Goal: Register for event/course: Register for event/course

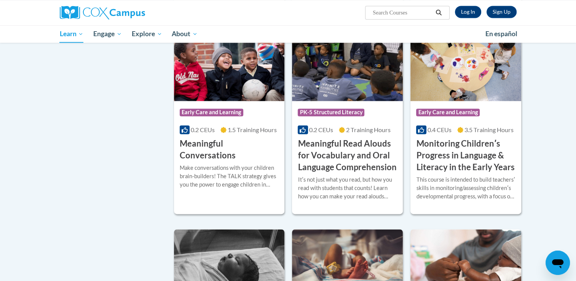
scroll to position [1203, 0]
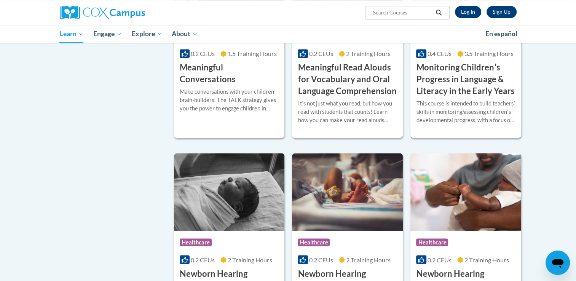
click at [466, 93] on h3 "Monitoring Childrenʹs Progress in Language & Literacy in the Early Years" at bounding box center [465, 79] width 99 height 35
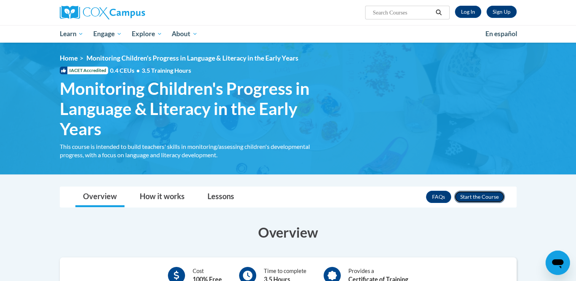
click at [483, 199] on button "Enroll" at bounding box center [479, 197] width 51 height 12
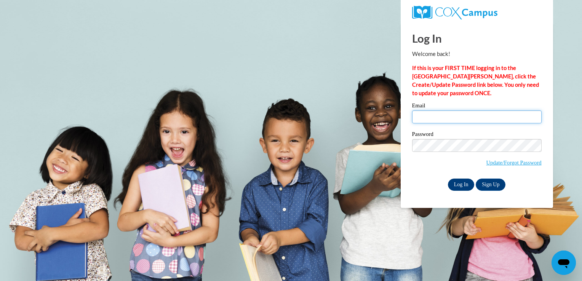
type input "orcale_2000@yahoo.com"
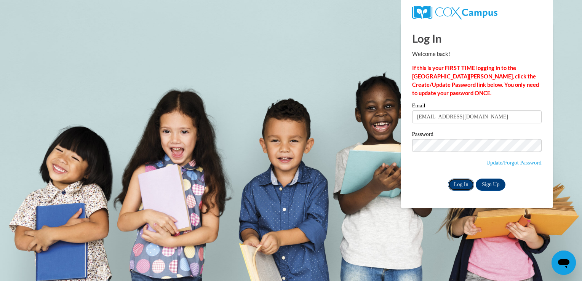
click at [458, 187] on input "Log In" at bounding box center [461, 185] width 27 height 12
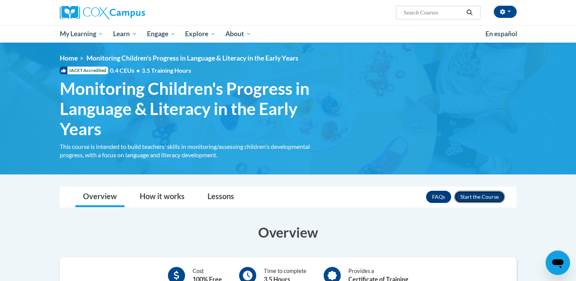
click at [482, 199] on button "Enroll" at bounding box center [479, 197] width 51 height 12
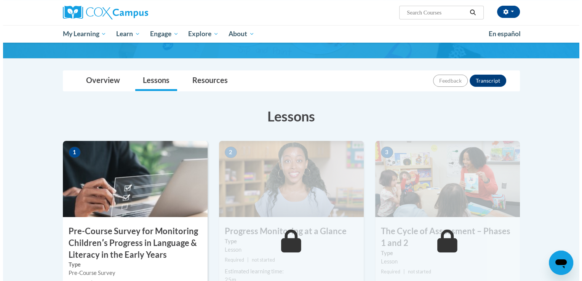
scroll to position [152, 0]
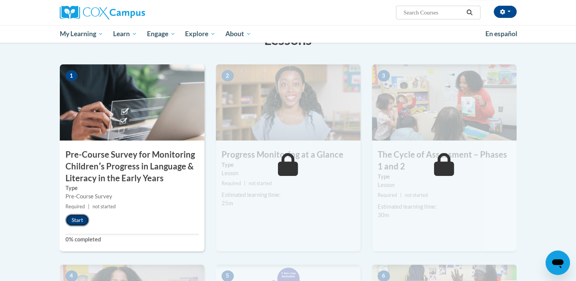
click at [77, 220] on button "Start" at bounding box center [77, 220] width 24 height 12
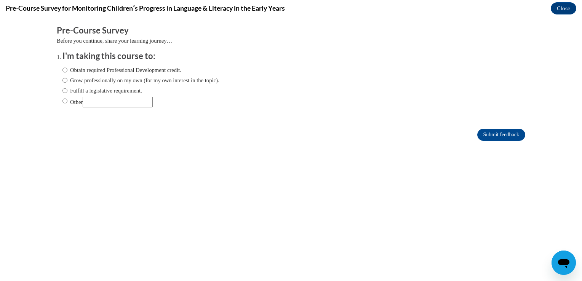
scroll to position [0, 0]
click at [62, 69] on input "Obtain required Professional Development credit." at bounding box center [64, 70] width 5 height 8
radio input "true"
click at [492, 132] on input "Submit feedback" at bounding box center [501, 135] width 48 height 12
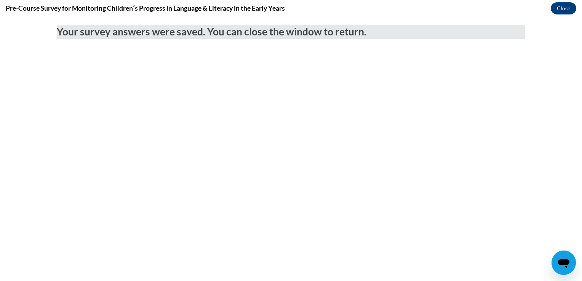
click at [492, 132] on body "Your survey answers were saved. You can close the window to return." at bounding box center [291, 149] width 582 height 264
click at [560, 10] on button "Close" at bounding box center [563, 8] width 26 height 12
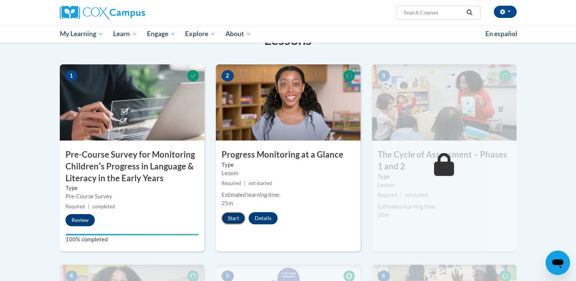
click at [226, 219] on button "Start" at bounding box center [234, 218] width 24 height 12
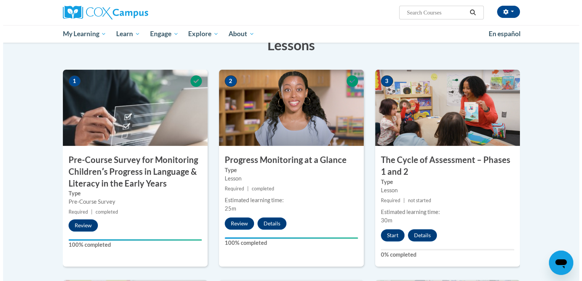
scroll to position [175, 0]
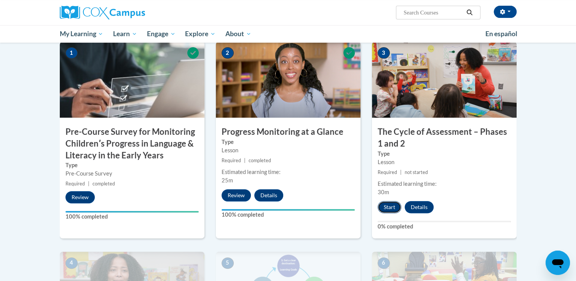
click at [389, 205] on button "Start" at bounding box center [390, 207] width 24 height 12
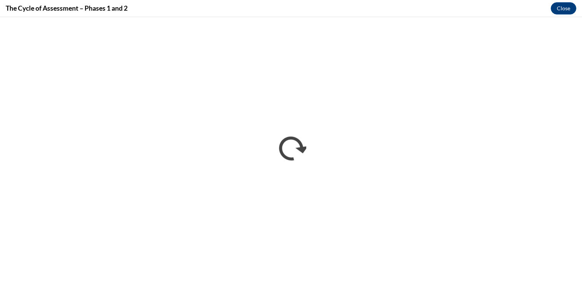
scroll to position [0, 0]
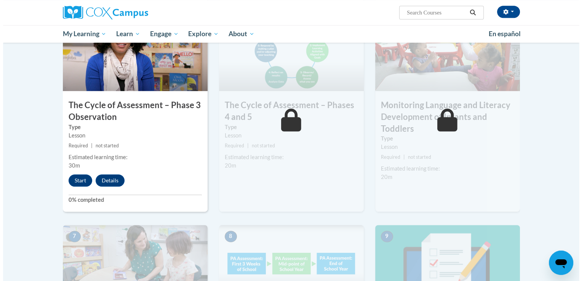
scroll to position [400, 0]
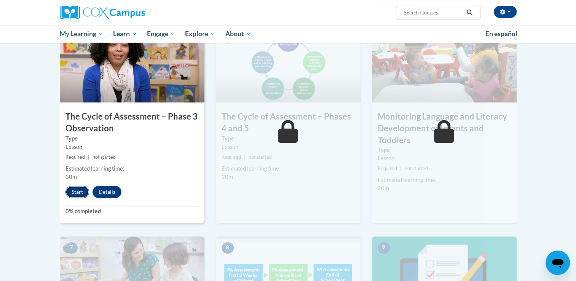
click at [78, 190] on button "Start" at bounding box center [77, 192] width 24 height 12
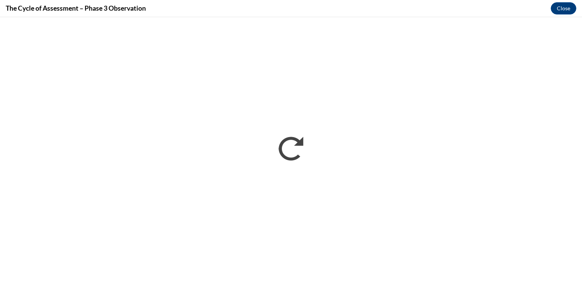
scroll to position [0, 0]
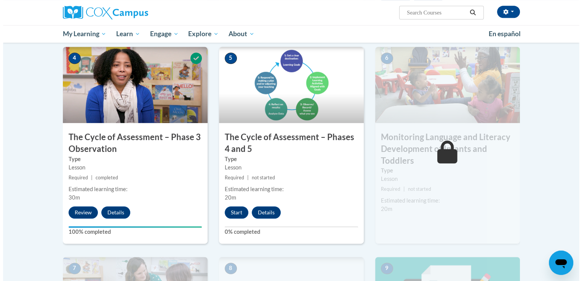
scroll to position [381, 0]
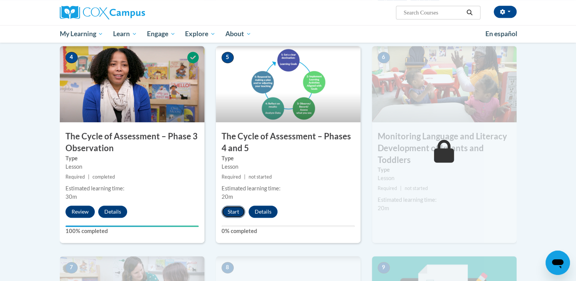
click at [233, 211] on button "Start" at bounding box center [234, 212] width 24 height 12
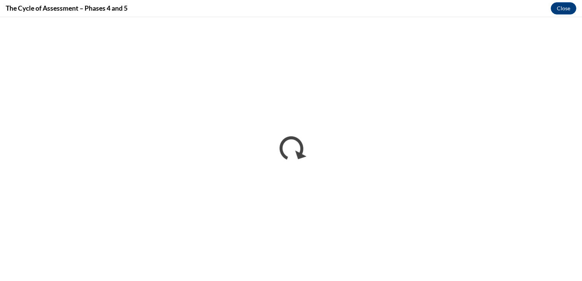
scroll to position [0, 0]
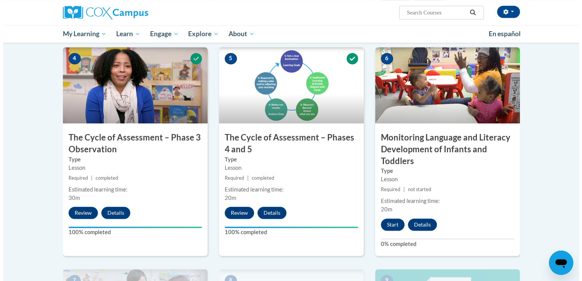
scroll to position [381, 0]
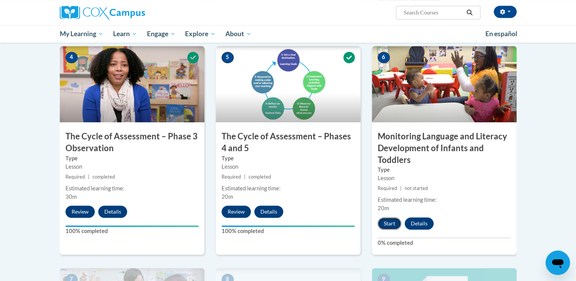
click at [388, 225] on button "Start" at bounding box center [390, 223] width 24 height 12
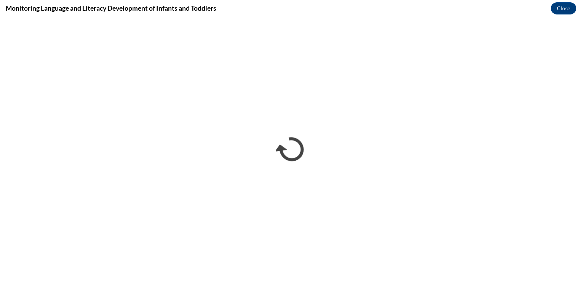
scroll to position [0, 0]
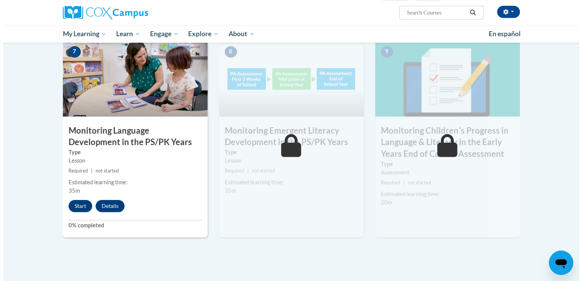
scroll to position [609, 0]
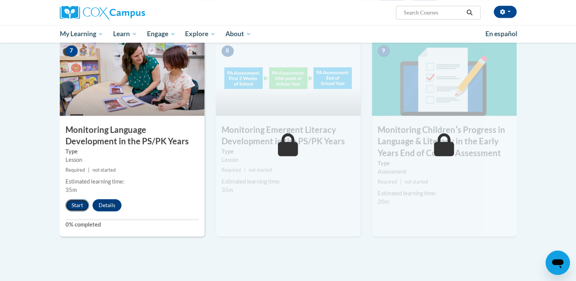
click at [75, 208] on button "Start" at bounding box center [77, 205] width 24 height 12
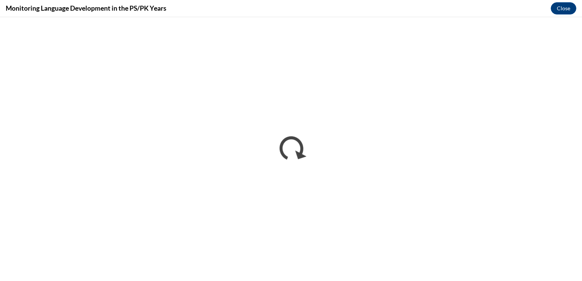
scroll to position [0, 0]
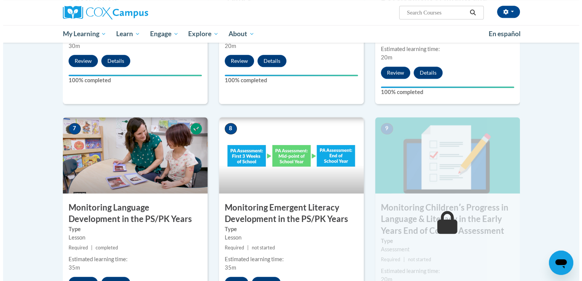
scroll to position [594, 0]
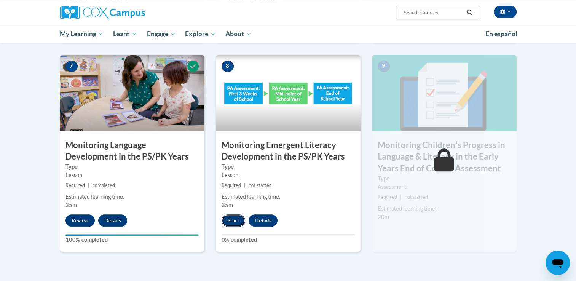
click at [236, 218] on button "Start" at bounding box center [234, 220] width 24 height 12
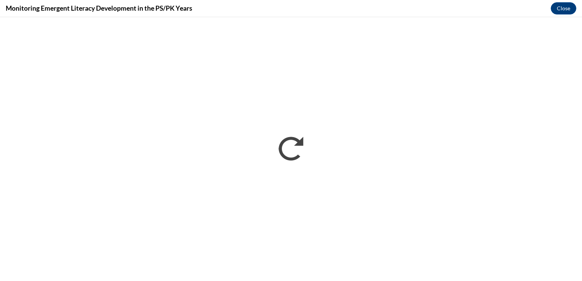
scroll to position [0, 0]
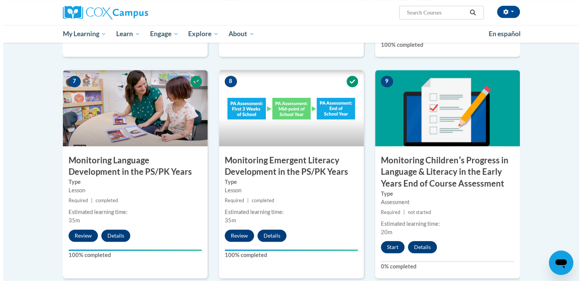
scroll to position [585, 0]
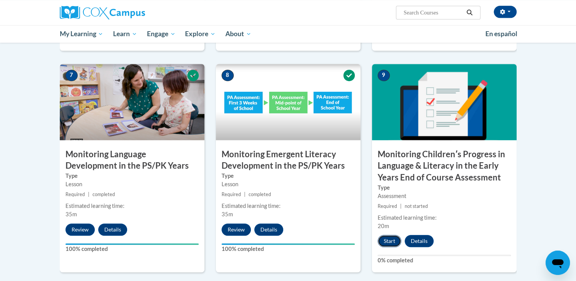
click at [388, 240] on button "Start" at bounding box center [390, 241] width 24 height 12
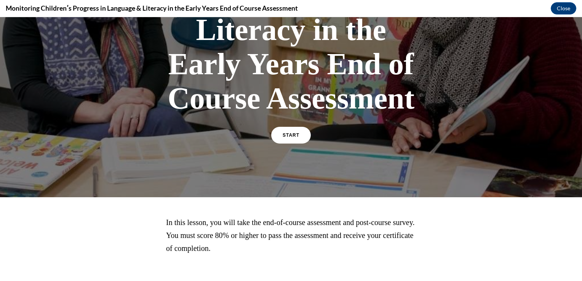
scroll to position [161, 0]
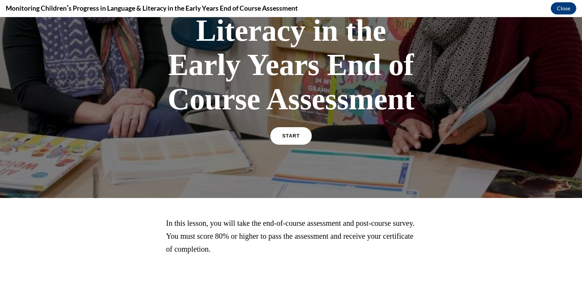
click at [292, 131] on link "START" at bounding box center [290, 136] width 41 height 18
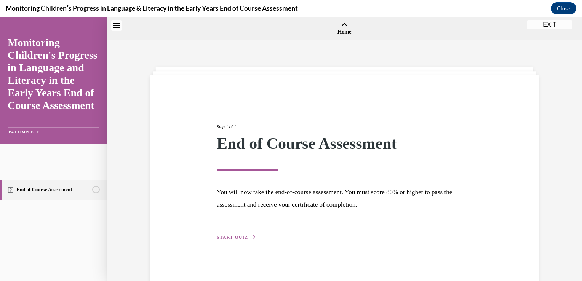
scroll to position [24, 0]
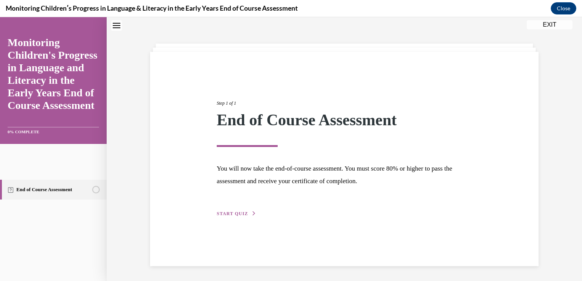
click at [223, 211] on span "START QUIZ" at bounding box center [232, 213] width 31 height 5
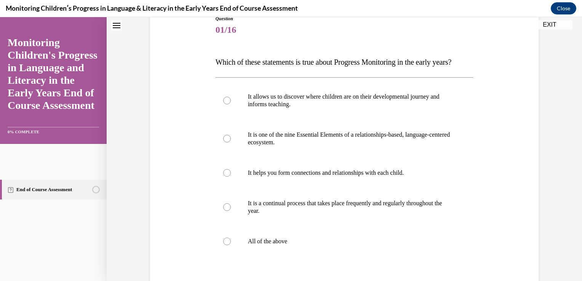
scroll to position [93, 0]
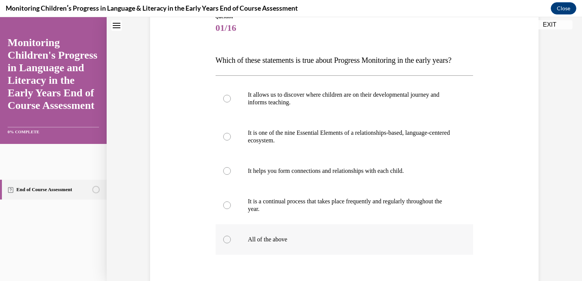
click at [226, 243] on div at bounding box center [227, 240] width 8 height 8
click at [226, 243] on input "All of the above" at bounding box center [227, 240] width 8 height 8
radio input "true"
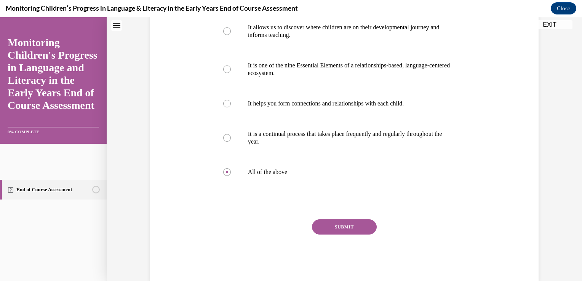
scroll to position [182, 0]
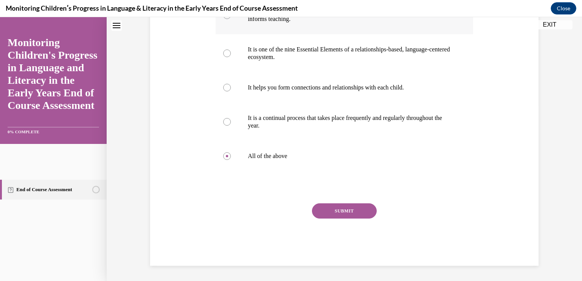
click at [224, 19] on div at bounding box center [227, 15] width 8 height 8
click at [224, 19] on input "It allows us to discover where children are on their developmental journey and …" at bounding box center [227, 15] width 8 height 8
radio input "true"
click at [333, 219] on button "SUBMIT" at bounding box center [344, 210] width 65 height 15
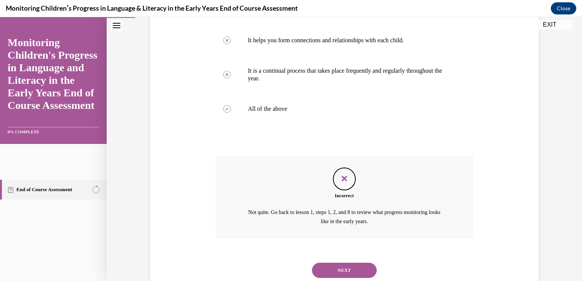
scroll to position [262, 0]
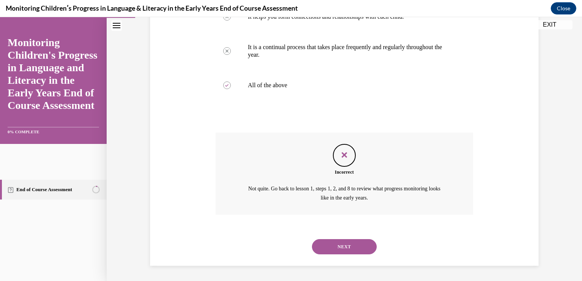
click at [341, 246] on button "NEXT" at bounding box center [344, 246] width 65 height 15
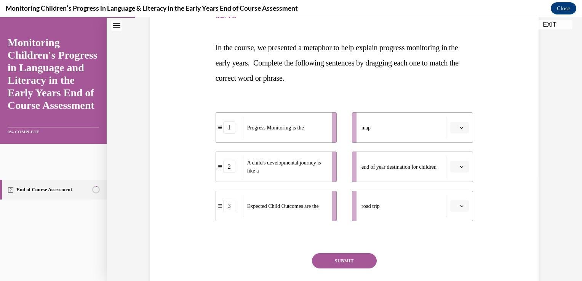
scroll to position [105, 0]
click at [460, 127] on icon "button" at bounding box center [461, 127] width 3 height 2
click at [493, 122] on div "Question 02/16 In the course, we presented a metaphor to help explain progress …" at bounding box center [344, 147] width 392 height 338
click at [218, 127] on icon at bounding box center [220, 127] width 4 height 3
click at [226, 128] on div "1" at bounding box center [229, 127] width 12 height 12
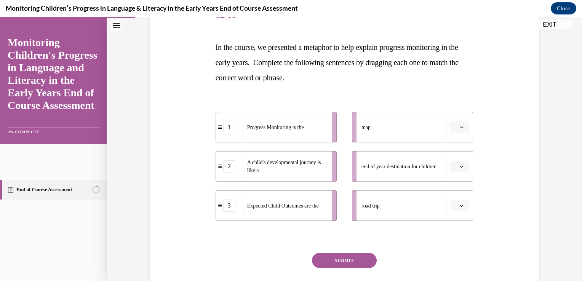
click at [460, 164] on icon "button" at bounding box center [462, 166] width 4 height 4
click at [460, 206] on icon "button" at bounding box center [462, 206] width 4 height 4
click at [497, 219] on div "Question 02/16 In the course, we presented a metaphor to help explain progress …" at bounding box center [344, 147] width 392 height 338
click at [460, 164] on icon "button" at bounding box center [462, 166] width 4 height 4
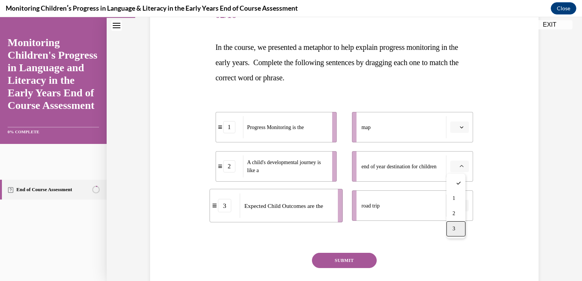
click at [454, 234] on div "3" at bounding box center [455, 228] width 19 height 15
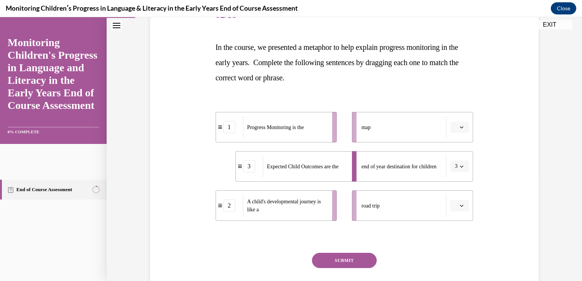
click at [460, 204] on icon "button" at bounding box center [462, 206] width 4 height 4
click at [453, 233] on div "1" at bounding box center [455, 237] width 19 height 15
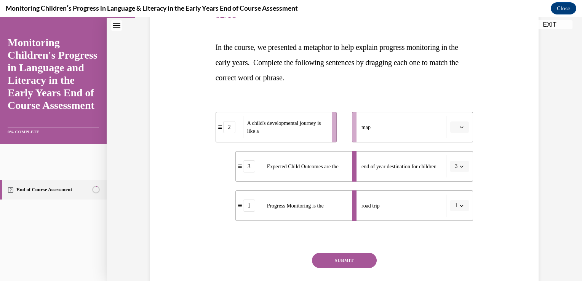
click at [460, 128] on icon "button" at bounding box center [462, 127] width 4 height 4
click at [454, 174] on span "2" at bounding box center [453, 174] width 3 height 6
click at [335, 263] on button "SUBMIT" at bounding box center [344, 260] width 65 height 15
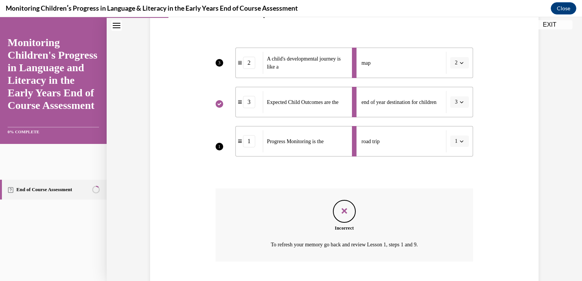
scroll to position [216, 0]
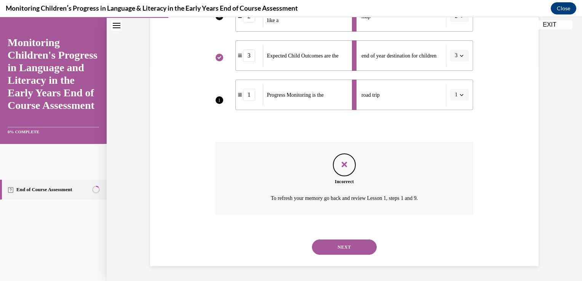
click at [345, 247] on button "NEXT" at bounding box center [344, 246] width 65 height 15
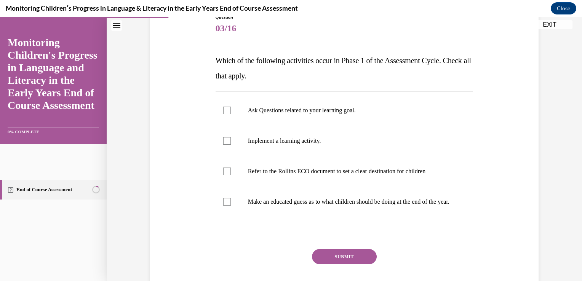
scroll to position [93, 0]
click at [223, 170] on div at bounding box center [227, 171] width 8 height 8
click at [223, 170] on input "Refer to the Rollins ECO document to set a clear destination for children" at bounding box center [227, 171] width 8 height 8
checkbox input "true"
click at [223, 141] on div at bounding box center [227, 140] width 8 height 8
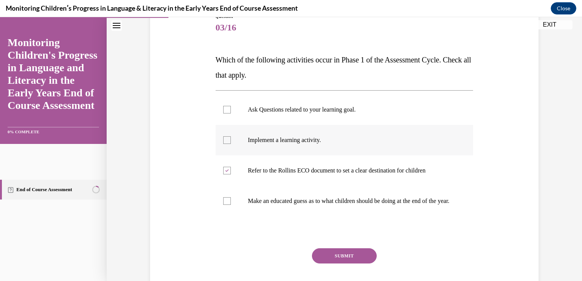
click at [223, 141] on input "Implement a learning activity." at bounding box center [227, 140] width 8 height 8
checkbox input "true"
click at [224, 107] on div at bounding box center [227, 110] width 8 height 8
click at [224, 107] on input "Ask Questions related to your learning goal." at bounding box center [227, 110] width 8 height 8
checkbox input "true"
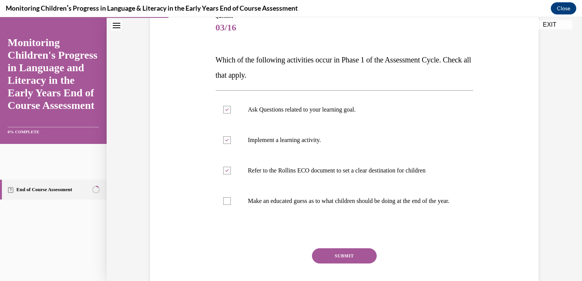
click at [338, 262] on button "SUBMIT" at bounding box center [344, 255] width 65 height 15
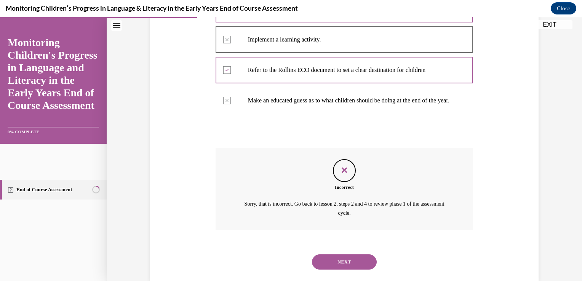
scroll to position [216, 0]
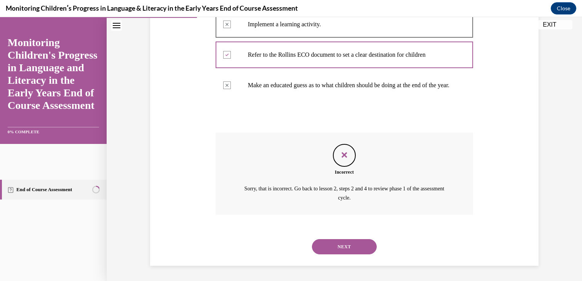
click at [341, 249] on button "NEXT" at bounding box center [344, 246] width 65 height 15
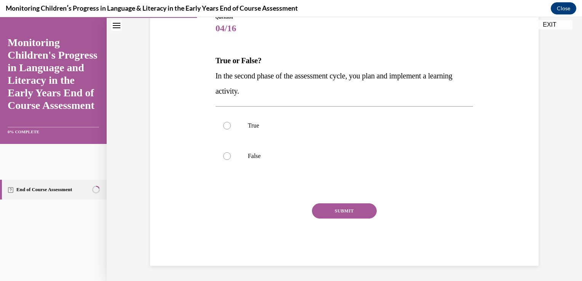
scroll to position [85, 0]
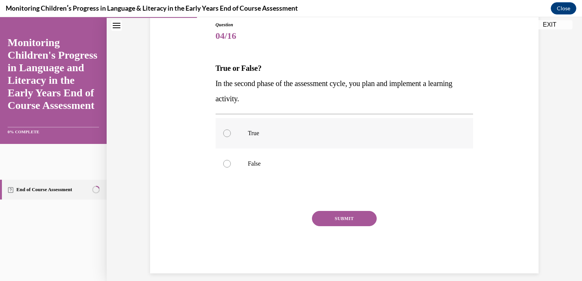
click at [249, 134] on p "True" at bounding box center [351, 133] width 206 height 8
click at [231, 134] on input "True" at bounding box center [227, 133] width 8 height 8
radio input "true"
click at [341, 220] on button "SUBMIT" at bounding box center [344, 218] width 65 height 15
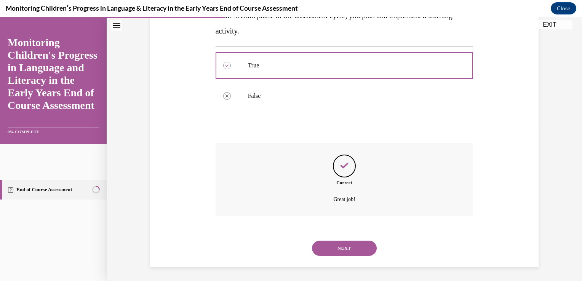
scroll to position [153, 0]
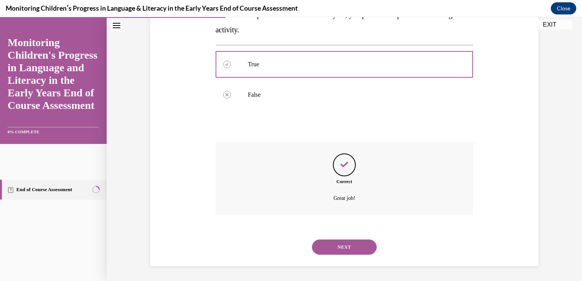
click at [342, 244] on button "NEXT" at bounding box center [344, 246] width 65 height 15
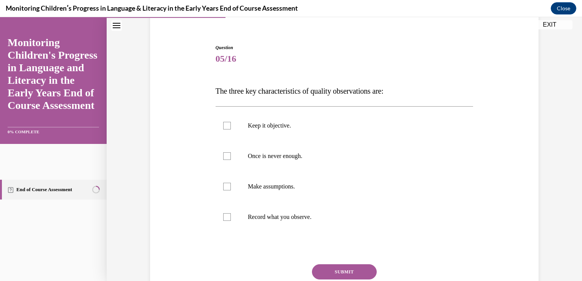
scroll to position [67, 0]
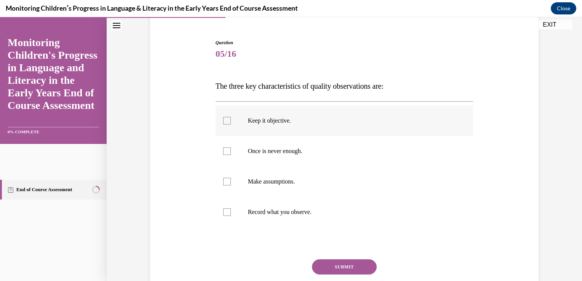
click at [223, 120] on div at bounding box center [227, 121] width 8 height 8
click at [223, 120] on input "Keep it objective." at bounding box center [227, 121] width 8 height 8
checkbox input "true"
click at [223, 148] on div at bounding box center [227, 151] width 8 height 8
click at [223, 148] on input "Once is never enough." at bounding box center [227, 151] width 8 height 8
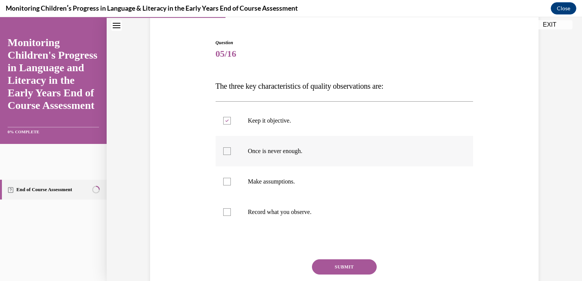
checkbox input "true"
click at [225, 212] on div at bounding box center [227, 212] width 8 height 8
click at [225, 212] on input "Record what you observe." at bounding box center [227, 212] width 8 height 8
checkbox input "true"
click at [348, 270] on button "SUBMIT" at bounding box center [344, 266] width 65 height 15
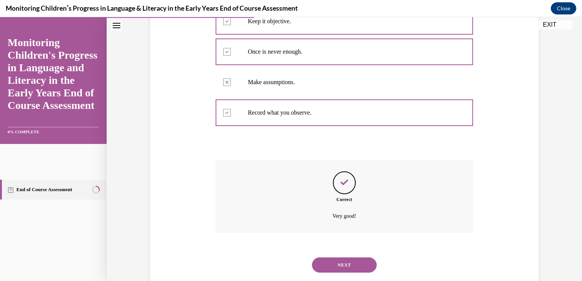
scroll to position [184, 0]
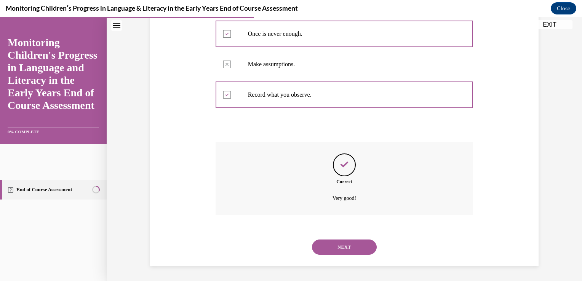
click at [359, 246] on button "NEXT" at bounding box center [344, 246] width 65 height 15
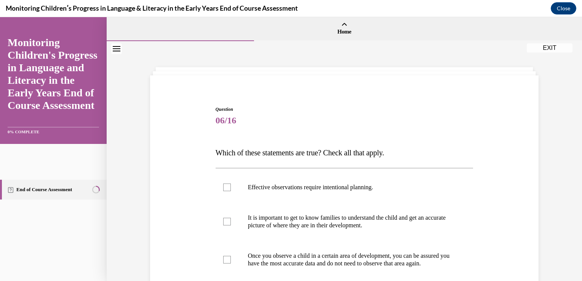
click at [547, 163] on div "Question 06/16 Which of these statements are true? Check all that apply. Effect…" at bounding box center [344, 230] width 475 height 378
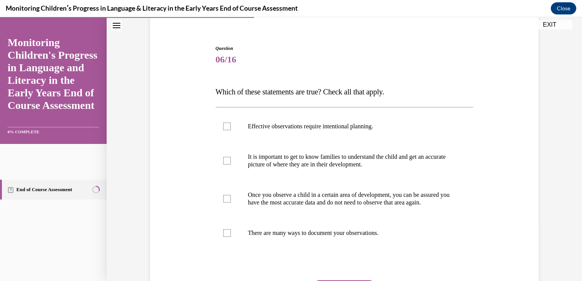
scroll to position [76, 0]
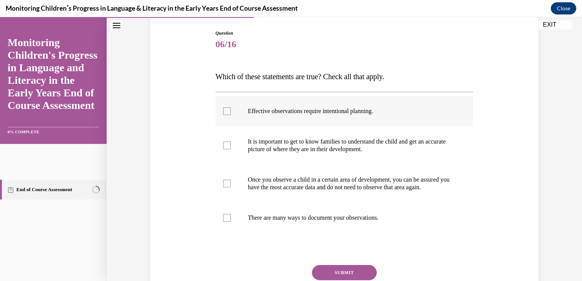
click at [223, 110] on div at bounding box center [227, 111] width 8 height 8
click at [223, 110] on input "Effective observations require intentional planning." at bounding box center [227, 111] width 8 height 8
checkbox input "true"
click at [225, 144] on div at bounding box center [227, 146] width 8 height 8
click at [225, 144] on input "It is important to get to know families to understand the child and get an accu…" at bounding box center [227, 146] width 8 height 8
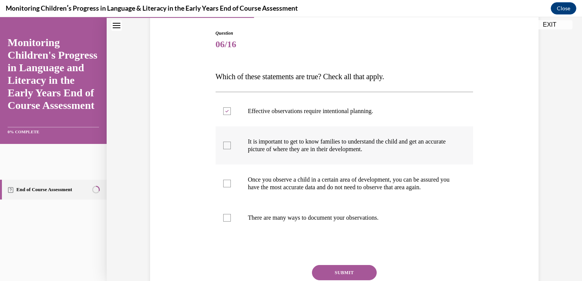
checkbox input "true"
click at [223, 222] on div at bounding box center [227, 218] width 8 height 8
click at [223, 222] on input "There are many ways to document your observations." at bounding box center [227, 218] width 8 height 8
checkbox input "true"
click at [336, 275] on button "SUBMIT" at bounding box center [344, 272] width 65 height 15
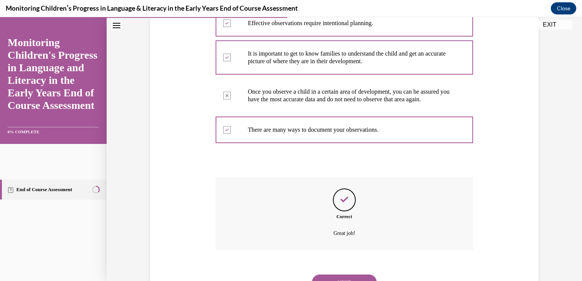
scroll to position [189, 0]
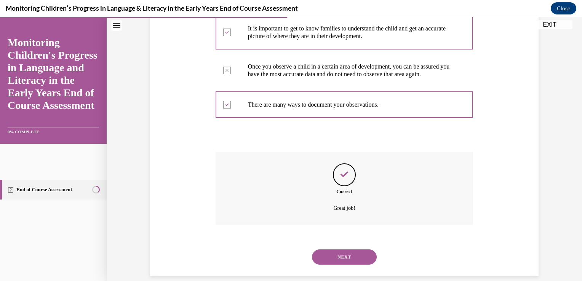
click at [356, 258] on button "NEXT" at bounding box center [344, 256] width 65 height 15
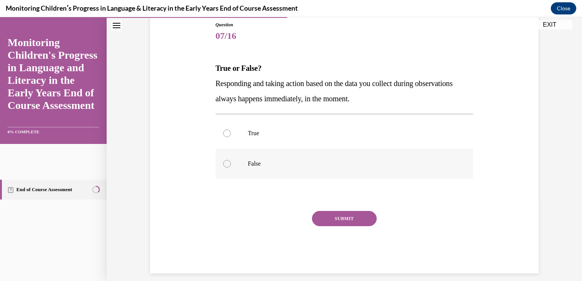
click at [252, 165] on p "False" at bounding box center [351, 164] width 206 height 8
click at [231, 165] on input "False" at bounding box center [227, 164] width 8 height 8
radio input "true"
click at [338, 219] on button "SUBMIT" at bounding box center [344, 218] width 65 height 15
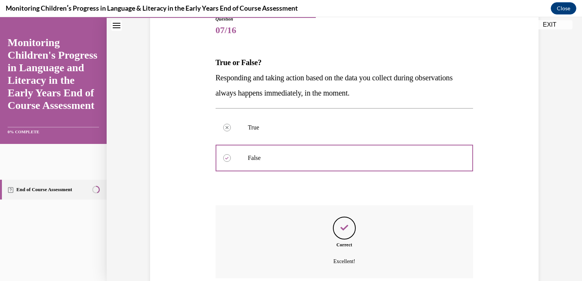
scroll to position [153, 0]
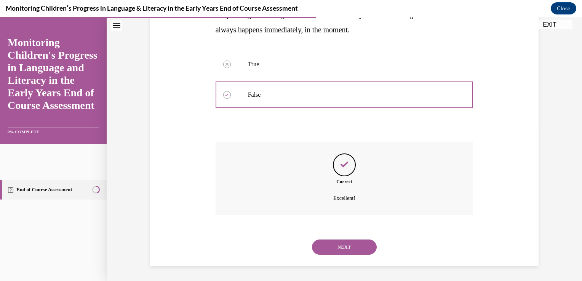
click at [350, 239] on button "NEXT" at bounding box center [344, 246] width 65 height 15
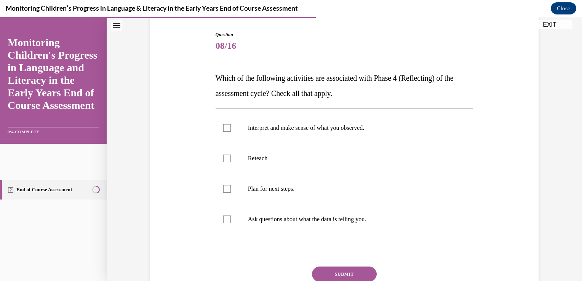
scroll to position [77, 0]
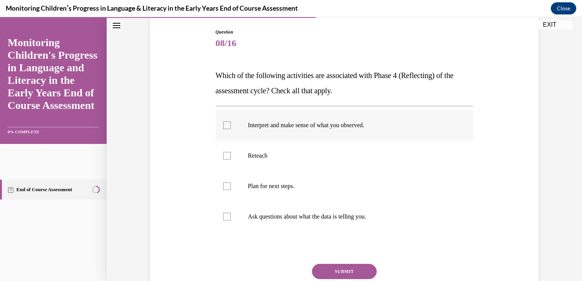
click at [224, 126] on div at bounding box center [227, 125] width 8 height 8
click at [224, 126] on input "Interpret and make sense of what you observed." at bounding box center [227, 125] width 8 height 8
checkbox input "true"
click at [225, 187] on div at bounding box center [227, 186] width 8 height 8
click at [225, 187] on input "Plan for next steps." at bounding box center [227, 186] width 8 height 8
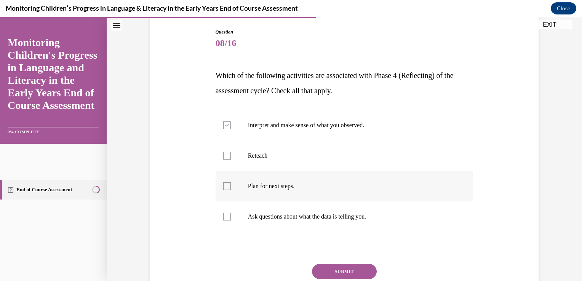
checkbox input "true"
click at [223, 216] on div at bounding box center [227, 217] width 8 height 8
click at [223, 216] on input "Ask questions about what the data is telling you." at bounding box center [227, 217] width 8 height 8
drag, startPoint x: 364, startPoint y: 227, endPoint x: 363, endPoint y: 215, distance: 11.5
click at [363, 215] on label "Ask questions about what the data is telling you." at bounding box center [344, 216] width 258 height 30
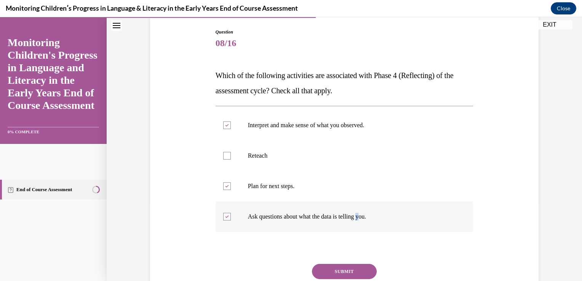
click at [363, 215] on p "Ask questions about what the data is telling you." at bounding box center [351, 217] width 206 height 8
click at [231, 215] on input "Ask questions about what the data is telling you." at bounding box center [227, 217] width 8 height 8
click at [337, 236] on div "Question 08/16 Which of the following activities are associated with Phase 4 (R…" at bounding box center [344, 178] width 258 height 298
click at [226, 215] on div at bounding box center [227, 217] width 8 height 8
click at [226, 215] on input "Ask questions about what the data is telling you." at bounding box center [227, 217] width 8 height 8
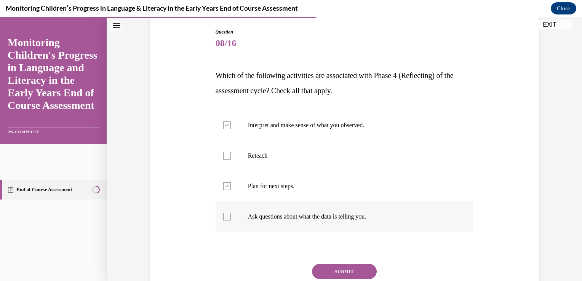
checkbox input "true"
click at [344, 269] on button "SUBMIT" at bounding box center [344, 271] width 65 height 15
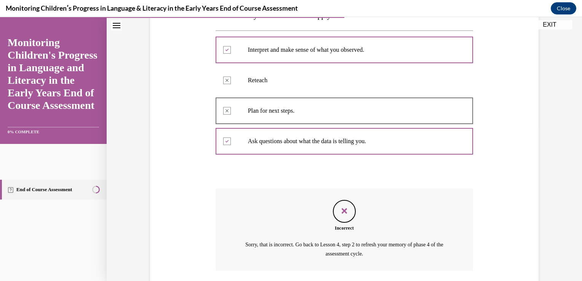
scroll to position [208, 0]
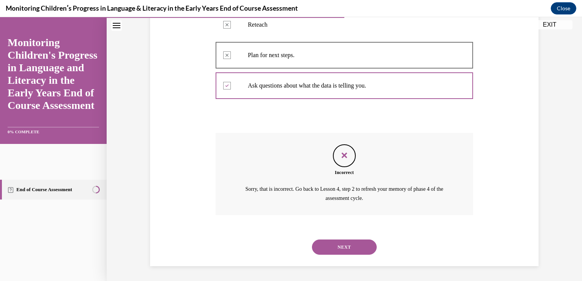
click at [529, 176] on div "Question 08/16 Which of the following activities are associated with Phase 4 (R…" at bounding box center [344, 70] width 392 height 391
click at [348, 251] on button "NEXT" at bounding box center [344, 246] width 65 height 15
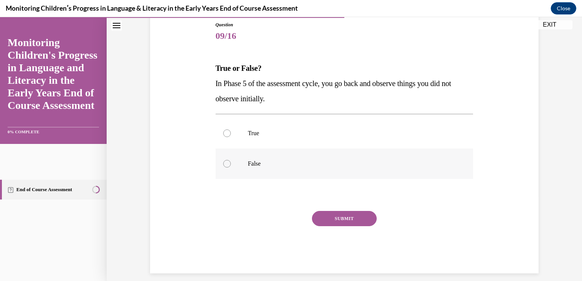
click at [236, 170] on label "False" at bounding box center [344, 163] width 258 height 30
click at [231, 168] on input "False" at bounding box center [227, 164] width 8 height 8
radio input "true"
click at [349, 218] on button "SUBMIT" at bounding box center [344, 218] width 65 height 15
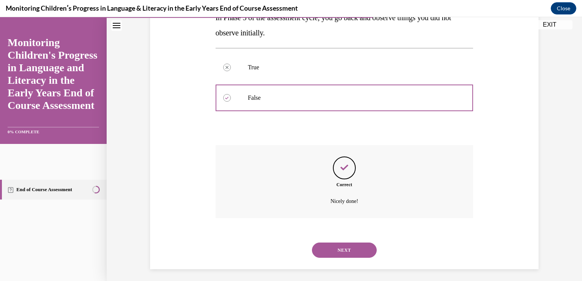
scroll to position [153, 0]
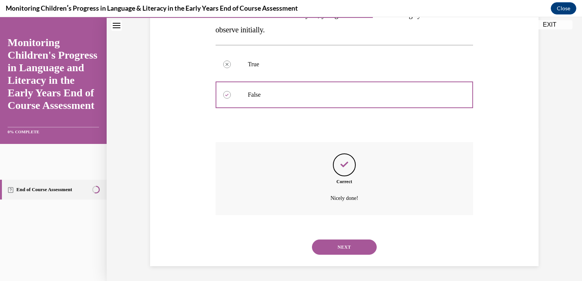
click at [346, 247] on button "NEXT" at bounding box center [344, 246] width 65 height 15
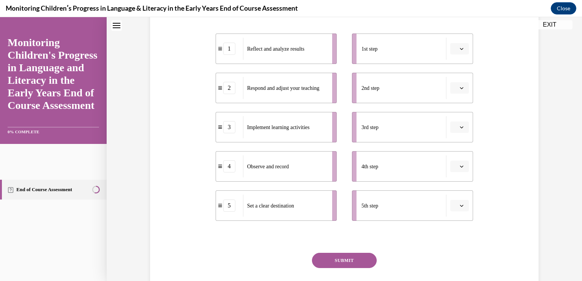
scroll to position [0, 0]
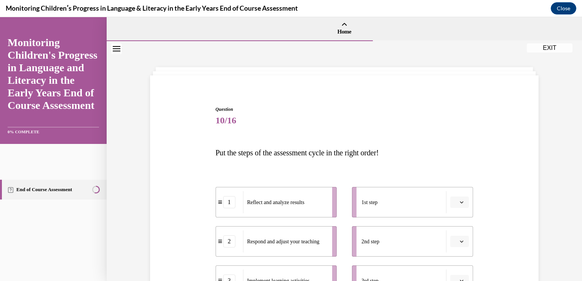
click at [538, 217] on div "Question 10/16 Put the steps of the assessment cycle in the right order! 1 Refl…" at bounding box center [344, 262] width 475 height 443
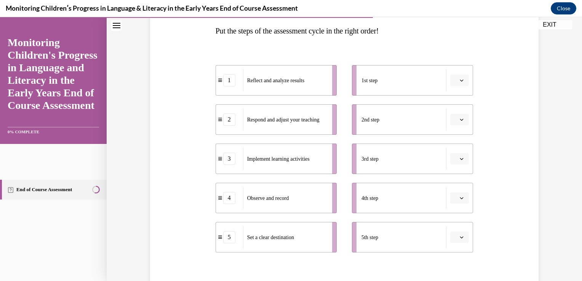
scroll to position [137, 0]
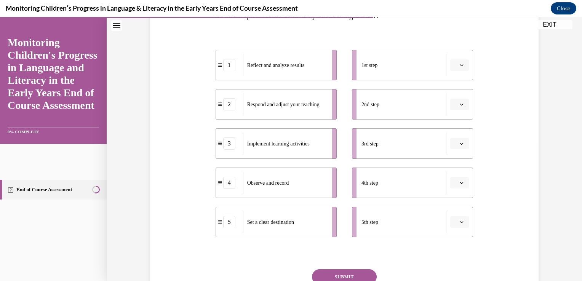
click at [460, 65] on icon "button" at bounding box center [461, 65] width 3 height 2
click at [453, 161] on div "5" at bounding box center [455, 158] width 19 height 15
click at [460, 103] on icon "button" at bounding box center [462, 104] width 4 height 4
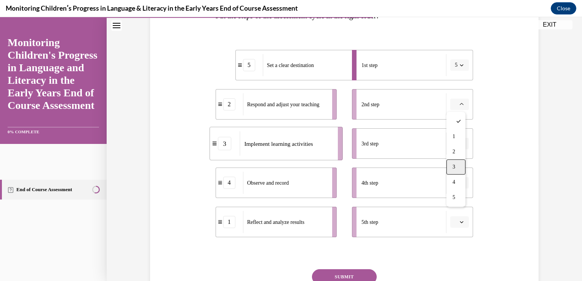
click at [454, 164] on span "3" at bounding box center [453, 167] width 3 height 6
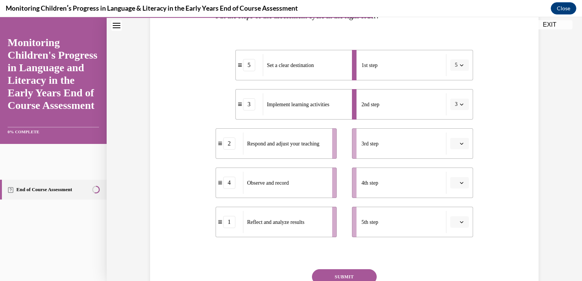
click at [460, 142] on icon "button" at bounding box center [462, 144] width 4 height 4
click at [454, 219] on span "4" at bounding box center [453, 222] width 3 height 6
click at [460, 183] on icon "button" at bounding box center [462, 183] width 4 height 4
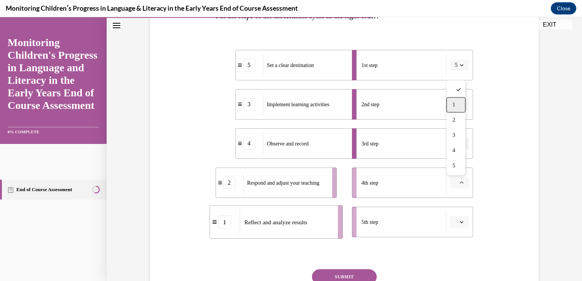
click at [454, 105] on span "1" at bounding box center [453, 105] width 3 height 6
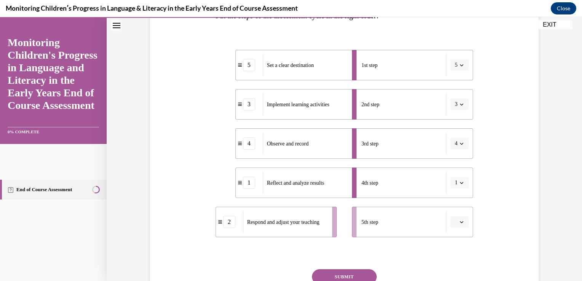
click at [460, 219] on button "button" at bounding box center [459, 221] width 19 height 11
click at [451, 161] on div "2" at bounding box center [455, 159] width 19 height 15
click at [358, 273] on button "SUBMIT" at bounding box center [344, 276] width 65 height 15
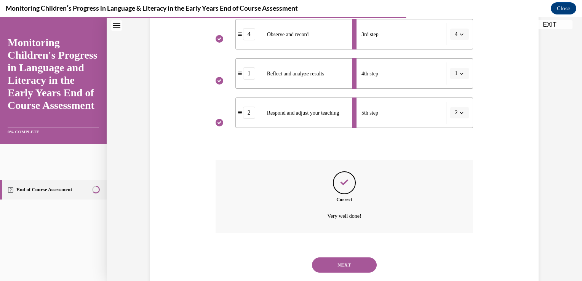
scroll to position [264, 0]
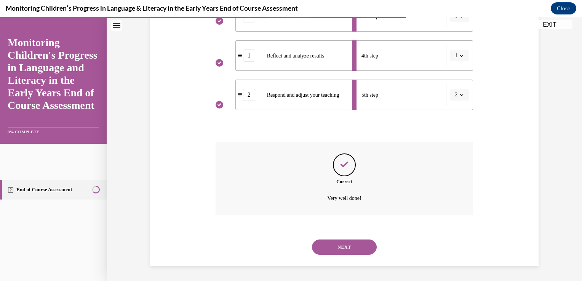
click at [350, 248] on button "NEXT" at bounding box center [344, 246] width 65 height 15
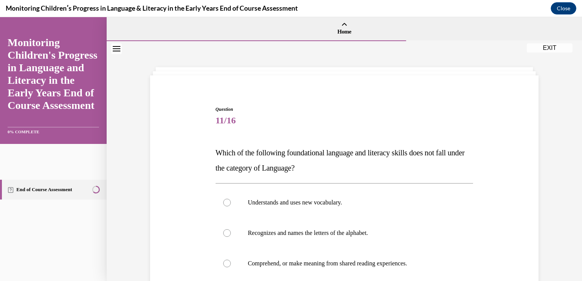
click at [549, 220] on div "Question 11/16 Which of the following foundational language and literacy skills…" at bounding box center [344, 230] width 475 height 378
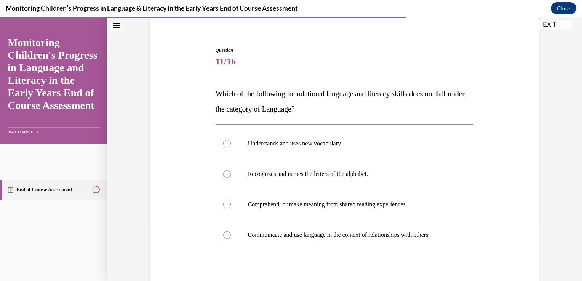
scroll to position [61, 0]
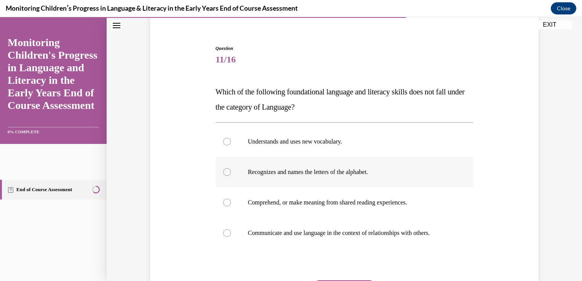
click at [224, 172] on div at bounding box center [227, 172] width 8 height 8
click at [224, 172] on input "Recognizes and names the letters of the alphabet." at bounding box center [227, 172] width 8 height 8
radio input "true"
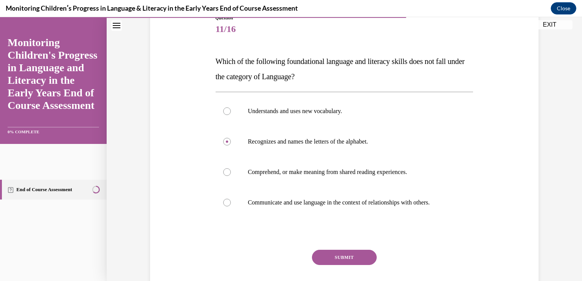
scroll to position [108, 0]
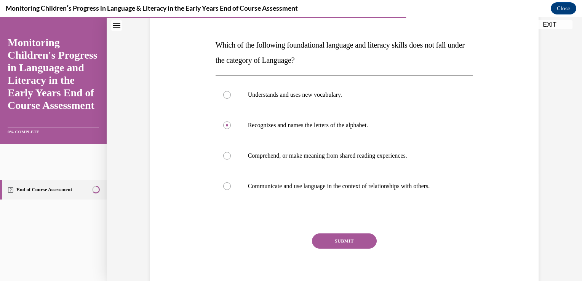
click at [338, 246] on button "SUBMIT" at bounding box center [344, 240] width 65 height 15
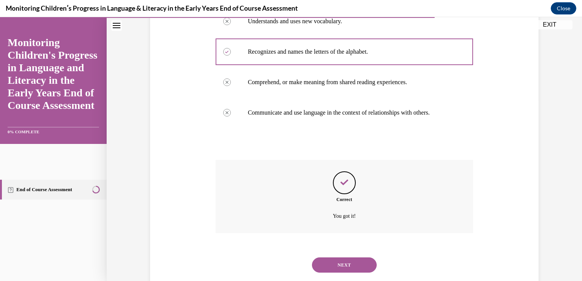
scroll to position [199, 0]
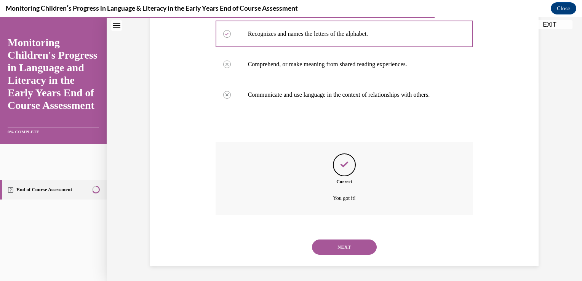
click at [338, 246] on button "NEXT" at bounding box center [344, 246] width 65 height 15
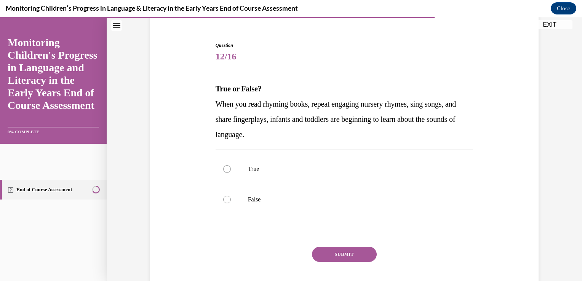
scroll to position [73, 0]
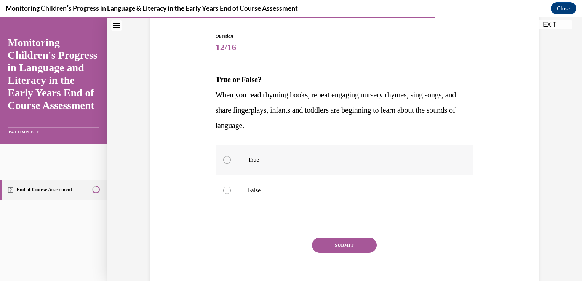
click at [224, 161] on div at bounding box center [227, 160] width 8 height 8
click at [224, 161] on input "True" at bounding box center [227, 160] width 8 height 8
radio input "true"
click at [349, 248] on button "SUBMIT" at bounding box center [344, 245] width 65 height 15
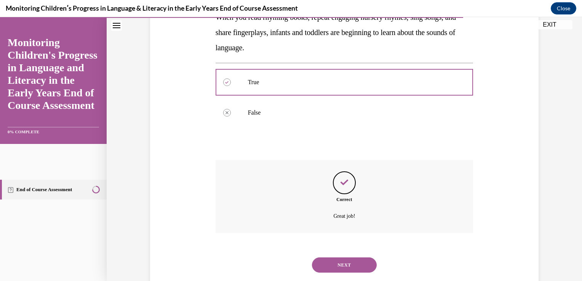
scroll to position [169, 0]
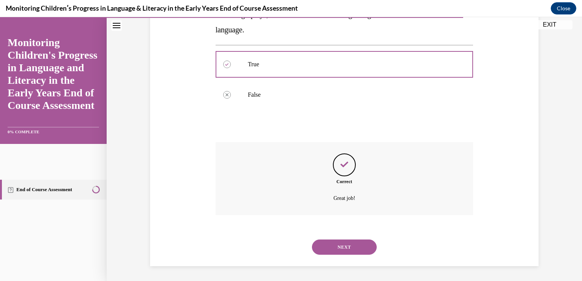
click at [349, 247] on button "NEXT" at bounding box center [344, 246] width 65 height 15
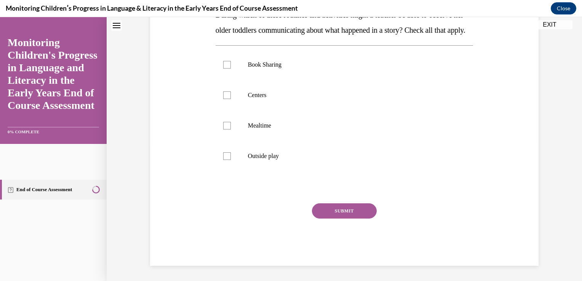
scroll to position [0, 0]
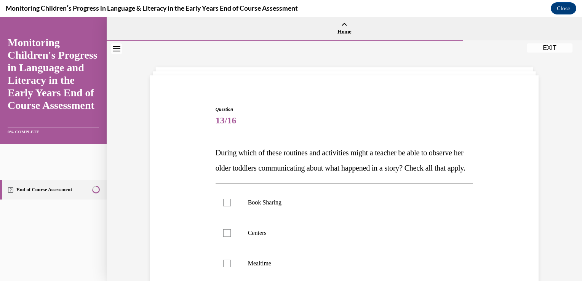
click at [515, 196] on div "Question 13/16 During which of these routines and activities might a teacher be…" at bounding box center [344, 243] width 392 height 321
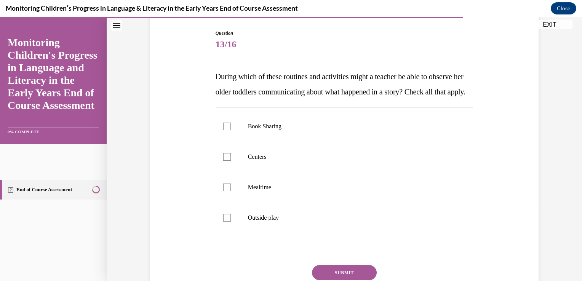
scroll to position [91, 0]
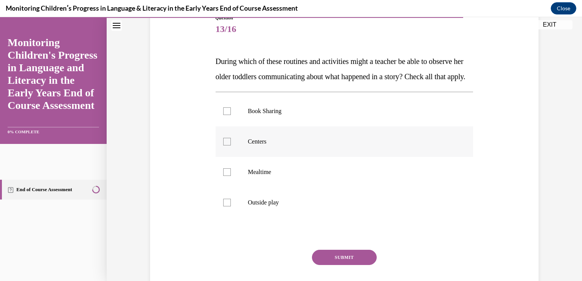
click at [223, 145] on div at bounding box center [227, 142] width 8 height 8
click at [223, 145] on input "Centers" at bounding box center [227, 142] width 8 height 8
checkbox input "true"
click at [224, 206] on div at bounding box center [227, 203] width 8 height 8
click at [224, 206] on input "Outside play" at bounding box center [227, 203] width 8 height 8
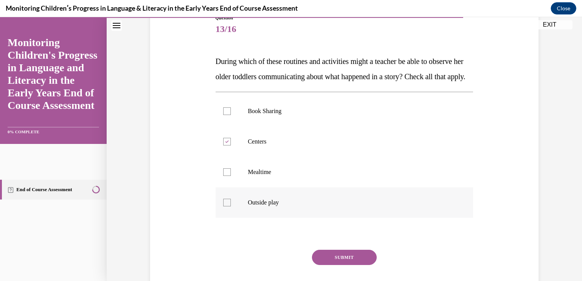
checkbox input "true"
click at [342, 265] on button "SUBMIT" at bounding box center [344, 257] width 65 height 15
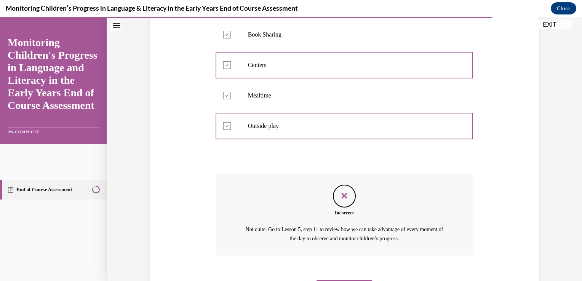
scroll to position [223, 0]
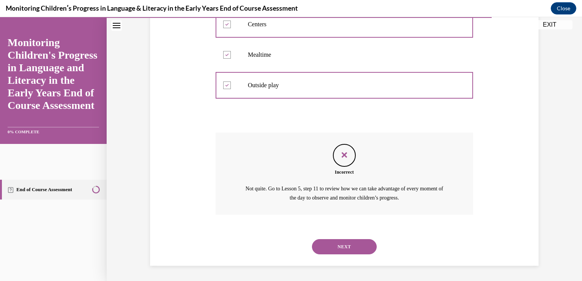
click at [502, 223] on div "Question 13/16 During which of these routines and activities might a teacher be…" at bounding box center [344, 69] width 392 height 391
click at [350, 249] on button "NEXT" at bounding box center [344, 246] width 65 height 15
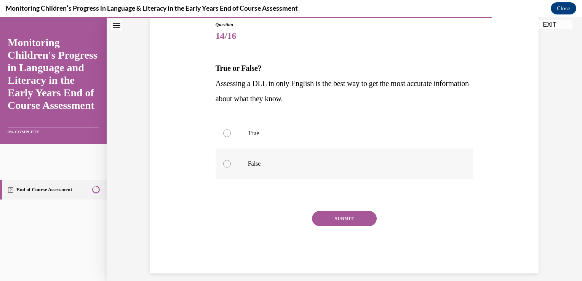
click at [249, 163] on p "False" at bounding box center [351, 164] width 206 height 8
click at [231, 163] on input "False" at bounding box center [227, 164] width 8 height 8
radio input "true"
click at [341, 217] on button "SUBMIT" at bounding box center [344, 218] width 65 height 15
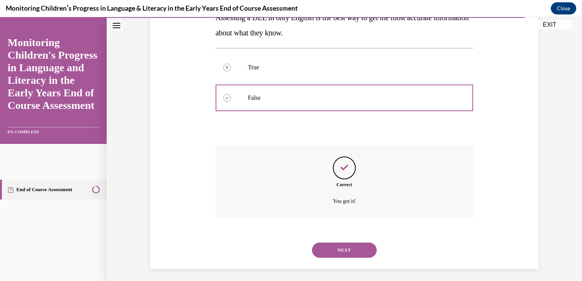
scroll to position [153, 0]
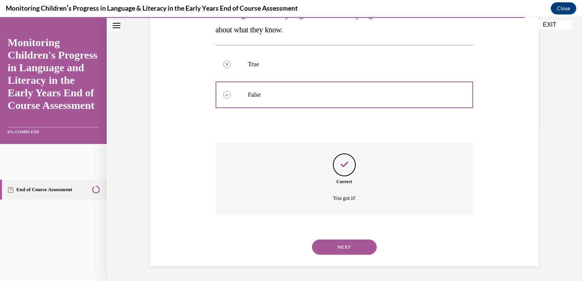
click at [343, 249] on button "NEXT" at bounding box center [344, 246] width 65 height 15
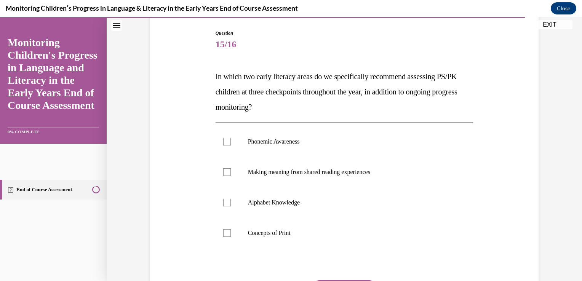
scroll to position [91, 0]
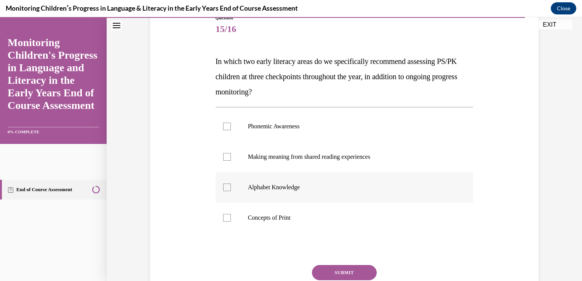
click at [227, 193] on label "Alphabet Knowledge" at bounding box center [344, 187] width 258 height 30
click at [227, 191] on input "Alphabet Knowledge" at bounding box center [227, 187] width 8 height 8
checkbox input "true"
click at [223, 127] on div at bounding box center [227, 127] width 8 height 8
click at [223, 127] on input "Phonemic Awareness" at bounding box center [227, 127] width 8 height 8
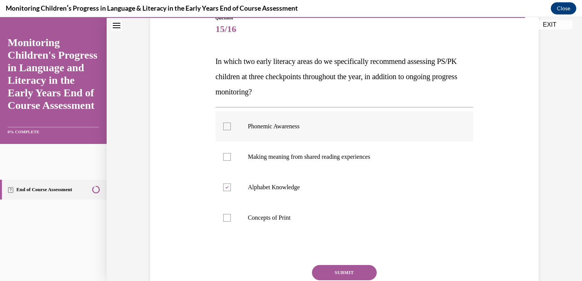
checkbox input "true"
click at [224, 222] on label "Concepts of Print" at bounding box center [344, 218] width 258 height 30
click at [224, 222] on input "Concepts of Print" at bounding box center [227, 218] width 8 height 8
checkbox input "true"
click at [349, 268] on button "SUBMIT" at bounding box center [344, 272] width 65 height 15
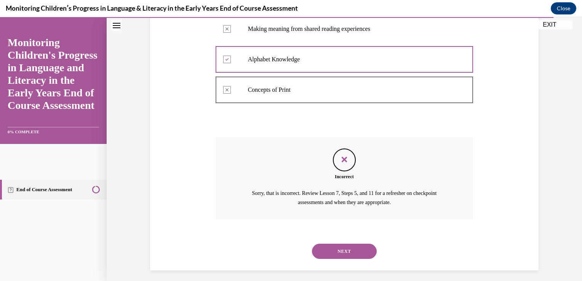
scroll to position [223, 0]
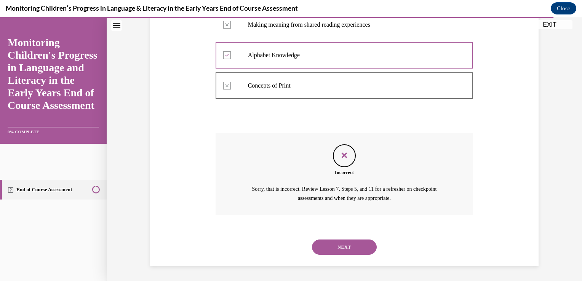
click at [514, 183] on div "Question 15/16 In which two early literacy areas do we specifically recommend a…" at bounding box center [344, 63] width 392 height 407
click at [363, 248] on button "NEXT" at bounding box center [344, 246] width 65 height 15
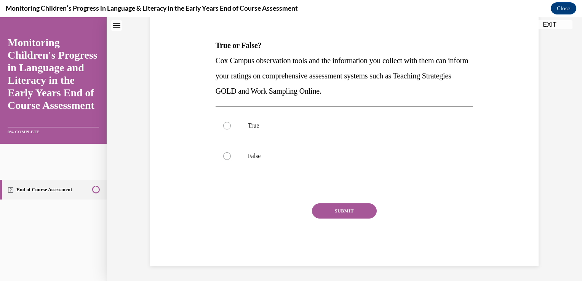
scroll to position [0, 0]
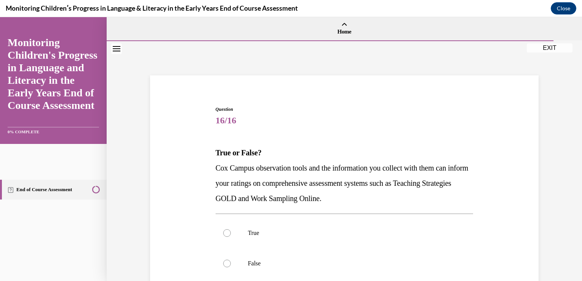
click at [533, 227] on div "Question 16/16 True or False? Cox Campus observation tools and the information …" at bounding box center [344, 228] width 392 height 290
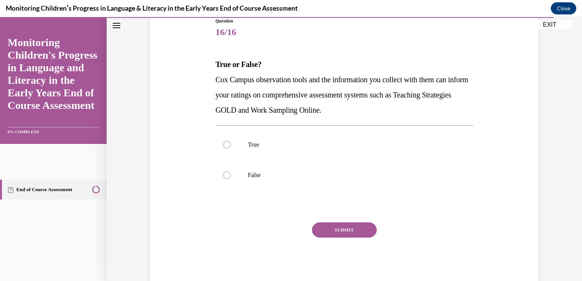
scroll to position [91, 0]
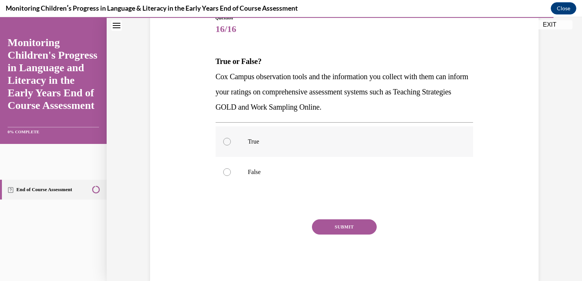
click at [248, 141] on p "True" at bounding box center [351, 142] width 206 height 8
click at [231, 141] on input "True" at bounding box center [227, 142] width 8 height 8
radio input "true"
click at [330, 223] on button "SUBMIT" at bounding box center [344, 226] width 65 height 15
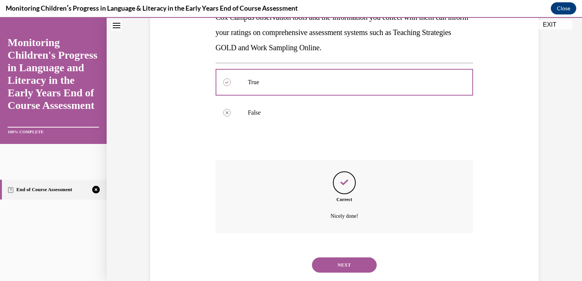
scroll to position [169, 0]
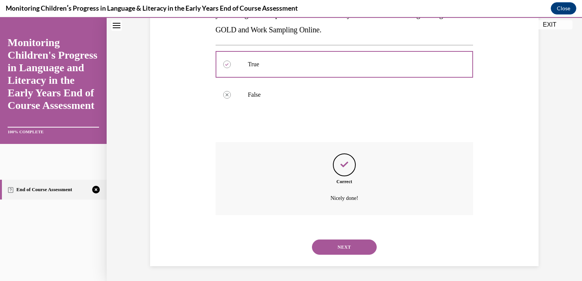
click at [339, 243] on button "NEXT" at bounding box center [344, 246] width 65 height 15
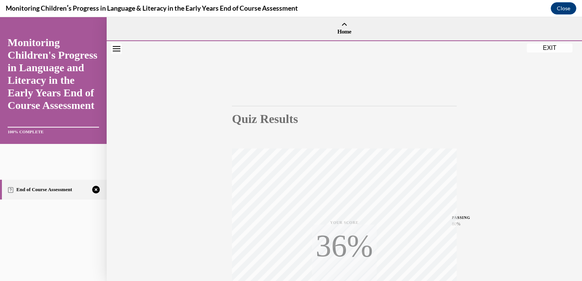
click at [542, 211] on div "Quiz Results PASSING 80% Your score 63% Failed PASSING 80% Your score Your scor…" at bounding box center [344, 224] width 475 height 366
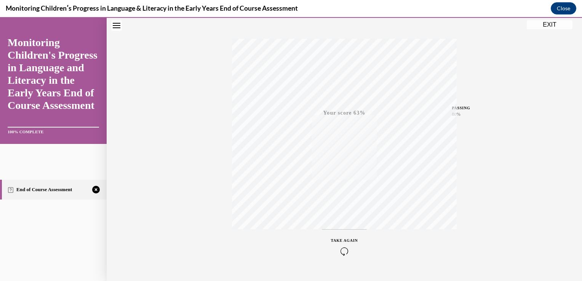
scroll to position [126, 0]
click at [342, 235] on icon "button" at bounding box center [344, 235] width 27 height 8
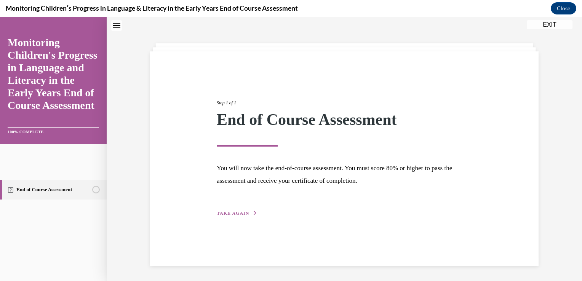
scroll to position [24, 0]
click at [243, 211] on span "TAKE AGAIN" at bounding box center [233, 213] width 32 height 5
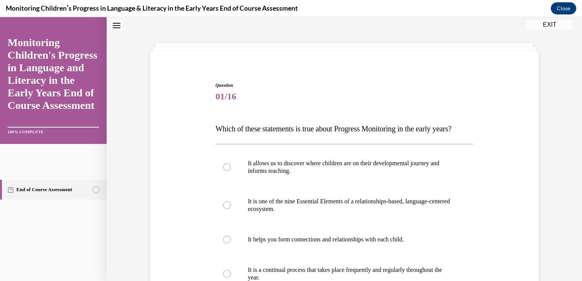
click at [565, 198] on div "Question 01/16 Which of these statements is true about Progress Monitoring in t…" at bounding box center [344, 225] width 475 height 416
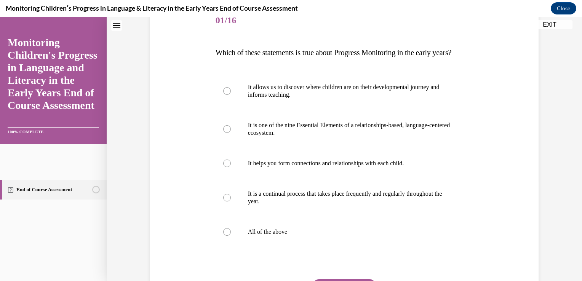
scroll to position [115, 0]
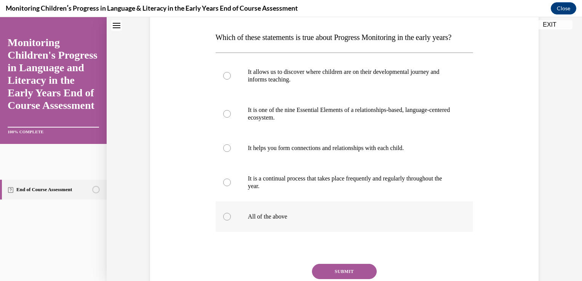
click at [223, 220] on div at bounding box center [227, 217] width 8 height 8
click at [223, 220] on input "All of the above" at bounding box center [227, 217] width 8 height 8
radio input "true"
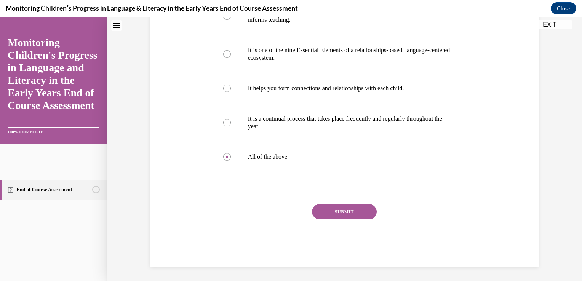
click at [361, 219] on button "SUBMIT" at bounding box center [344, 211] width 65 height 15
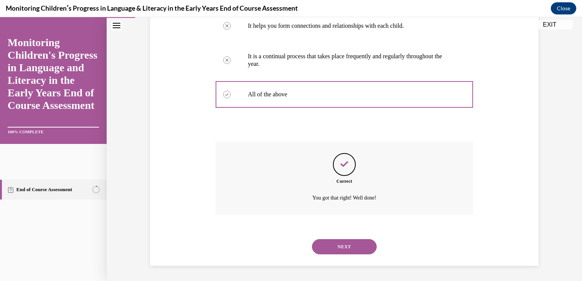
scroll to position [252, 0]
click at [350, 243] on button "NEXT" at bounding box center [344, 246] width 65 height 15
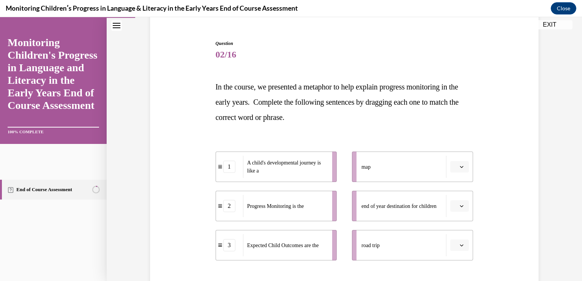
scroll to position [70, 0]
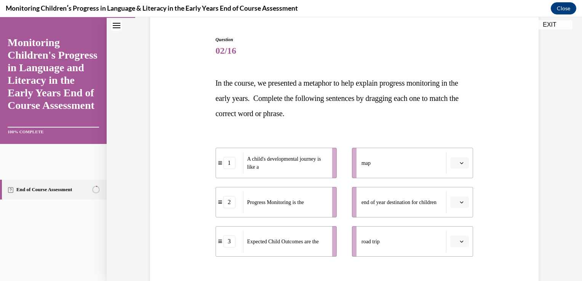
click at [461, 201] on span "button" at bounding box center [461, 201] width 5 height 5
click at [453, 265] on span "3" at bounding box center [453, 265] width 3 height 6
click at [460, 164] on icon "button" at bounding box center [462, 163] width 4 height 4
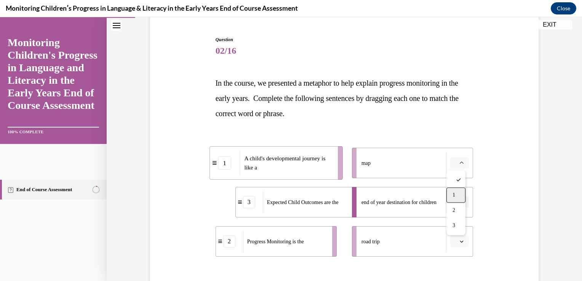
click at [453, 198] on span "1" at bounding box center [453, 195] width 3 height 6
click at [460, 163] on icon "button" at bounding box center [462, 163] width 4 height 4
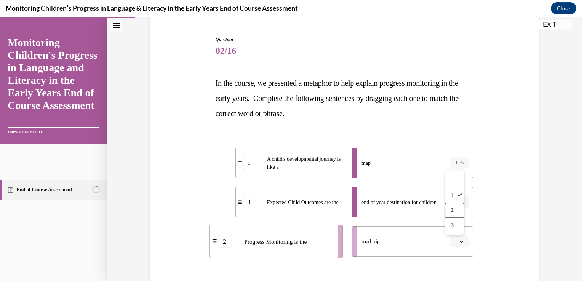
click at [485, 191] on div "Question 02/16 In the course, we presented a metaphor to help explain progress …" at bounding box center [344, 182] width 392 height 338
click at [460, 242] on icon "button" at bounding box center [462, 241] width 4 height 4
click at [457, 209] on div "2" at bounding box center [455, 208] width 19 height 15
click at [503, 212] on div "Question 02/16 In the course, we presented a metaphor to help explain progress …" at bounding box center [344, 182] width 392 height 338
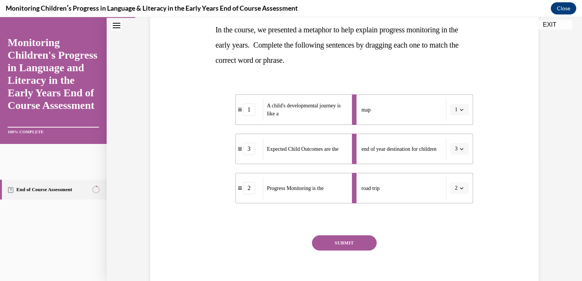
scroll to position [124, 0]
click at [352, 243] on button "SUBMIT" at bounding box center [344, 241] width 65 height 15
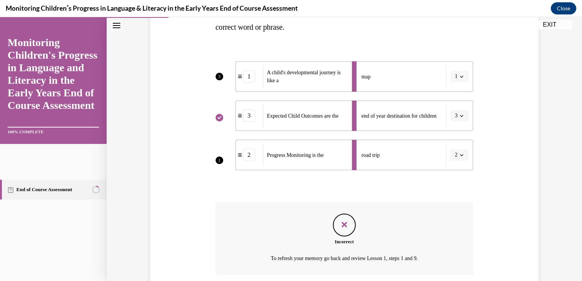
scroll to position [155, 0]
click at [491, 236] on div "Question 02/16 In the course, we presented a metaphor to help explain progress …" at bounding box center [344, 127] width 392 height 399
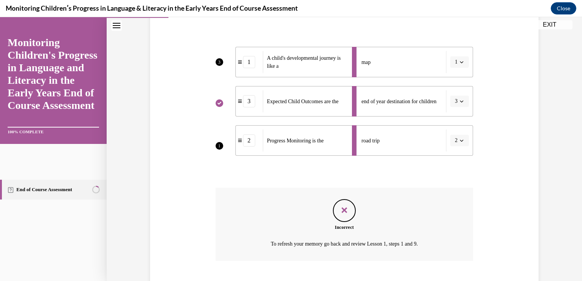
scroll to position [216, 0]
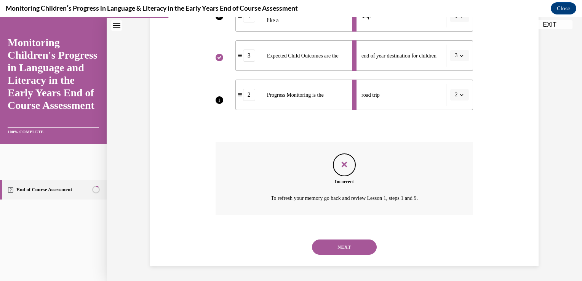
click at [358, 241] on button "NEXT" at bounding box center [344, 246] width 65 height 15
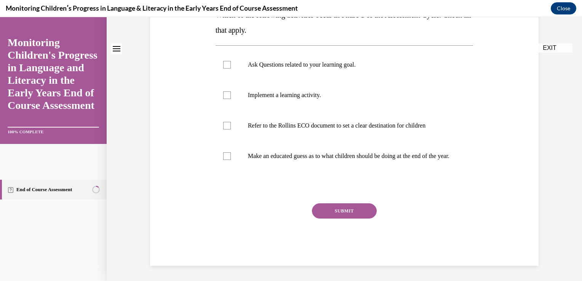
scroll to position [0, 0]
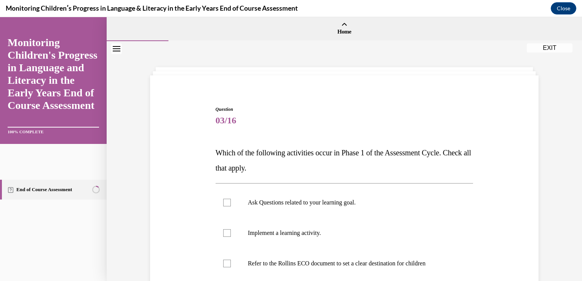
click at [542, 231] on div "Question 03/16 Which of the following activities occur in Phase 1 of the Assess…" at bounding box center [344, 230] width 475 height 378
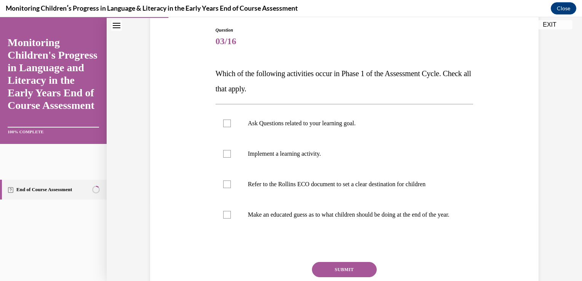
scroll to position [76, 0]
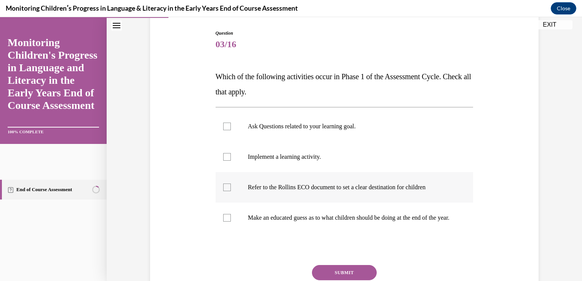
click at [306, 184] on p "Refer to the Rollins ECO document to set a clear destination for children" at bounding box center [351, 187] width 206 height 8
click at [231, 184] on input "Refer to the Rollins ECO document to set a clear destination for children" at bounding box center [227, 187] width 8 height 8
checkbox input "true"
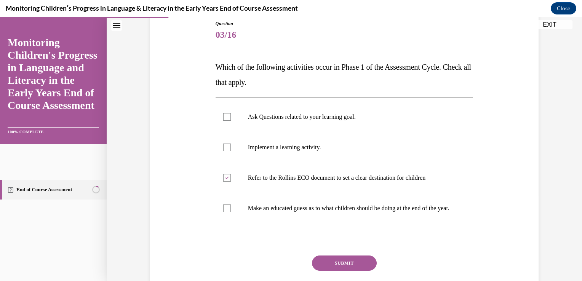
scroll to position [107, 0]
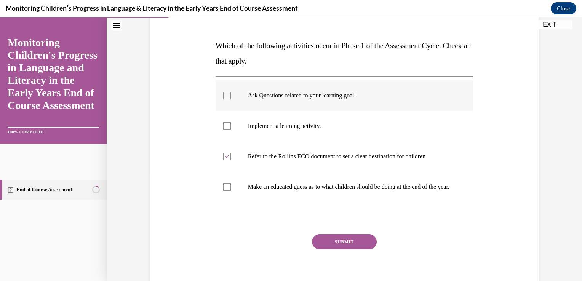
click at [251, 94] on p "Ask Questions related to your learning goal." at bounding box center [351, 96] width 206 height 8
click at [231, 94] on input "Ask Questions related to your learning goal." at bounding box center [227, 96] width 8 height 8
checkbox input "true"
click at [360, 244] on button "SUBMIT" at bounding box center [344, 241] width 65 height 15
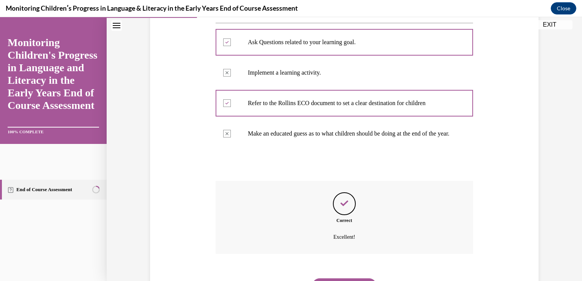
scroll to position [207, 0]
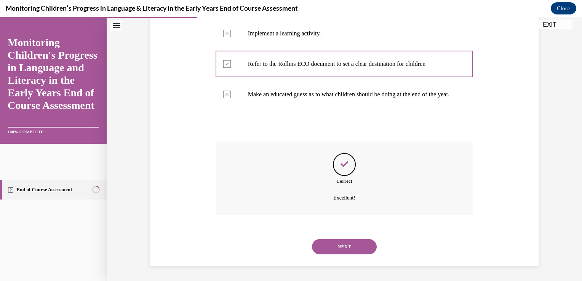
click at [345, 247] on button "NEXT" at bounding box center [344, 246] width 65 height 15
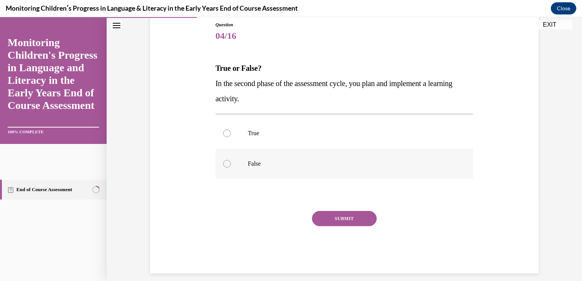
click at [248, 160] on p "False" at bounding box center [351, 164] width 206 height 8
click at [231, 160] on input "False" at bounding box center [227, 164] width 8 height 8
radio input "true"
click at [343, 222] on button "SUBMIT" at bounding box center [344, 218] width 65 height 15
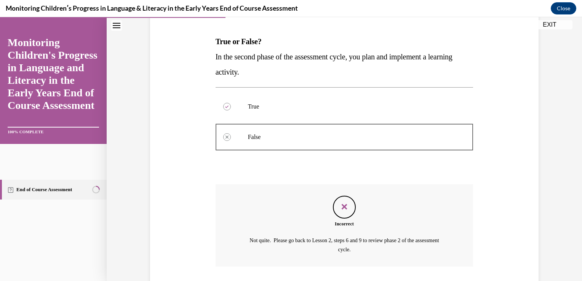
scroll to position [102, 0]
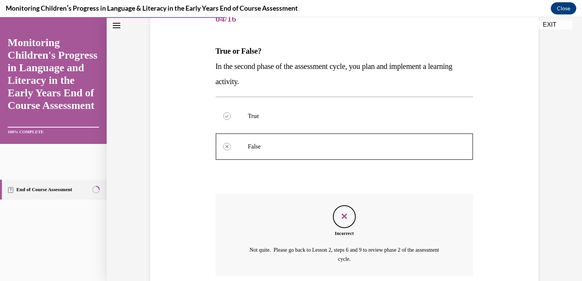
click at [471, 250] on div "Question 04/16 True or False? In the second phase of the assessment cycle, you …" at bounding box center [345, 160] width 262 height 334
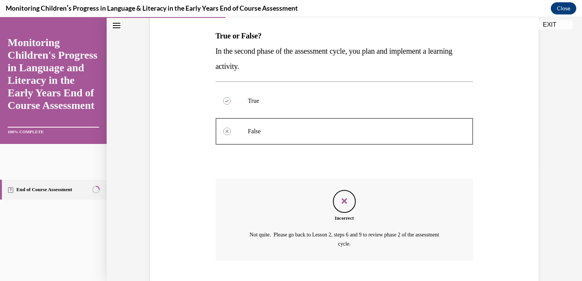
scroll to position [163, 0]
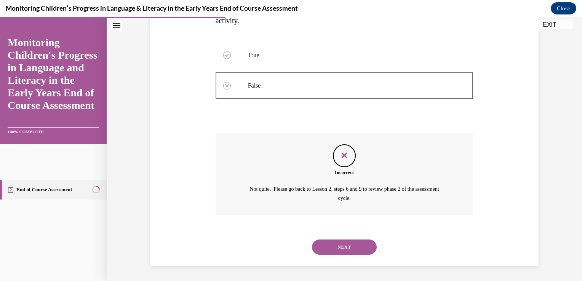
click at [358, 248] on button "NEXT" at bounding box center [344, 246] width 65 height 15
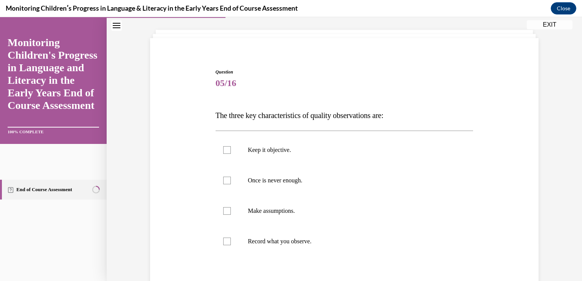
scroll to position [46, 0]
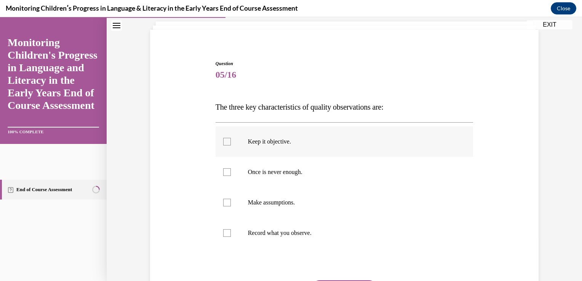
click at [223, 141] on div at bounding box center [227, 142] width 8 height 8
click at [223, 141] on input "Keep it objective." at bounding box center [227, 142] width 8 height 8
checkbox input "true"
click at [225, 236] on div at bounding box center [227, 233] width 8 height 8
click at [225, 236] on input "Record what you observe." at bounding box center [227, 233] width 8 height 8
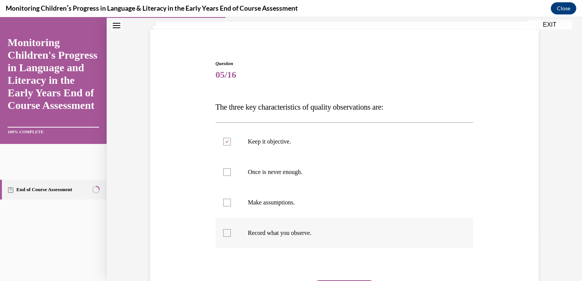
checkbox input "true"
click at [223, 175] on div at bounding box center [227, 172] width 8 height 8
click at [223, 175] on input "Once is never enough." at bounding box center [227, 172] width 8 height 8
checkbox input "true"
click at [457, 262] on div at bounding box center [344, 264] width 258 height 9
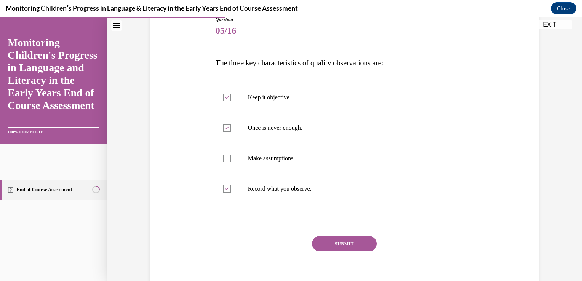
scroll to position [91, 0]
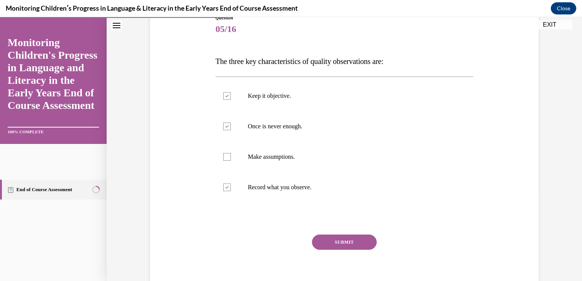
click at [343, 237] on button "SUBMIT" at bounding box center [344, 242] width 65 height 15
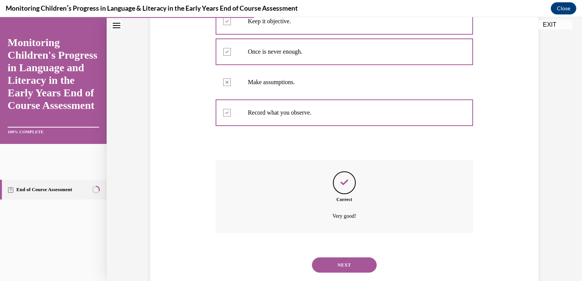
scroll to position [184, 0]
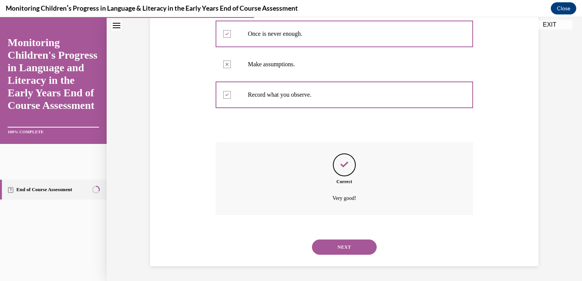
click at [342, 246] on button "NEXT" at bounding box center [344, 246] width 65 height 15
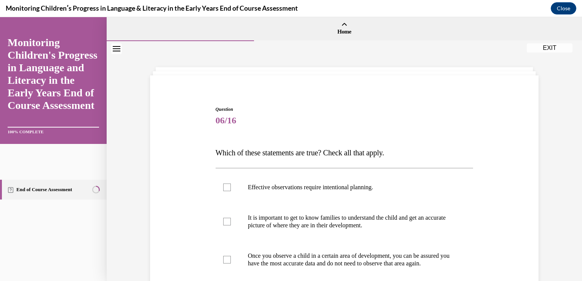
click at [515, 246] on div "Question 06/16 Which of these statements are true? Check all that apply. Effect…" at bounding box center [344, 243] width 392 height 321
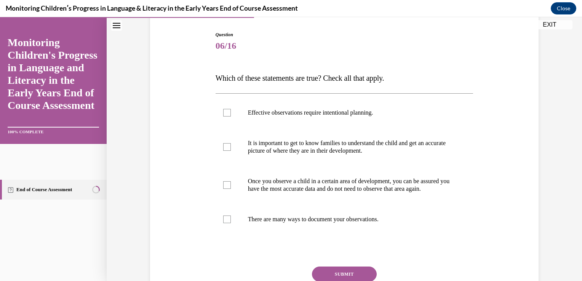
scroll to position [76, 0]
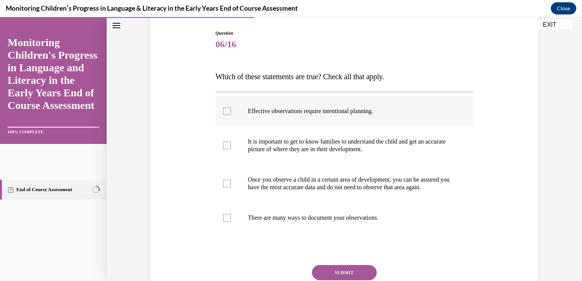
click at [303, 109] on p "Effective observations require intentional planning." at bounding box center [351, 111] width 206 height 8
click at [231, 109] on input "Effective observations require intentional planning." at bounding box center [227, 111] width 8 height 8
checkbox input "true"
click at [257, 139] on p "It is important to get to know families to understand the child and get an accu…" at bounding box center [351, 145] width 206 height 15
click at [231, 142] on input "It is important to get to know families to understand the child and get an accu…" at bounding box center [227, 146] width 8 height 8
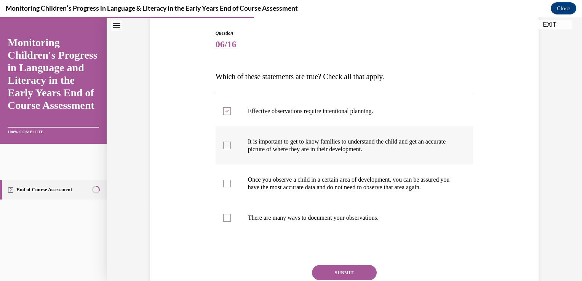
checkbox input "true"
click at [252, 222] on p "There are many ways to document your observations." at bounding box center [351, 218] width 206 height 8
click at [231, 222] on input "There are many ways to document your observations." at bounding box center [227, 218] width 8 height 8
checkbox input "true"
click at [341, 276] on button "SUBMIT" at bounding box center [344, 272] width 65 height 15
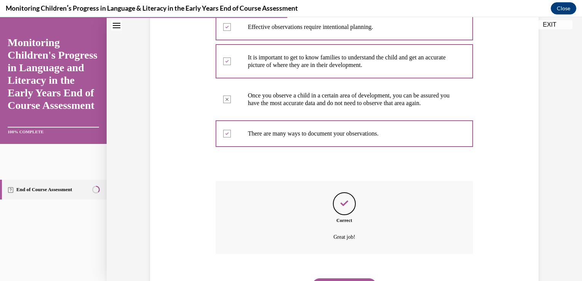
scroll to position [207, 0]
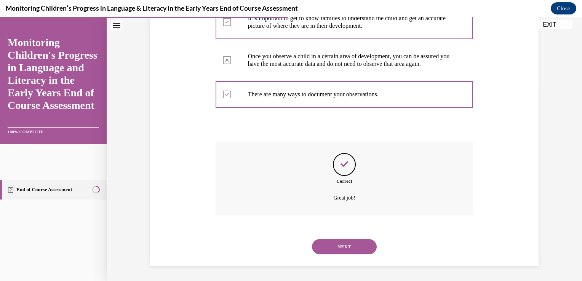
click at [341, 246] on button "NEXT" at bounding box center [344, 246] width 65 height 15
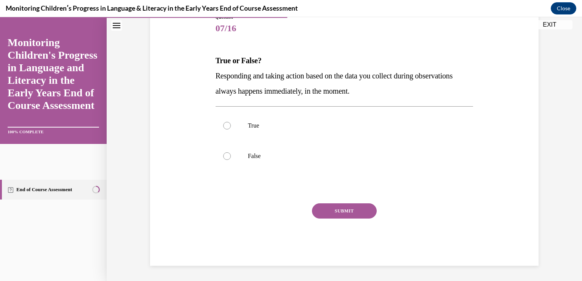
scroll to position [85, 0]
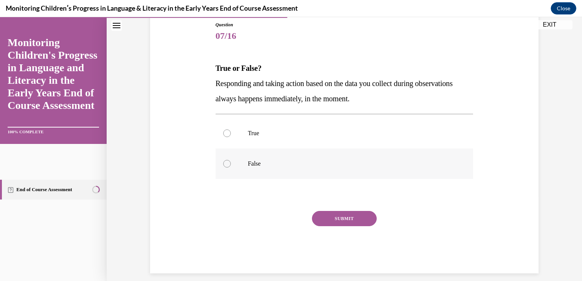
click at [243, 164] on label "False" at bounding box center [344, 163] width 258 height 30
click at [231, 164] on input "False" at bounding box center [227, 164] width 8 height 8
radio input "true"
click at [340, 217] on button "SUBMIT" at bounding box center [344, 218] width 65 height 15
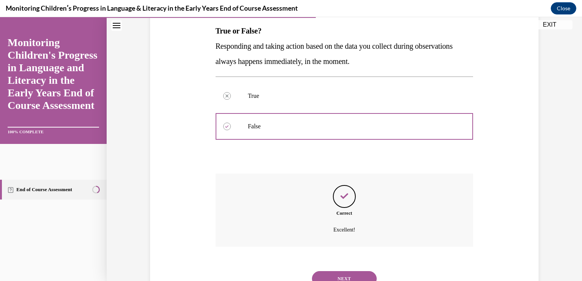
scroll to position [153, 0]
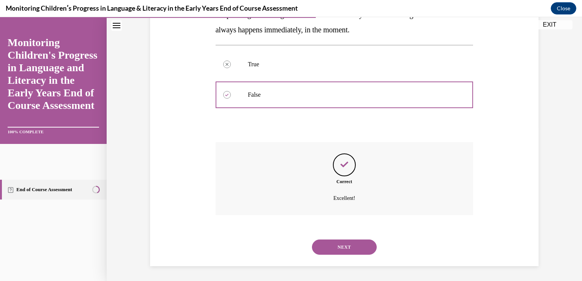
click at [343, 245] on button "NEXT" at bounding box center [344, 246] width 65 height 15
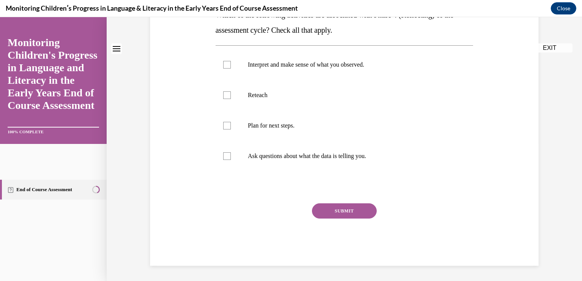
scroll to position [0, 0]
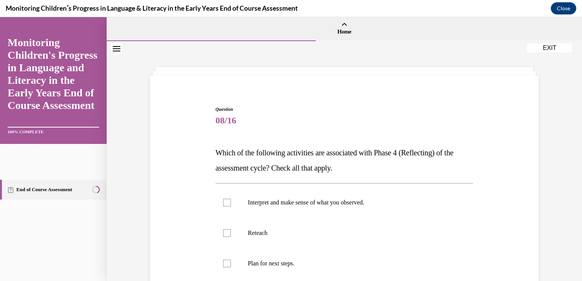
click at [533, 207] on div "Question 08/16 Which of the following activities are associated with Phase 4 (R…" at bounding box center [344, 243] width 392 height 321
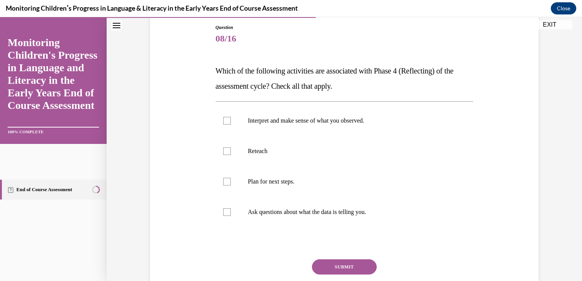
scroll to position [91, 0]
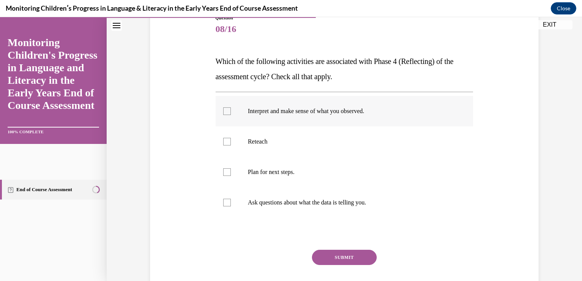
click at [350, 108] on p "Interpret and make sense of what you observed." at bounding box center [351, 111] width 206 height 8
click at [231, 108] on input "Interpret and make sense of what you observed." at bounding box center [227, 111] width 8 height 8
checkbox input "true"
click at [286, 203] on p "Ask questions about what the data is telling you." at bounding box center [351, 203] width 206 height 8
click at [231, 203] on input "Ask questions about what the data is telling you." at bounding box center [227, 203] width 8 height 8
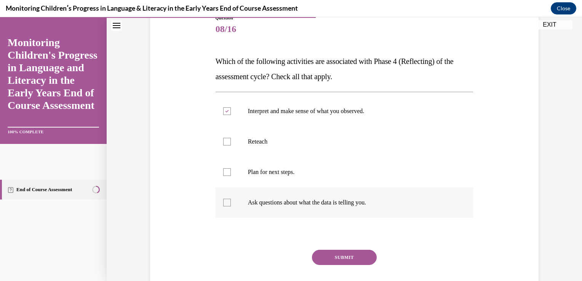
checkbox input "true"
click at [343, 255] on button "SUBMIT" at bounding box center [344, 257] width 65 height 15
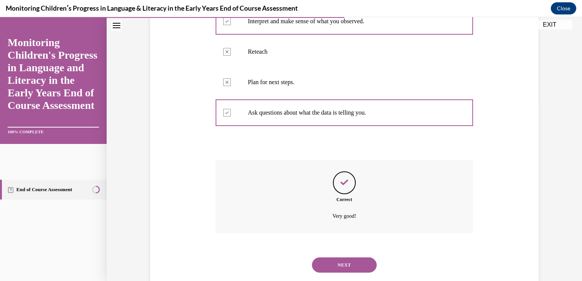
scroll to position [199, 0]
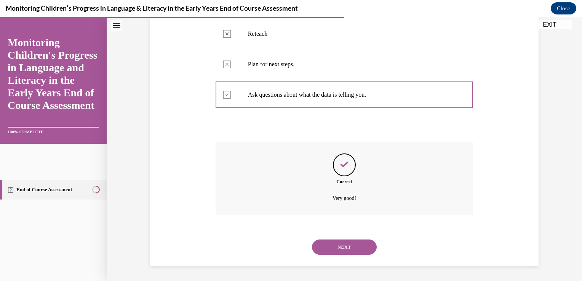
click at [336, 251] on button "NEXT" at bounding box center [344, 246] width 65 height 15
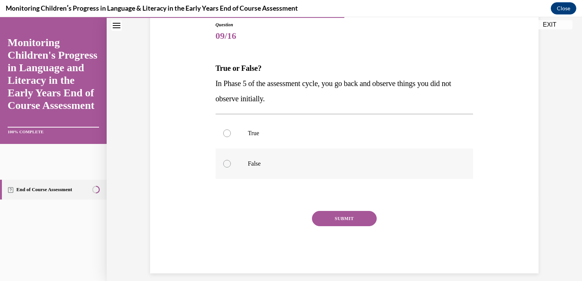
click at [260, 164] on p "False" at bounding box center [351, 164] width 206 height 8
click at [231, 164] on input "False" at bounding box center [227, 164] width 8 height 8
radio input "true"
click at [340, 218] on button "SUBMIT" at bounding box center [344, 218] width 65 height 15
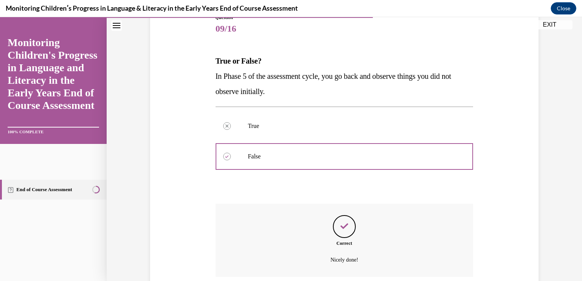
scroll to position [153, 0]
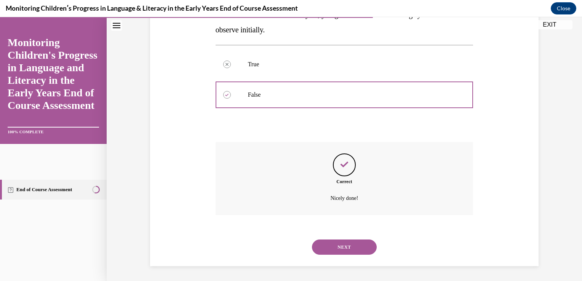
click at [341, 247] on button "NEXT" at bounding box center [344, 246] width 65 height 15
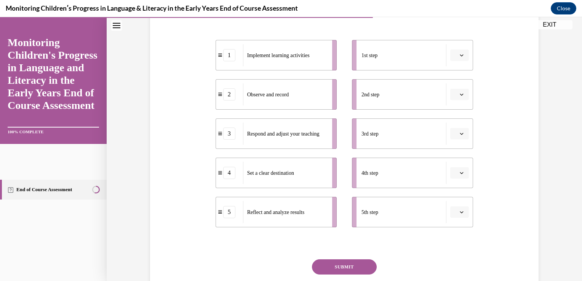
scroll to position [148, 0]
click at [460, 54] on icon "button" at bounding box center [462, 55] width 4 height 4
click at [455, 127] on div "4" at bounding box center [455, 132] width 19 height 15
click at [460, 92] on icon "button" at bounding box center [462, 94] width 4 height 4
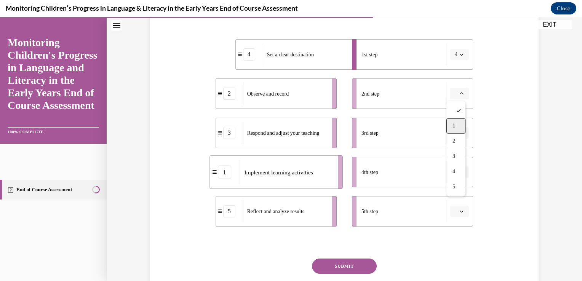
click at [456, 126] on div "1" at bounding box center [455, 125] width 19 height 15
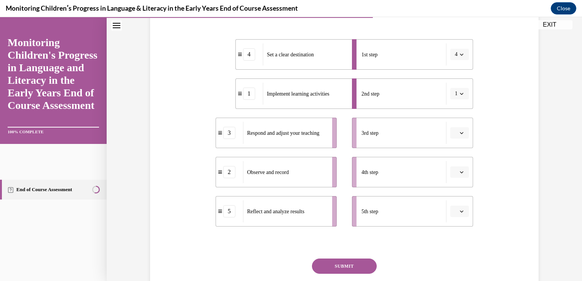
click at [460, 132] on icon "button" at bounding box center [462, 133] width 4 height 4
click at [457, 180] on div "2" at bounding box center [455, 180] width 19 height 15
click at [460, 172] on icon "button" at bounding box center [462, 172] width 4 height 4
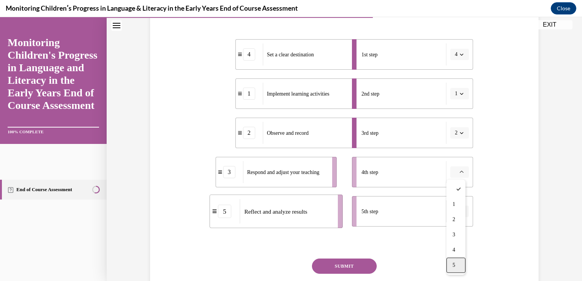
click at [458, 264] on div "5" at bounding box center [455, 265] width 19 height 15
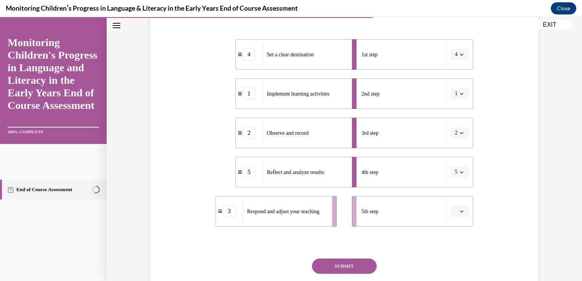
click at [460, 212] on icon "button" at bounding box center [462, 211] width 4 height 4
click at [453, 164] on span "3" at bounding box center [453, 164] width 3 height 6
click at [349, 265] on button "SUBMIT" at bounding box center [344, 265] width 65 height 15
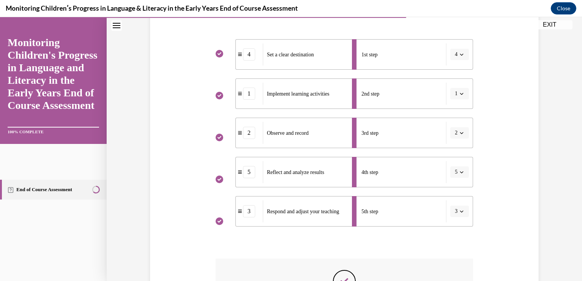
scroll to position [183, 0]
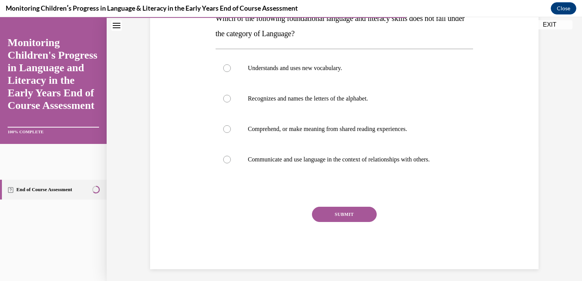
scroll to position [137, 0]
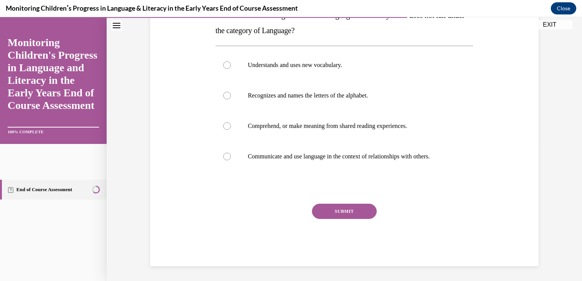
click at [531, 191] on div "Question 11/16 Which of the following foundational language and literacy skills…" at bounding box center [344, 106] width 392 height 321
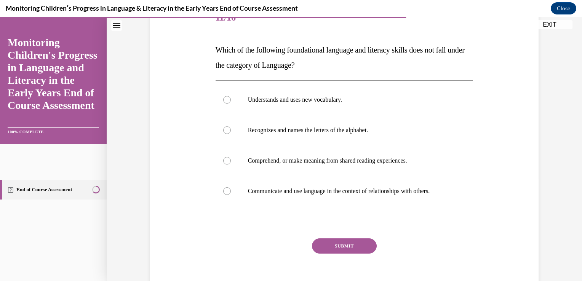
scroll to position [92, 0]
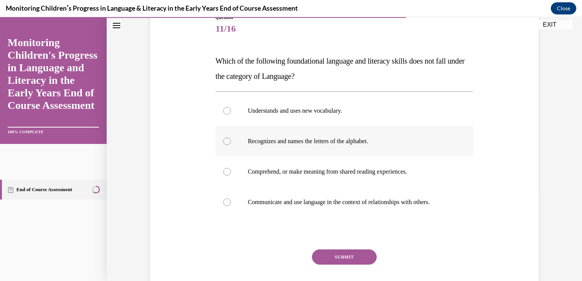
click at [223, 142] on div at bounding box center [227, 141] width 8 height 8
click at [223, 142] on input "Recognizes and names the letters of the alphabet." at bounding box center [227, 141] width 8 height 8
radio input "true"
click at [335, 256] on button "SUBMIT" at bounding box center [344, 256] width 65 height 15
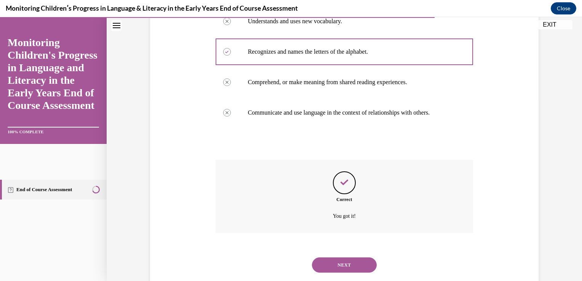
scroll to position [199, 0]
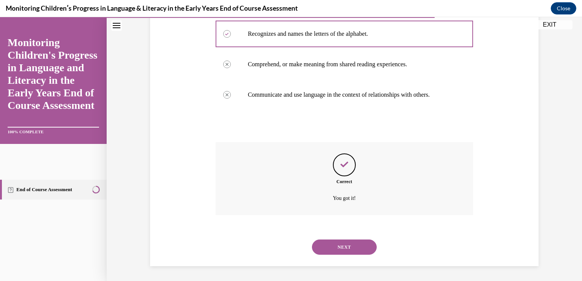
click at [339, 244] on button "NEXT" at bounding box center [344, 246] width 65 height 15
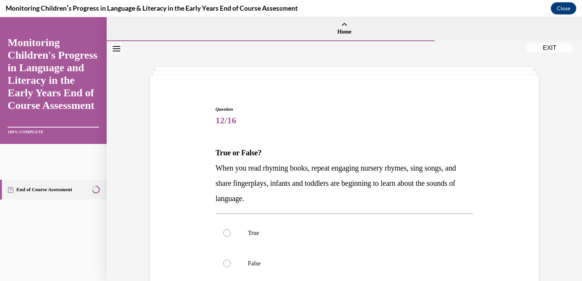
click at [509, 244] on div "Question 12/16 True or False? When you read rhyming books, repeat engaging nurs…" at bounding box center [344, 228] width 392 height 290
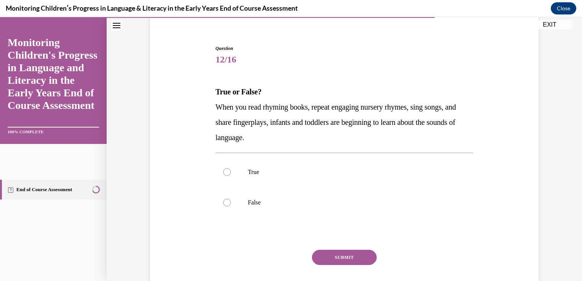
scroll to position [76, 0]
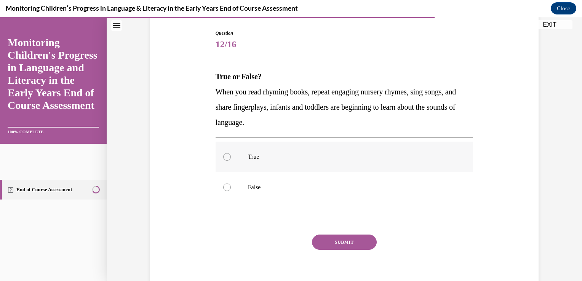
click at [249, 155] on p "True" at bounding box center [351, 157] width 206 height 8
click at [231, 155] on input "True" at bounding box center [227, 157] width 8 height 8
radio input "true"
click at [344, 241] on button "SUBMIT" at bounding box center [344, 242] width 65 height 15
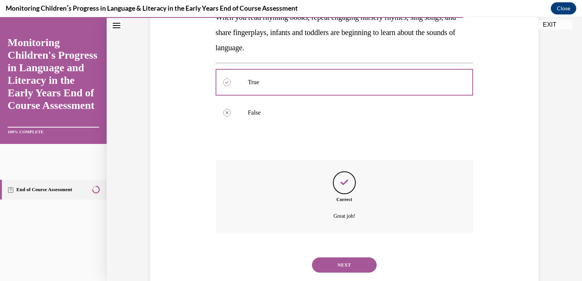
scroll to position [169, 0]
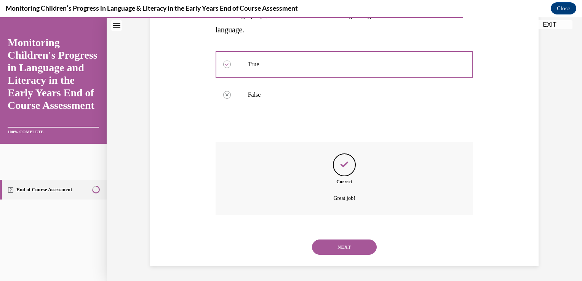
click at [344, 241] on button "NEXT" at bounding box center [344, 246] width 65 height 15
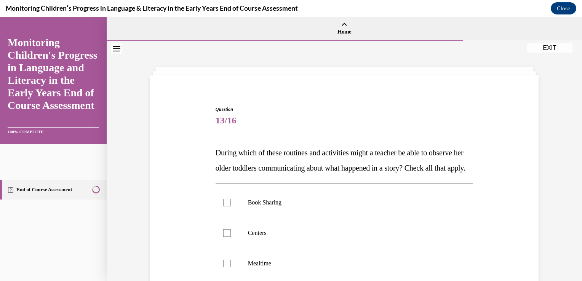
click at [534, 216] on div "Question 13/16 During which of these routines and activities might a teacher be…" at bounding box center [344, 243] width 392 height 321
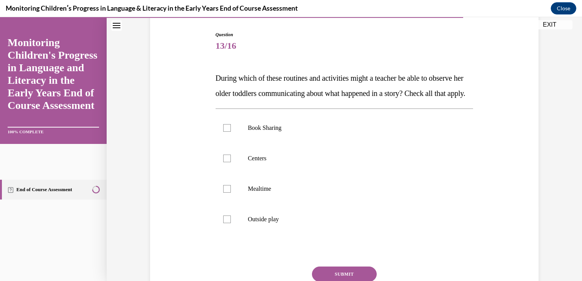
scroll to position [76, 0]
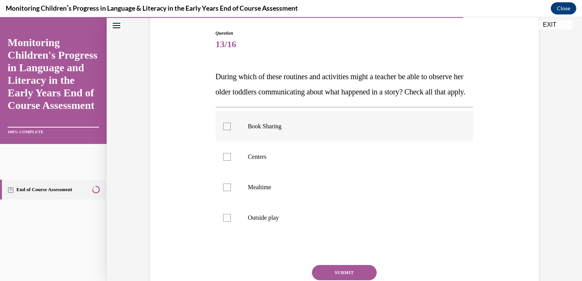
click at [273, 130] on p "Book Sharing" at bounding box center [351, 127] width 206 height 8
click at [231, 130] on input "Book Sharing" at bounding box center [227, 127] width 8 height 8
checkbox input "true"
click at [252, 161] on p "Centers" at bounding box center [351, 157] width 206 height 8
click at [231, 161] on input "Centers" at bounding box center [227, 157] width 8 height 8
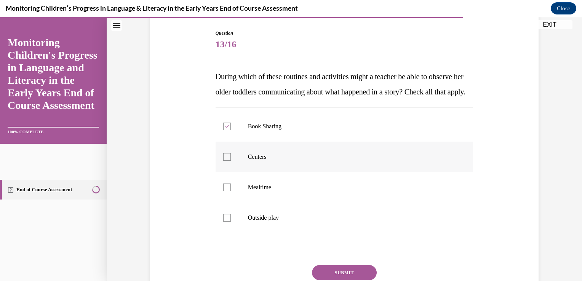
checkbox input "true"
click at [252, 191] on p "Mealtime" at bounding box center [351, 187] width 206 height 8
click at [231, 191] on input "Mealtime" at bounding box center [227, 187] width 8 height 8
checkbox input "true"
click at [253, 233] on label "Outside play" at bounding box center [344, 218] width 258 height 30
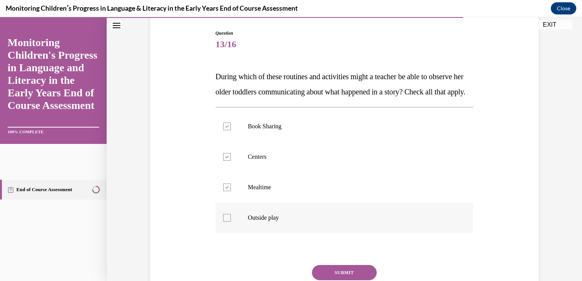
click at [231, 222] on input "Outside play" at bounding box center [227, 218] width 8 height 8
checkbox input "true"
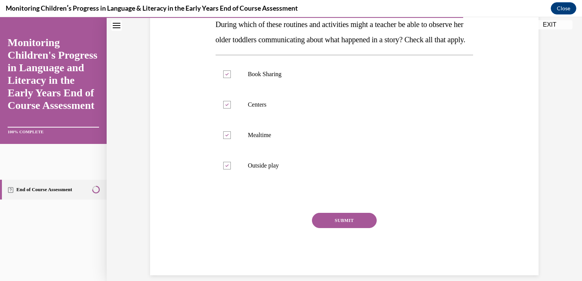
click at [346, 228] on button "SUBMIT" at bounding box center [344, 220] width 65 height 15
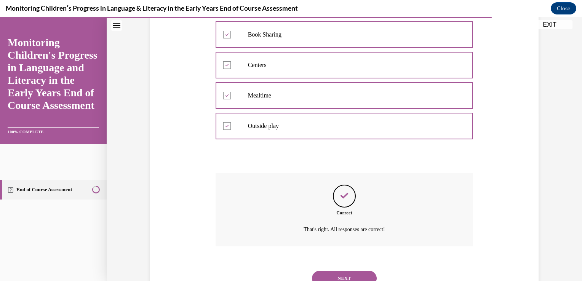
scroll to position [214, 0]
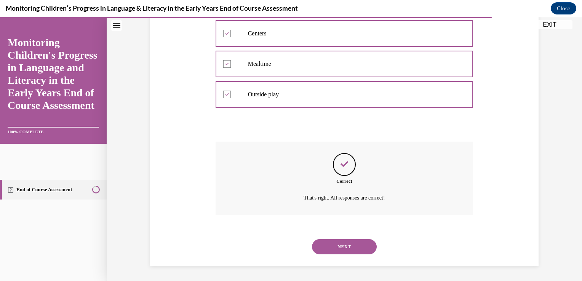
click at [344, 247] on button "NEXT" at bounding box center [344, 246] width 65 height 15
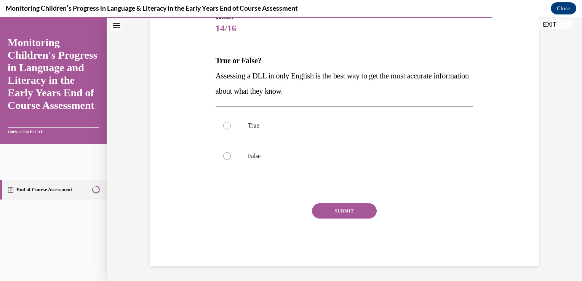
scroll to position [85, 0]
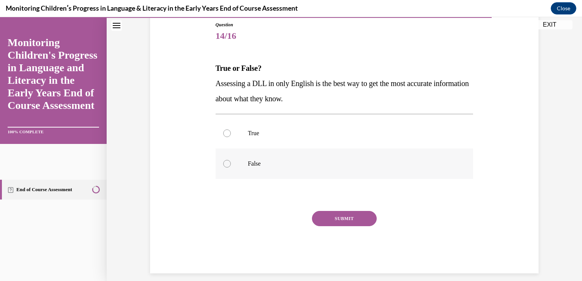
click at [248, 163] on p "False" at bounding box center [351, 164] width 206 height 8
click at [231, 163] on input "False" at bounding box center [227, 164] width 8 height 8
radio input "true"
click at [353, 222] on button "SUBMIT" at bounding box center [344, 218] width 65 height 15
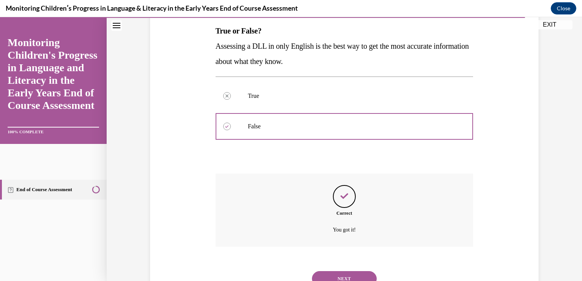
scroll to position [153, 0]
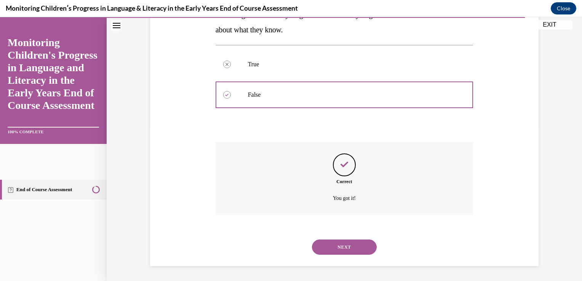
click at [334, 249] on button "NEXT" at bounding box center [344, 246] width 65 height 15
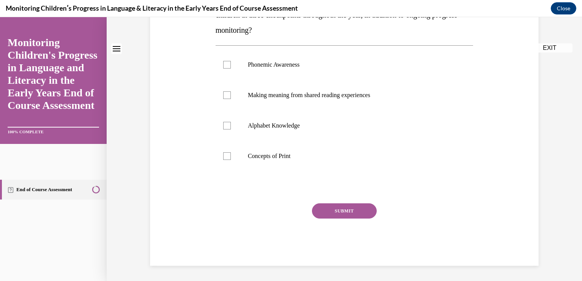
scroll to position [0, 0]
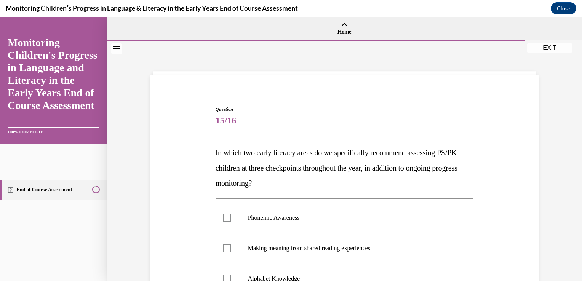
click at [547, 220] on div "Question 15/16 In which two early literacy areas do we specifically recommend a…" at bounding box center [344, 237] width 475 height 393
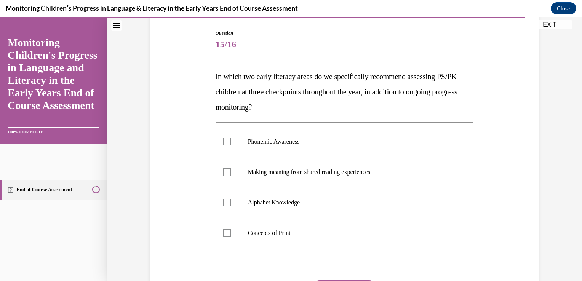
scroll to position [91, 0]
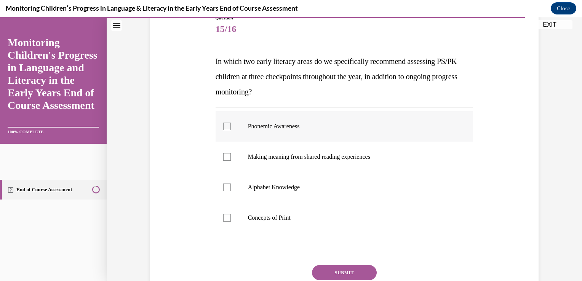
click at [223, 127] on div at bounding box center [227, 127] width 8 height 8
click at [223, 127] on input "Phonemic Awareness" at bounding box center [227, 127] width 8 height 8
checkbox input "true"
click at [227, 185] on div at bounding box center [227, 187] width 8 height 8
click at [227, 185] on input "Alphabet Knowledge" at bounding box center [227, 187] width 8 height 8
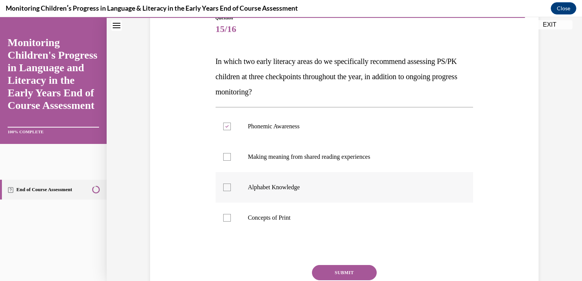
checkbox input "true"
click at [223, 218] on div at bounding box center [227, 218] width 8 height 8
click at [223, 218] on input "Concepts of Print" at bounding box center [227, 218] width 8 height 8
checkbox input "true"
click at [349, 272] on button "SUBMIT" at bounding box center [344, 272] width 65 height 15
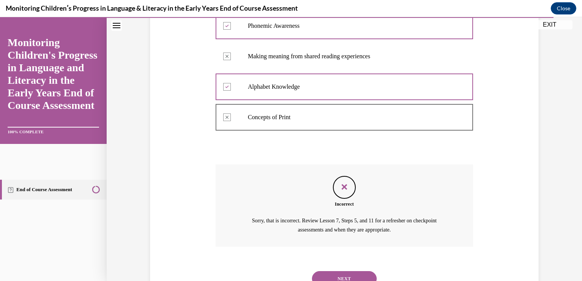
scroll to position [193, 0]
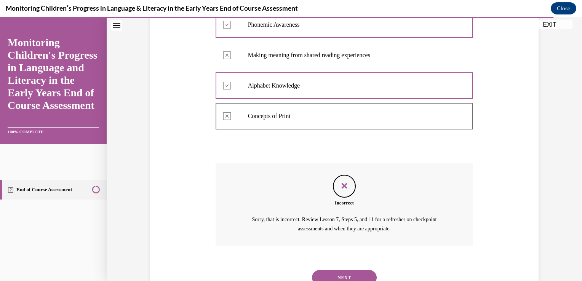
click at [345, 270] on button "NEXT" at bounding box center [344, 277] width 65 height 15
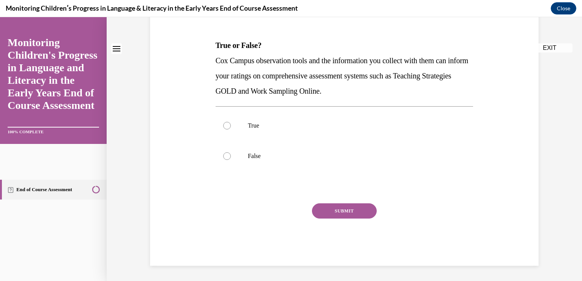
scroll to position [0, 0]
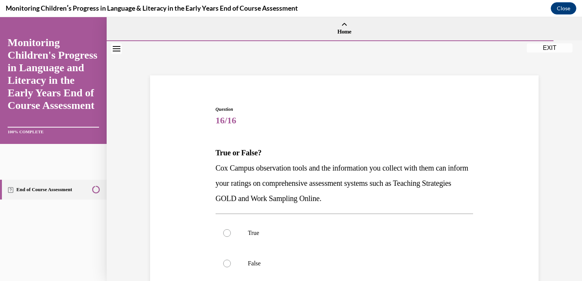
click at [499, 240] on div "Question 16/16 True or False? Cox Campus observation tools and the information …" at bounding box center [344, 228] width 392 height 290
click at [252, 230] on p "True" at bounding box center [351, 233] width 206 height 8
click at [231, 230] on input "True" at bounding box center [227, 233] width 8 height 8
radio input "true"
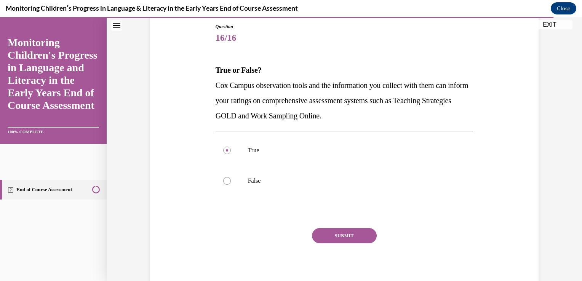
scroll to position [89, 0]
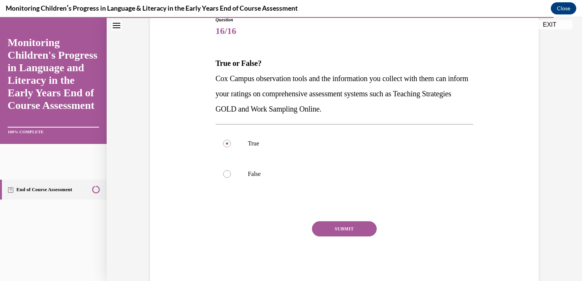
click at [346, 225] on button "SUBMIT" at bounding box center [344, 228] width 65 height 15
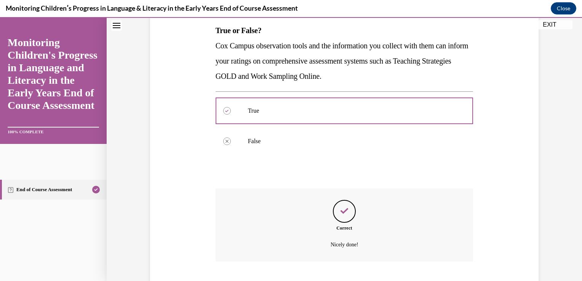
scroll to position [169, 0]
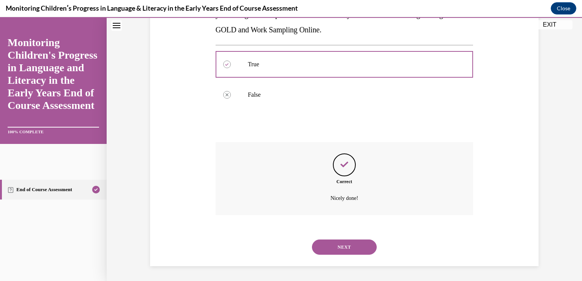
click at [342, 245] on button "NEXT" at bounding box center [344, 246] width 65 height 15
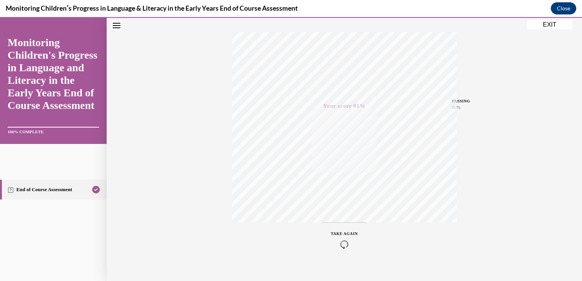
scroll to position [117, 0]
click at [340, 246] on icon "button" at bounding box center [344, 243] width 27 height 8
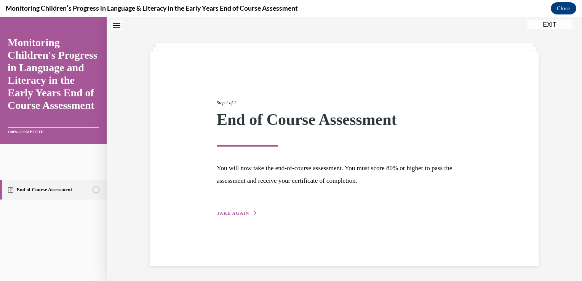
click at [236, 212] on span "TAKE AGAIN" at bounding box center [233, 213] width 32 height 5
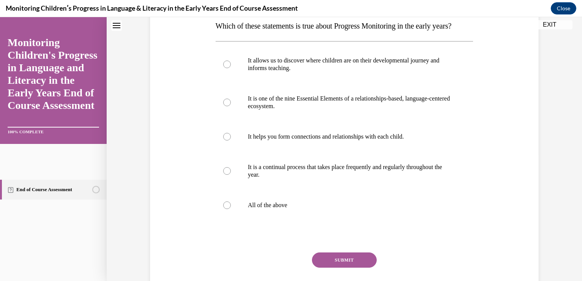
scroll to position [129, 0]
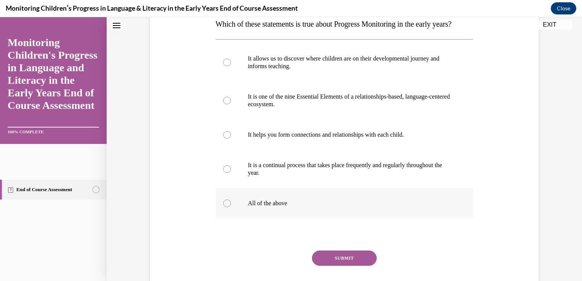
click at [284, 214] on label "All of the above" at bounding box center [344, 203] width 258 height 30
click at [231, 207] on input "All of the above" at bounding box center [227, 203] width 8 height 8
radio input "true"
click at [332, 266] on button "SUBMIT" at bounding box center [344, 257] width 65 height 15
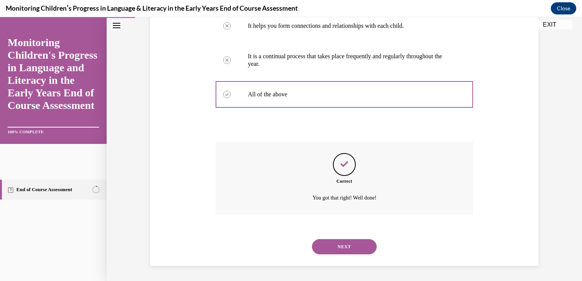
scroll to position [252, 0]
click at [327, 247] on button "NEXT" at bounding box center [344, 246] width 65 height 15
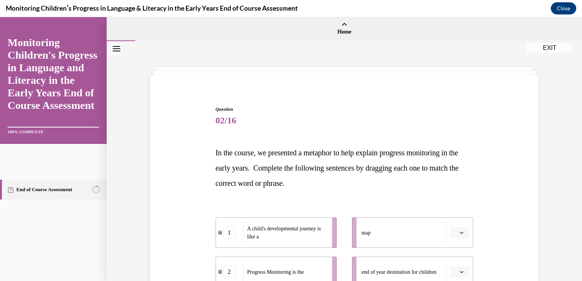
click at [460, 232] on icon "button" at bounding box center [462, 233] width 4 height 4
click at [457, 213] on div "3" at bounding box center [455, 215] width 19 height 15
click at [492, 244] on div "Question 02/16 In the course, we presented a metaphor to help explain progress …" at bounding box center [344, 252] width 392 height 338
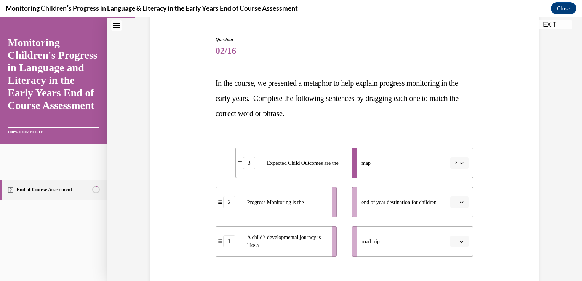
scroll to position [91, 0]
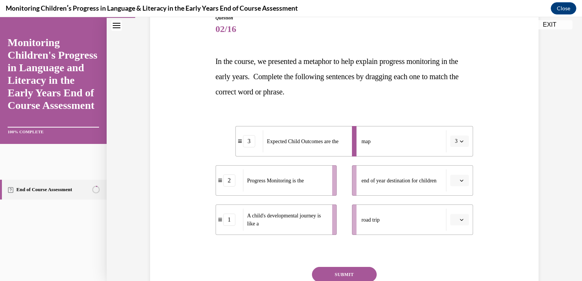
click at [461, 218] on span "button" at bounding box center [461, 219] width 5 height 5
click at [457, 177] on div "1" at bounding box center [455, 171] width 19 height 15
click at [463, 180] on button "button" at bounding box center [459, 180] width 19 height 11
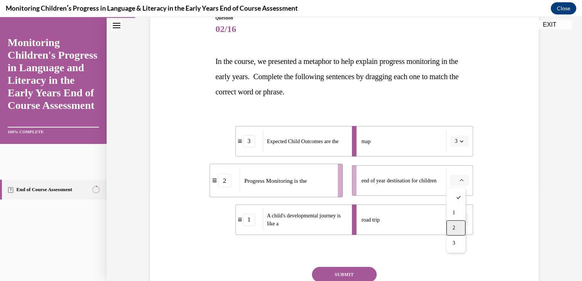
click at [453, 228] on span "2" at bounding box center [453, 228] width 3 height 6
click at [461, 140] on span "button" at bounding box center [461, 141] width 5 height 5
click at [452, 189] on span "2" at bounding box center [452, 189] width 3 height 6
click at [462, 180] on button "button" at bounding box center [459, 180] width 19 height 11
click at [452, 247] on div "3" at bounding box center [455, 243] width 19 height 15
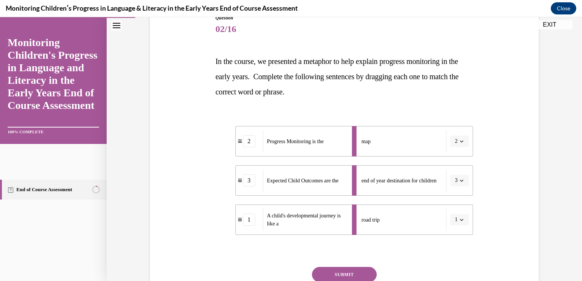
click at [246, 253] on div at bounding box center [344, 250] width 258 height 9
click at [357, 276] on button "SUBMIT" at bounding box center [344, 274] width 65 height 15
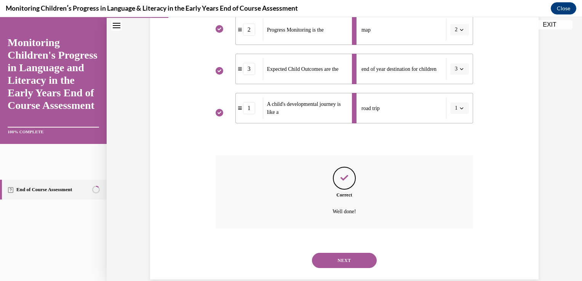
scroll to position [216, 0]
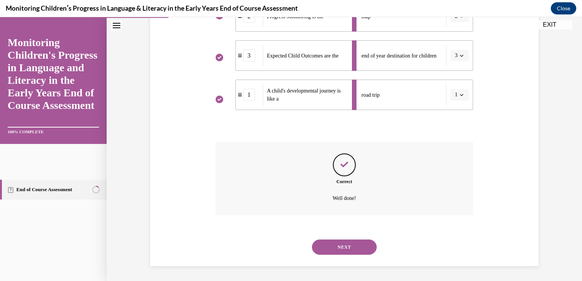
click at [352, 243] on button "NEXT" at bounding box center [344, 246] width 65 height 15
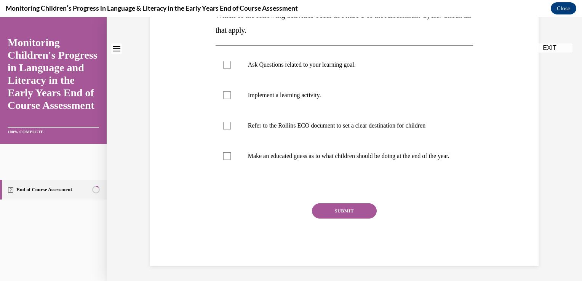
scroll to position [0, 0]
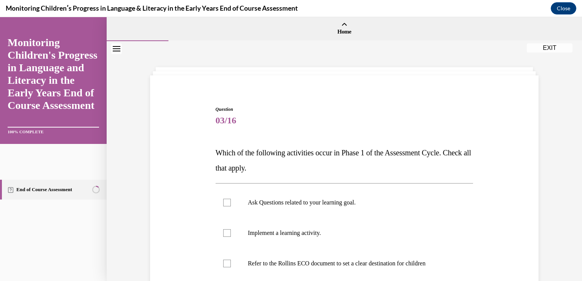
click at [552, 228] on div "Question 03/16 Which of the following activities occur in Phase 1 of the Assess…" at bounding box center [344, 230] width 475 height 378
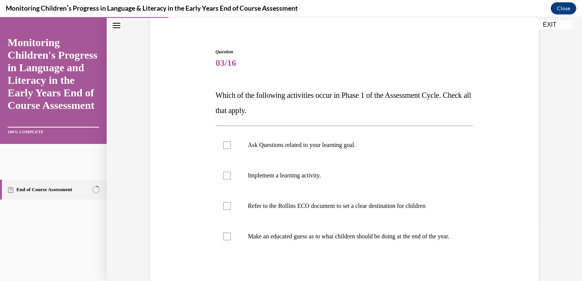
scroll to position [76, 0]
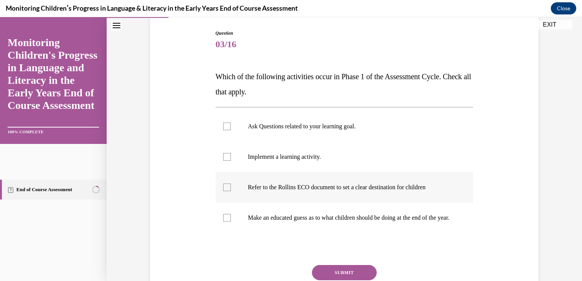
click at [349, 188] on p "Refer to the Rollins ECO document to set a clear destination for children" at bounding box center [351, 187] width 206 height 8
click at [231, 188] on input "Refer to the Rollins ECO document to set a clear destination for children" at bounding box center [227, 187] width 8 height 8
checkbox input "true"
click at [305, 123] on p "Ask Questions related to your learning goal." at bounding box center [351, 127] width 206 height 8
click at [231, 123] on input "Ask Questions related to your learning goal." at bounding box center [227, 127] width 8 height 8
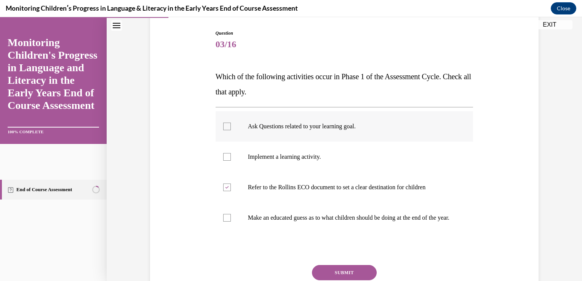
checkbox input "true"
click at [334, 276] on button "SUBMIT" at bounding box center [344, 272] width 65 height 15
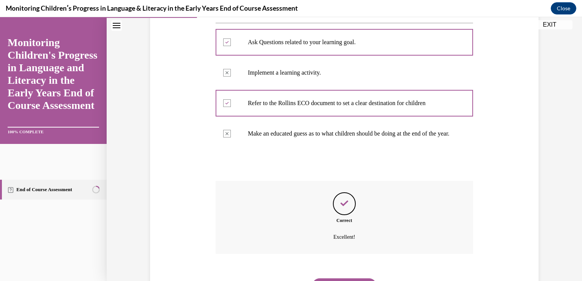
scroll to position [207, 0]
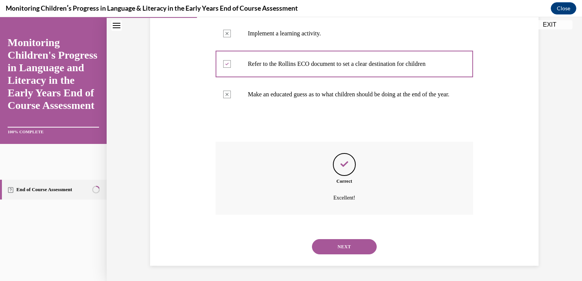
click at [341, 244] on button "NEXT" at bounding box center [344, 246] width 65 height 15
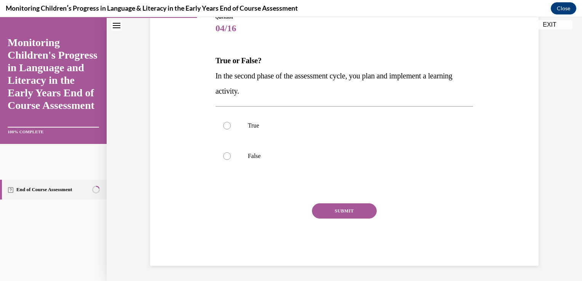
scroll to position [85, 0]
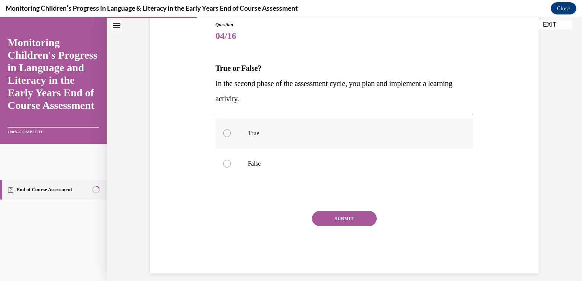
click at [241, 131] on label "True" at bounding box center [344, 133] width 258 height 30
click at [231, 131] on input "True" at bounding box center [227, 133] width 8 height 8
radio input "true"
click at [347, 215] on button "SUBMIT" at bounding box center [344, 218] width 65 height 15
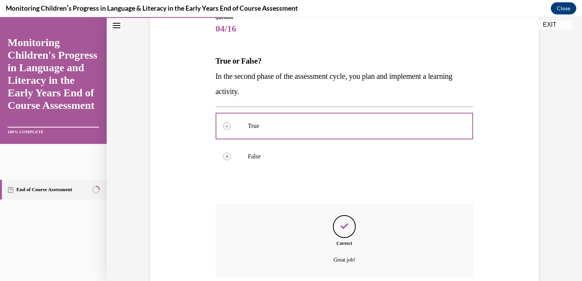
scroll to position [153, 0]
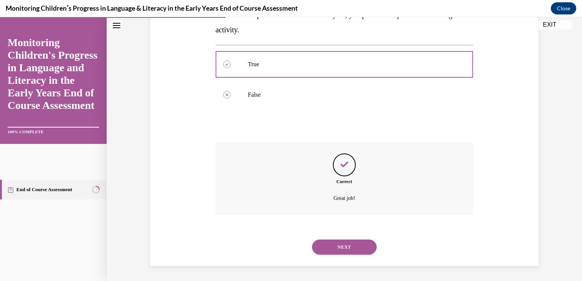
click at [342, 245] on button "NEXT" at bounding box center [344, 246] width 65 height 15
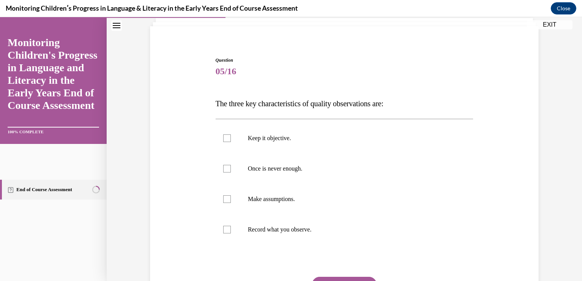
scroll to position [61, 0]
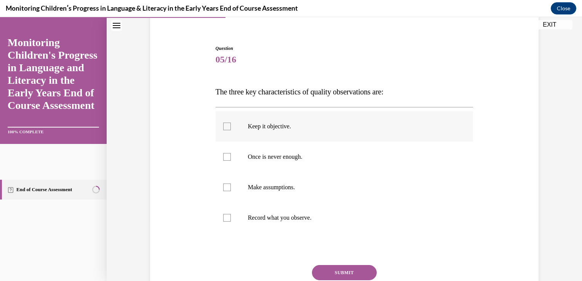
click at [259, 125] on p "Keep it objective." at bounding box center [351, 127] width 206 height 8
click at [231, 125] on input "Keep it objective." at bounding box center [227, 127] width 8 height 8
checkbox input "true"
click at [224, 219] on div at bounding box center [227, 218] width 8 height 8
click at [224, 219] on input "Record what you observe." at bounding box center [227, 218] width 8 height 8
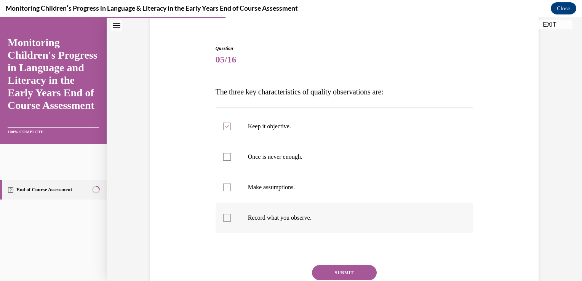
checkbox input "true"
click at [225, 157] on div at bounding box center [227, 157] width 8 height 8
click at [225, 157] on input "Once is never enough." at bounding box center [227, 157] width 8 height 8
checkbox input "true"
click at [343, 273] on button "SUBMIT" at bounding box center [344, 272] width 65 height 15
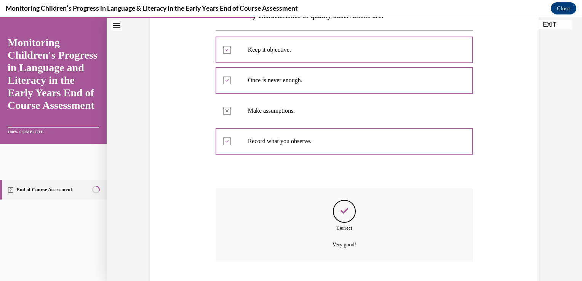
scroll to position [184, 0]
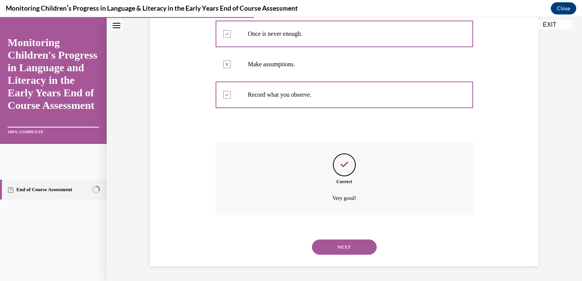
click at [340, 254] on button "NEXT" at bounding box center [344, 246] width 65 height 15
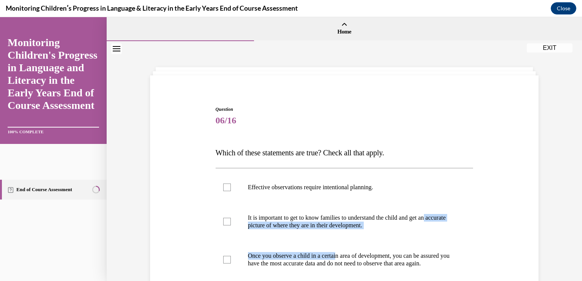
drag, startPoint x: 340, startPoint y: 254, endPoint x: 502, endPoint y: 216, distance: 166.5
click at [502, 216] on div "Question 06/16 Which of these statements are true? Check all that apply. Effect…" at bounding box center [344, 243] width 392 height 321
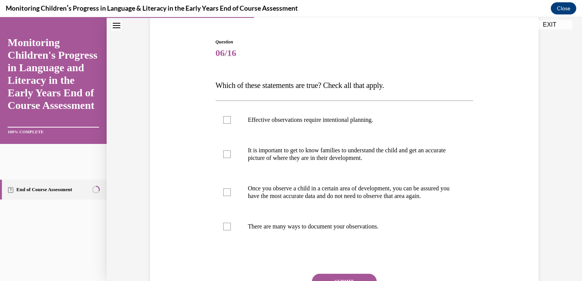
scroll to position [76, 0]
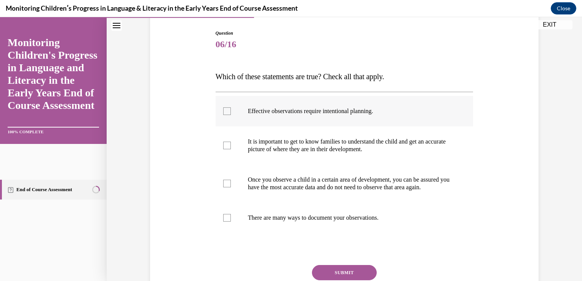
click at [329, 108] on p "Effective observations require intentional planning." at bounding box center [351, 111] width 206 height 8
click at [231, 108] on input "Effective observations require intentional planning." at bounding box center [227, 111] width 8 height 8
checkbox input "true"
click at [312, 146] on p "It is important to get to know families to understand the child and get an accu…" at bounding box center [351, 145] width 206 height 15
click at [231, 146] on input "It is important to get to know families to understand the child and get an accu…" at bounding box center [227, 146] width 8 height 8
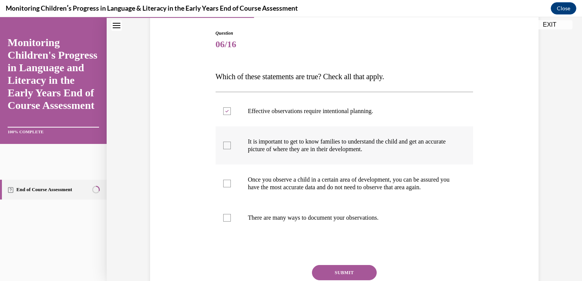
checkbox input "true"
click at [289, 222] on p "There are many ways to document your observations." at bounding box center [351, 218] width 206 height 8
click at [231, 222] on input "There are many ways to document your observations." at bounding box center [227, 218] width 8 height 8
checkbox input "true"
click at [351, 276] on button "SUBMIT" at bounding box center [344, 272] width 65 height 15
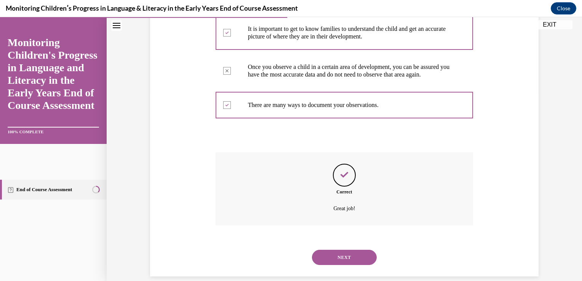
scroll to position [207, 0]
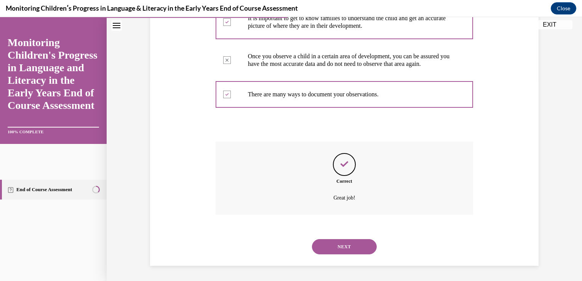
click at [340, 248] on button "NEXT" at bounding box center [344, 246] width 65 height 15
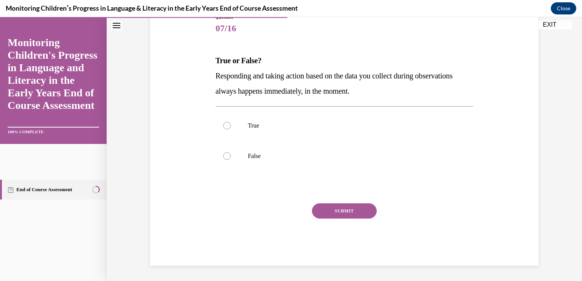
scroll to position [85, 0]
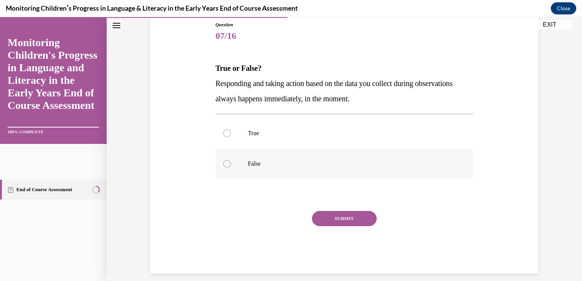
click at [254, 167] on label "False" at bounding box center [344, 163] width 258 height 30
click at [231, 167] on input "False" at bounding box center [227, 164] width 8 height 8
radio input "true"
click at [331, 220] on button "SUBMIT" at bounding box center [344, 218] width 65 height 15
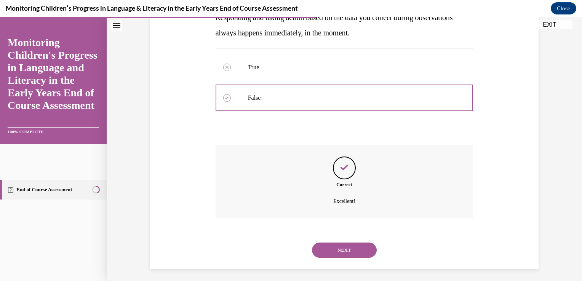
scroll to position [153, 0]
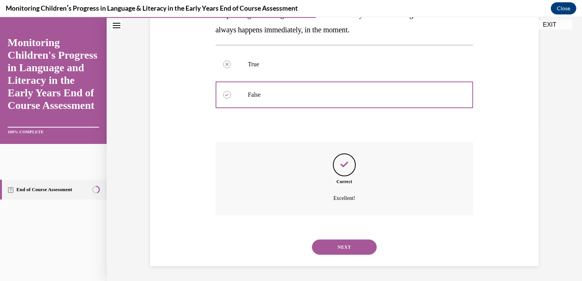
click at [343, 243] on button "NEXT" at bounding box center [344, 246] width 65 height 15
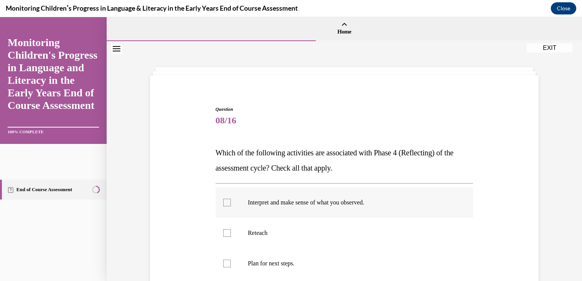
click at [329, 202] on p "Interpret and make sense of what you observed." at bounding box center [351, 203] width 206 height 8
click at [231, 202] on input "Interpret and make sense of what you observed." at bounding box center [227, 203] width 8 height 8
checkbox input "true"
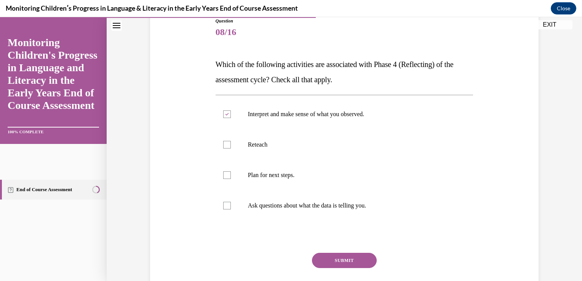
scroll to position [88, 0]
click at [354, 202] on p "Ask questions about what the data is telling you." at bounding box center [351, 206] width 206 height 8
click at [231, 202] on input "Ask questions about what the data is telling you." at bounding box center [227, 206] width 8 height 8
checkbox input "true"
click at [349, 255] on button "SUBMIT" at bounding box center [344, 260] width 65 height 15
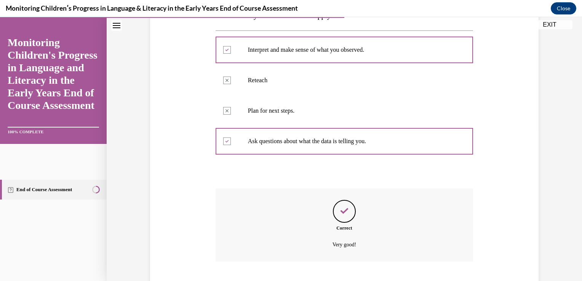
scroll to position [199, 0]
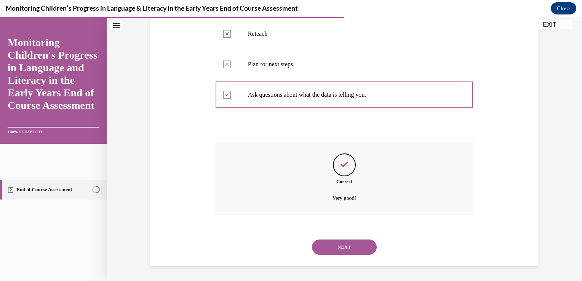
click at [347, 245] on button "NEXT" at bounding box center [344, 246] width 65 height 15
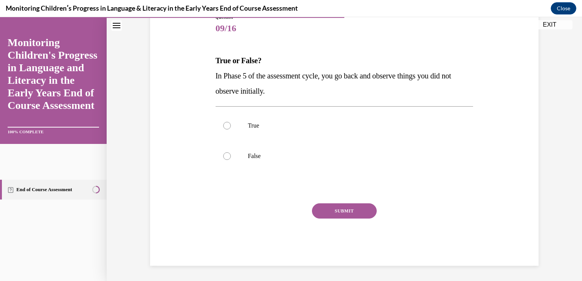
scroll to position [85, 0]
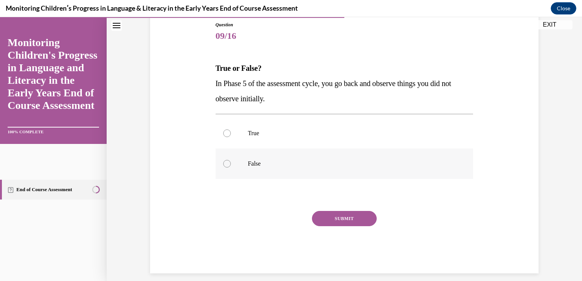
click at [250, 167] on p "False" at bounding box center [351, 164] width 206 height 8
click at [231, 167] on input "False" at bounding box center [227, 164] width 8 height 8
radio input "true"
click at [337, 217] on button "SUBMIT" at bounding box center [344, 218] width 65 height 15
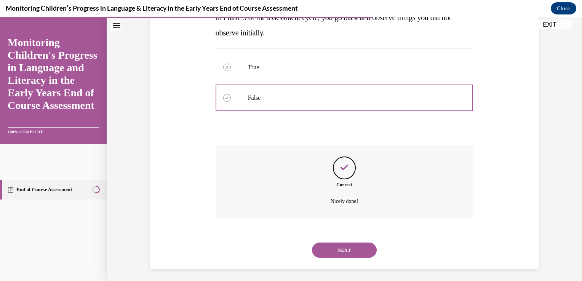
scroll to position [153, 0]
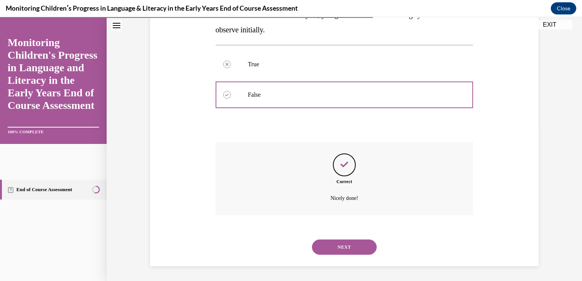
click at [343, 247] on button "NEXT" at bounding box center [344, 246] width 65 height 15
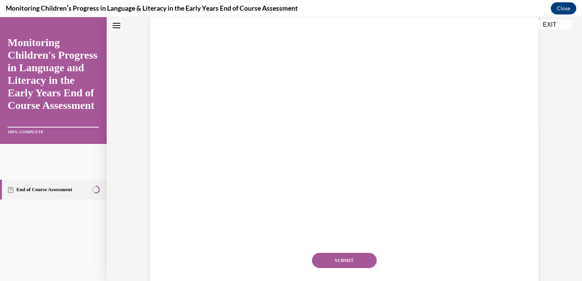
scroll to position [0, 0]
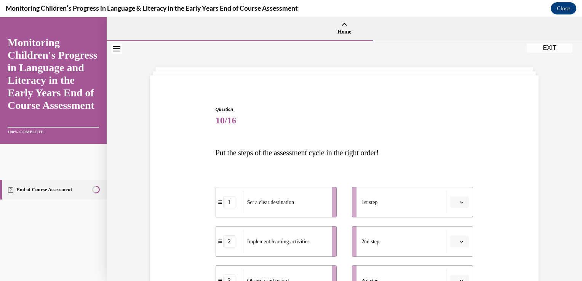
click at [483, 218] on div "Question 10/16 Put the steps of the assessment cycle in the right order! 1 Set …" at bounding box center [344, 276] width 392 height 386
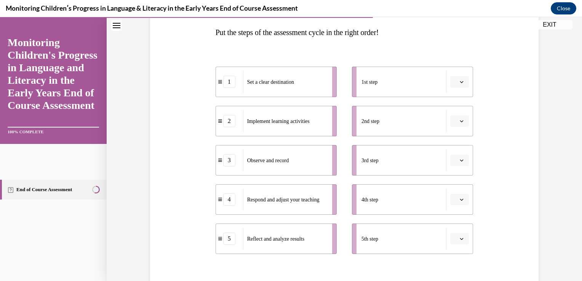
scroll to position [122, 0]
click at [461, 80] on span "button" at bounding box center [461, 80] width 5 height 5
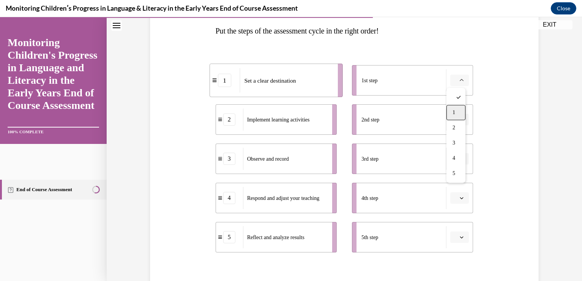
click at [454, 109] on div "1" at bounding box center [455, 112] width 19 height 15
click at [461, 118] on span "button" at bounding box center [461, 119] width 5 height 5
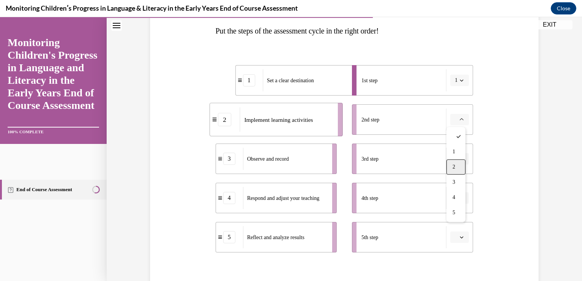
click at [453, 167] on span "2" at bounding box center [453, 167] width 3 height 6
click at [460, 158] on icon "button" at bounding box center [462, 159] width 4 height 4
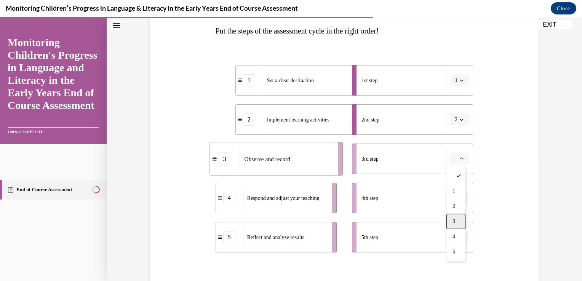
click at [452, 220] on div "3" at bounding box center [455, 221] width 19 height 15
click at [460, 196] on icon "button" at bounding box center [462, 198] width 4 height 4
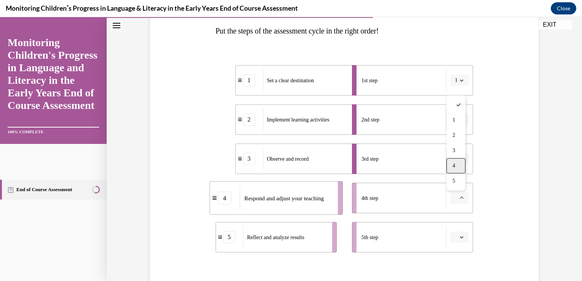
click at [455, 168] on span "4" at bounding box center [453, 166] width 3 height 6
click at [460, 238] on icon "button" at bounding box center [462, 237] width 4 height 4
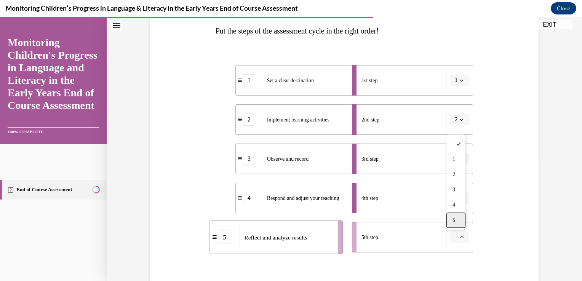
click at [459, 219] on div "5" at bounding box center [455, 219] width 19 height 15
click at [499, 224] on div "Question 10/16 Put the steps of the assessment cycle in the right order! 1 Set …" at bounding box center [344, 154] width 392 height 386
click at [462, 198] on button "4" at bounding box center [459, 197] width 19 height 11
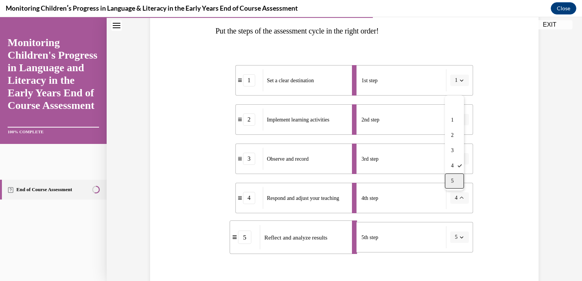
click at [450, 179] on div "5" at bounding box center [454, 180] width 19 height 15
click at [461, 237] on span "button" at bounding box center [461, 237] width 5 height 5
click at [456, 200] on div "4" at bounding box center [455, 204] width 19 height 15
click at [502, 214] on div "Question 10/16 Put the steps of the assessment cycle in the right order! 1 Set …" at bounding box center [344, 154] width 392 height 386
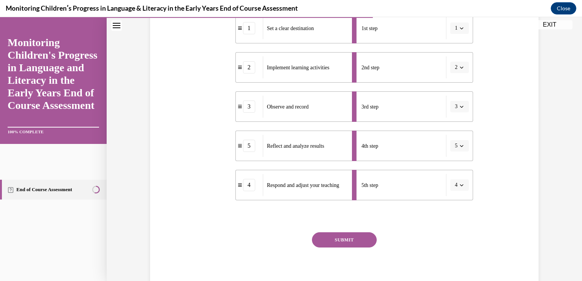
scroll to position [203, 0]
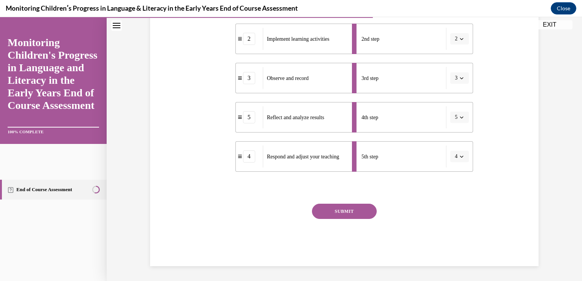
click at [335, 212] on button "SUBMIT" at bounding box center [344, 211] width 65 height 15
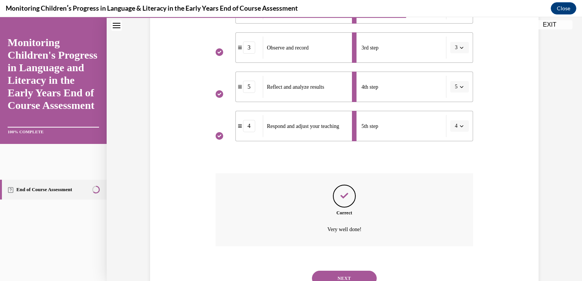
scroll to position [264, 0]
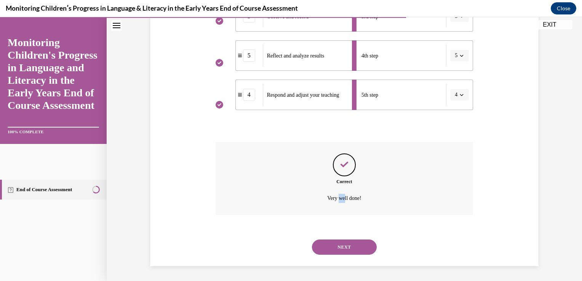
drag, startPoint x: 335, startPoint y: 212, endPoint x: 342, endPoint y: 225, distance: 14.6
click at [342, 225] on div "Correct Very well done!" at bounding box center [344, 184] width 258 height 85
click at [340, 240] on button "NEXT" at bounding box center [344, 246] width 65 height 15
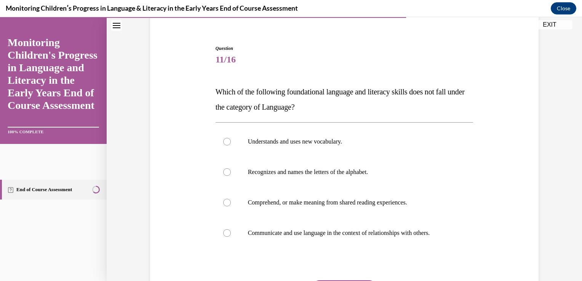
scroll to position [76, 0]
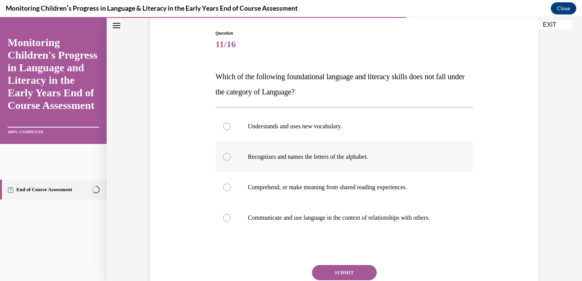
click at [292, 160] on p "Recognizes and names the letters of the alphabet." at bounding box center [351, 157] width 206 height 8
click at [231, 160] on input "Recognizes and names the letters of the alphabet." at bounding box center [227, 157] width 8 height 8
radio input "true"
click at [335, 272] on button "SUBMIT" at bounding box center [344, 272] width 65 height 15
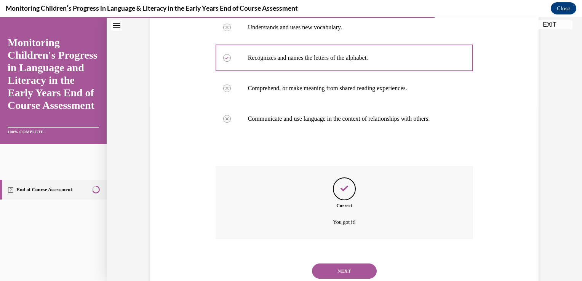
scroll to position [199, 0]
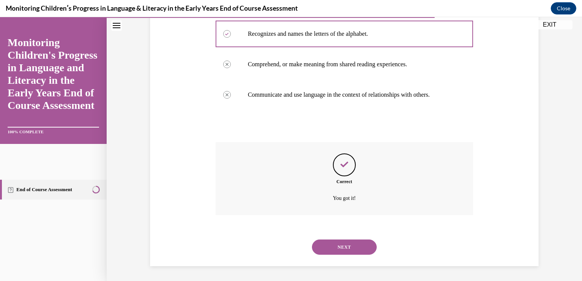
click at [338, 246] on button "NEXT" at bounding box center [344, 246] width 65 height 15
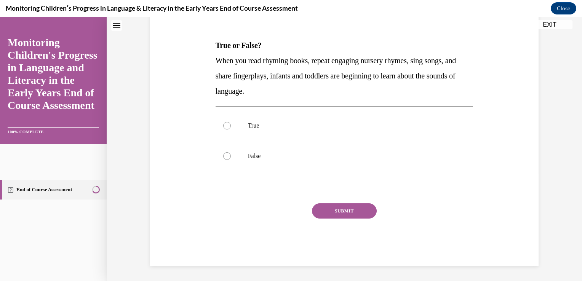
scroll to position [0, 0]
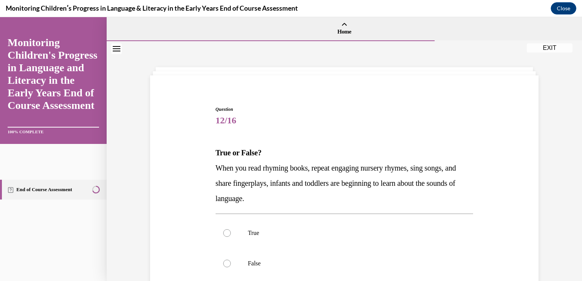
click at [517, 181] on div "Question 12/16 True or False? When you read rhyming books, repeat engaging nurs…" at bounding box center [344, 228] width 392 height 290
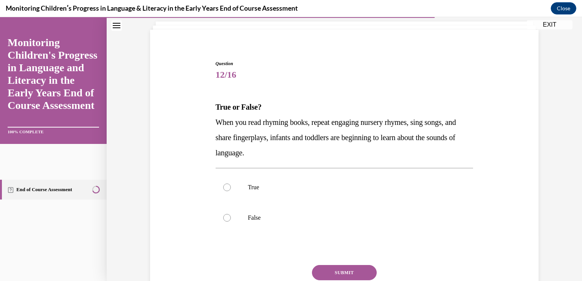
scroll to position [61, 0]
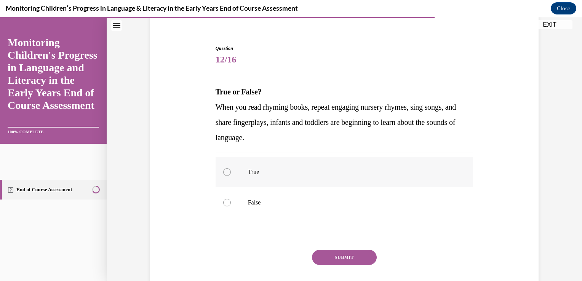
click at [252, 174] on p "True" at bounding box center [351, 172] width 206 height 8
click at [231, 174] on input "True" at bounding box center [227, 172] width 8 height 8
radio input "true"
click at [348, 256] on button "SUBMIT" at bounding box center [344, 257] width 65 height 15
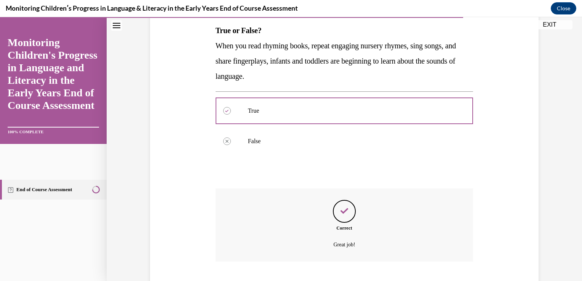
scroll to position [169, 0]
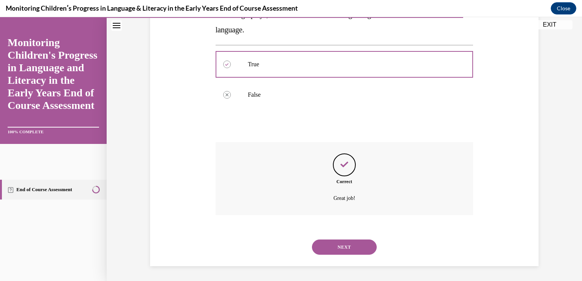
click at [348, 247] on button "NEXT" at bounding box center [344, 246] width 65 height 15
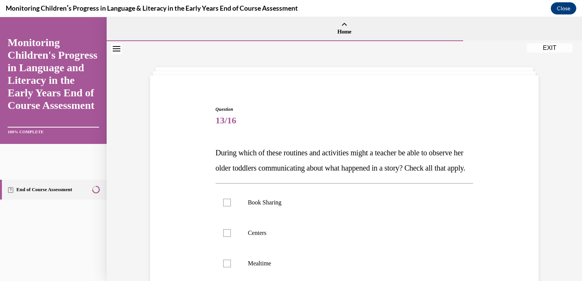
click at [491, 177] on div "Question 13/16 During which of these routines and activities might a teacher be…" at bounding box center [344, 243] width 392 height 321
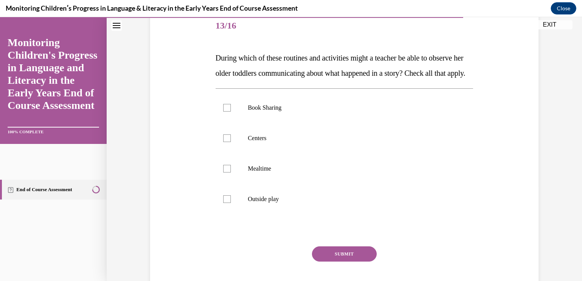
scroll to position [107, 0]
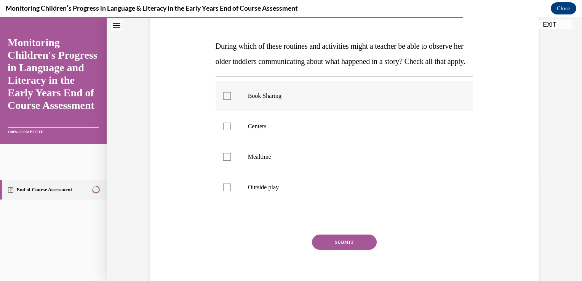
click at [243, 109] on label "Book Sharing" at bounding box center [344, 96] width 258 height 30
click at [231, 100] on input "Book Sharing" at bounding box center [227, 96] width 8 height 8
checkbox input "true"
click at [248, 130] on p "Centers" at bounding box center [351, 127] width 206 height 8
click at [231, 130] on input "Centers" at bounding box center [227, 127] width 8 height 8
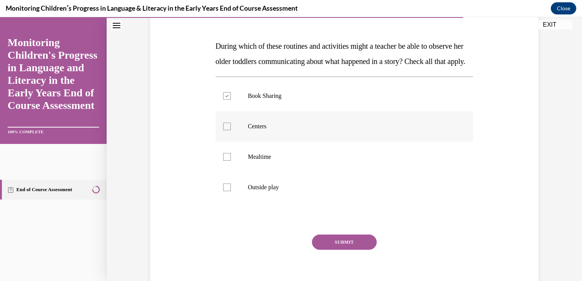
checkbox input "true"
click at [245, 172] on label "Mealtime" at bounding box center [344, 157] width 258 height 30
click at [231, 161] on input "Mealtime" at bounding box center [227, 157] width 8 height 8
checkbox input "true"
click at [246, 198] on label "Outside play" at bounding box center [344, 187] width 258 height 30
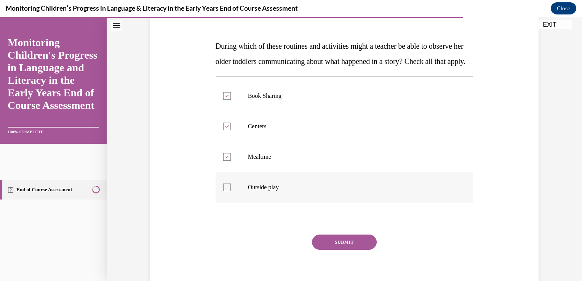
click at [231, 191] on input "Outside play" at bounding box center [227, 187] width 8 height 8
checkbox input "true"
click at [334, 250] on button "SUBMIT" at bounding box center [344, 242] width 65 height 15
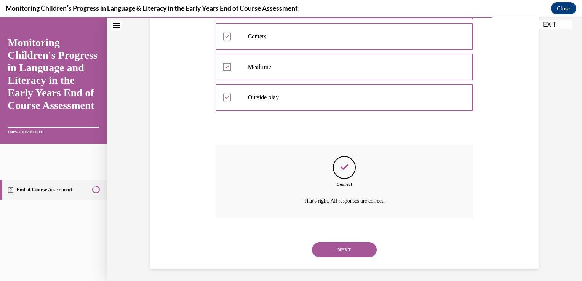
scroll to position [214, 0]
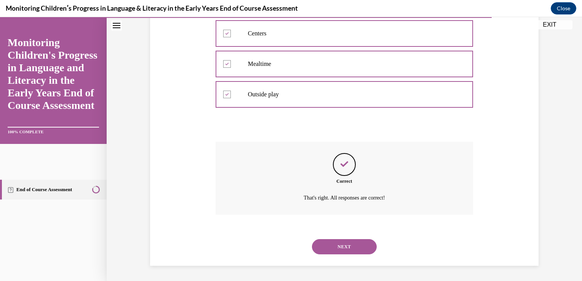
click at [342, 244] on button "NEXT" at bounding box center [344, 246] width 65 height 15
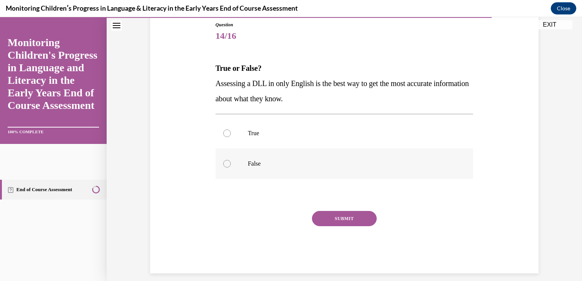
click at [248, 160] on p "False" at bounding box center [351, 164] width 206 height 8
click at [231, 160] on input "False" at bounding box center [227, 164] width 8 height 8
radio input "true"
click at [332, 219] on button "SUBMIT" at bounding box center [344, 218] width 65 height 15
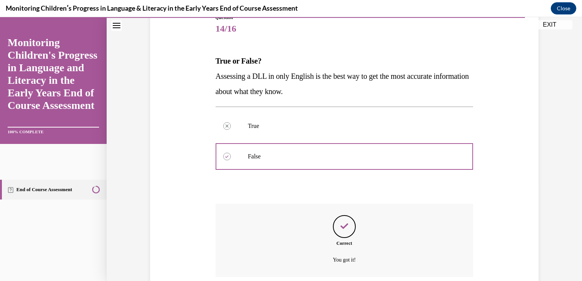
scroll to position [153, 0]
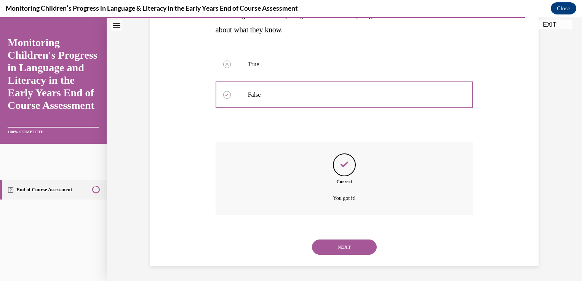
click at [341, 245] on button "NEXT" at bounding box center [344, 246] width 65 height 15
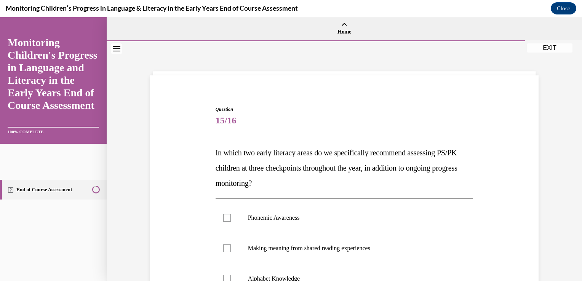
click at [518, 195] on div "Question 15/16 In which two early literacy areas do we specifically recommend a…" at bounding box center [344, 251] width 392 height 336
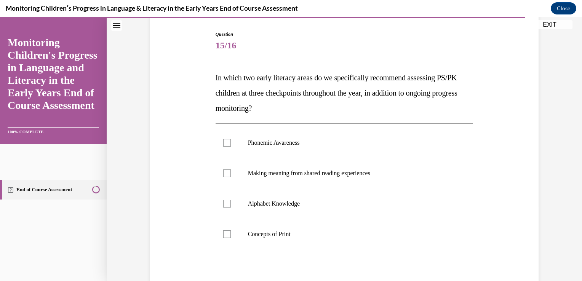
scroll to position [76, 0]
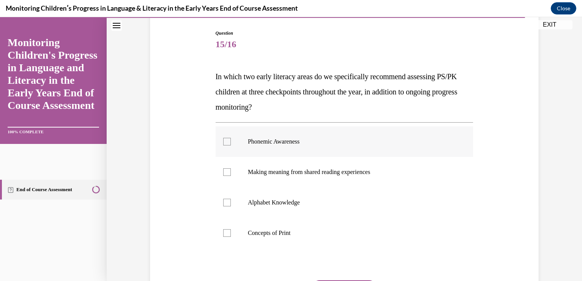
click at [282, 139] on p "Phonemic Awareness" at bounding box center [351, 142] width 206 height 8
click at [231, 139] on input "Phonemic Awareness" at bounding box center [227, 142] width 8 height 8
checkbox input "true"
click at [270, 202] on p "Alphabet Knowledge" at bounding box center [351, 203] width 206 height 8
click at [231, 202] on input "Alphabet Knowledge" at bounding box center [227, 203] width 8 height 8
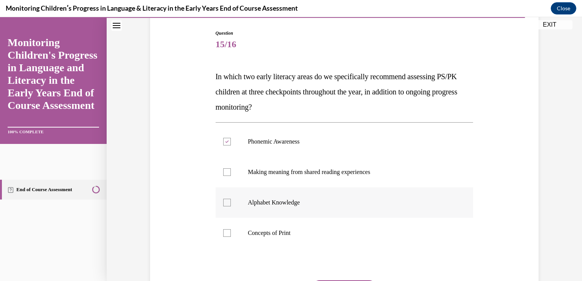
checkbox input "true"
click at [549, 211] on div "Question 15/16 In which two early literacy areas do we specifically recommend a…" at bounding box center [344, 161] width 475 height 393
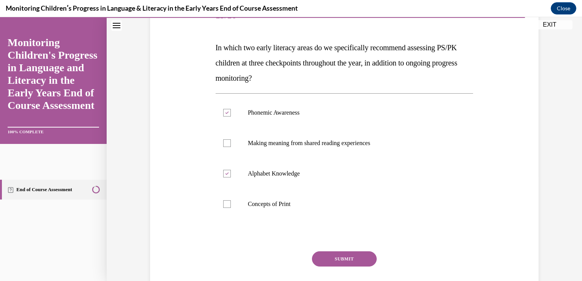
scroll to position [107, 0]
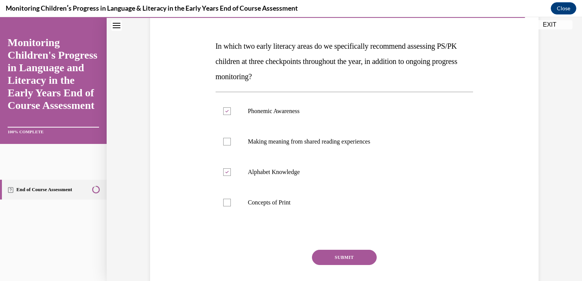
click at [348, 252] on button "SUBMIT" at bounding box center [344, 257] width 65 height 15
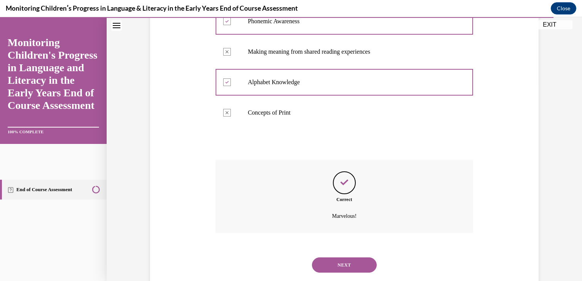
scroll to position [214, 0]
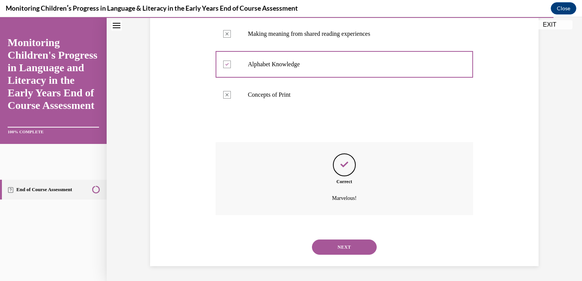
click at [341, 247] on button "NEXT" at bounding box center [344, 246] width 65 height 15
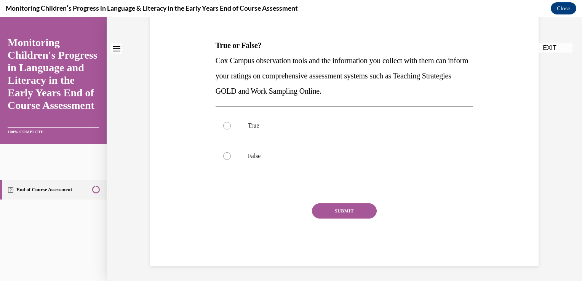
scroll to position [0, 0]
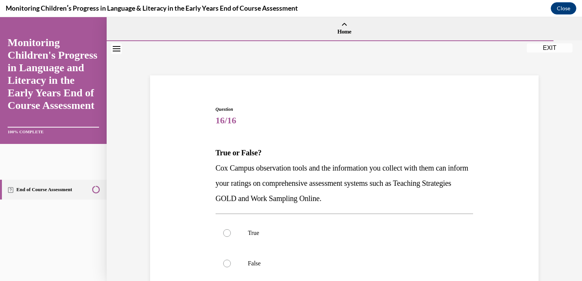
click at [530, 220] on div "Question 16/16 True or False? Cox Campus observation tools and the information …" at bounding box center [344, 228] width 392 height 290
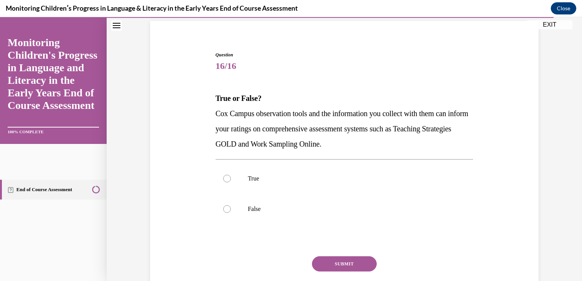
scroll to position [61, 0]
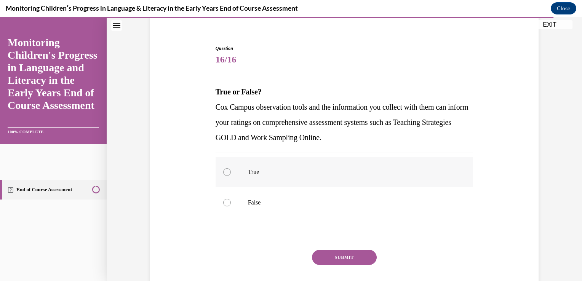
click at [277, 169] on p "True" at bounding box center [351, 172] width 206 height 8
click at [231, 169] on input "True" at bounding box center [227, 172] width 8 height 8
radio input "true"
click at [336, 260] on button "SUBMIT" at bounding box center [344, 257] width 65 height 15
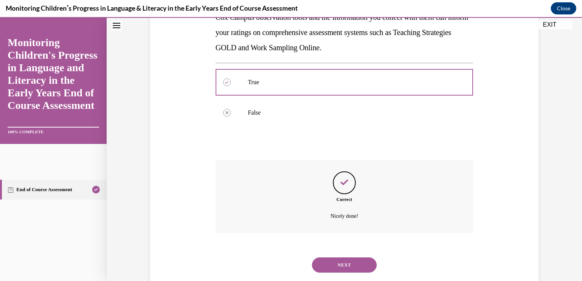
scroll to position [169, 0]
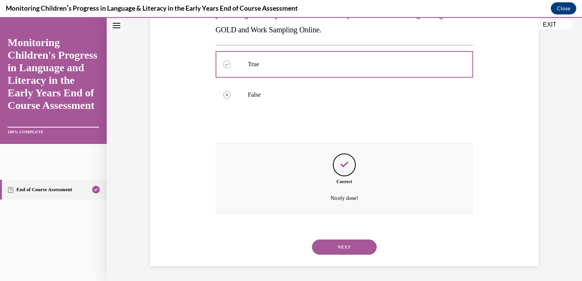
click at [344, 247] on button "NEXT" at bounding box center [344, 246] width 65 height 15
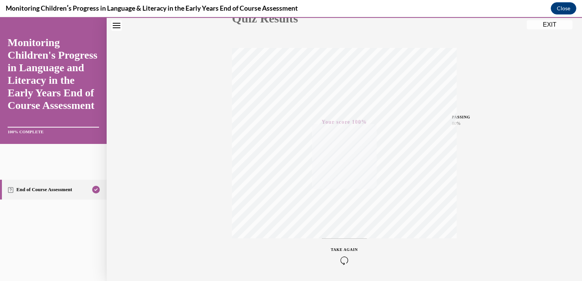
scroll to position [126, 0]
click at [547, 105] on div "Quiz Results PASSING 80% Your score 100% Passed PASSING 80% Your score Your sco…" at bounding box center [344, 98] width 475 height 366
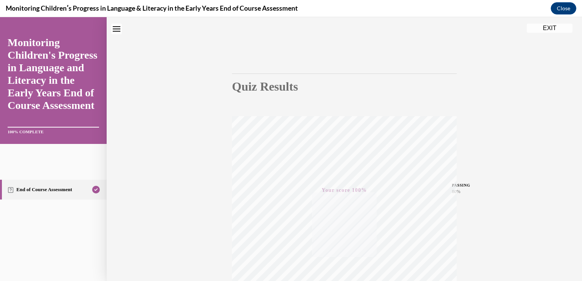
scroll to position [19, 0]
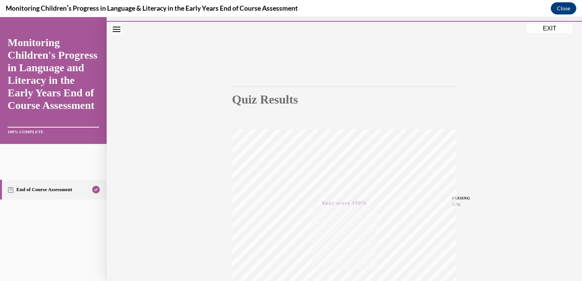
click at [551, 26] on button "EXIT" at bounding box center [550, 28] width 46 height 9
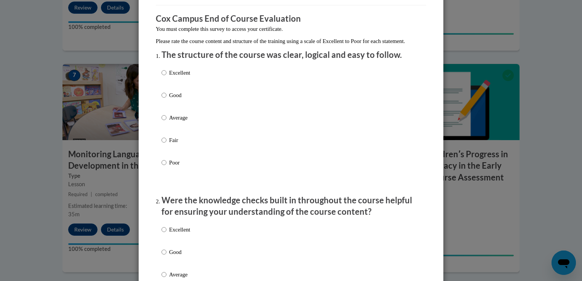
scroll to position [61, 0]
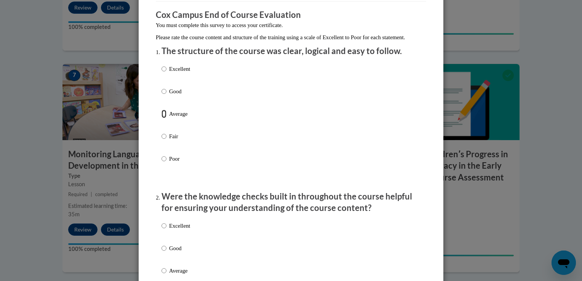
click at [161, 118] on input "Average" at bounding box center [163, 114] width 5 height 8
radio input "true"
click at [161, 132] on input "Fair" at bounding box center [163, 136] width 5 height 8
radio input "true"
click at [161, 155] on input "Poor" at bounding box center [163, 159] width 5 height 8
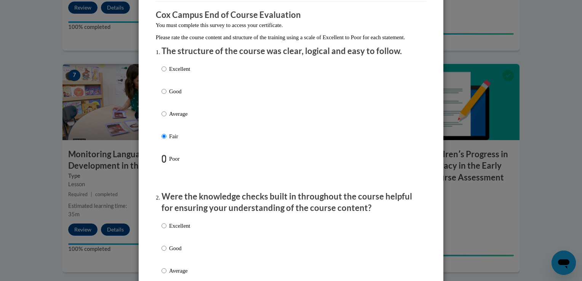
radio input "true"
click at [161, 65] on input "Excellent" at bounding box center [163, 69] width 5 height 8
radio input "true"
click at [161, 87] on input "Good" at bounding box center [163, 91] width 5 height 8
radio input "true"
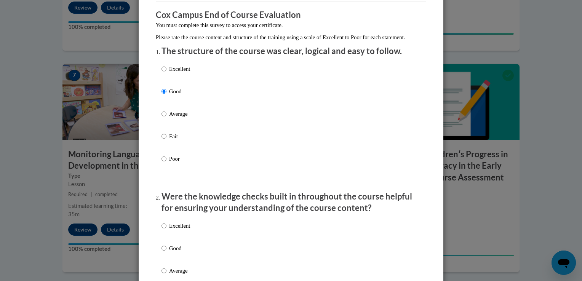
click at [161, 110] on input "Average" at bounding box center [163, 114] width 5 height 8
radio input "true"
click at [195, 214] on p "Were the knowledge checks built in throughout the course helpful for ensuring y…" at bounding box center [290, 203] width 259 height 24
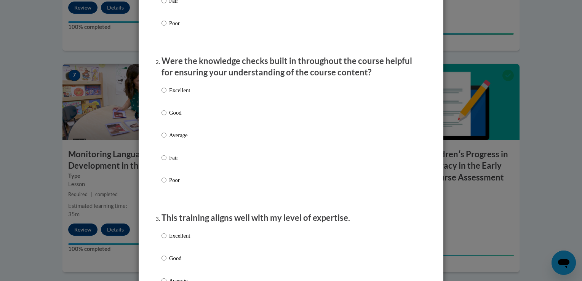
scroll to position [198, 0]
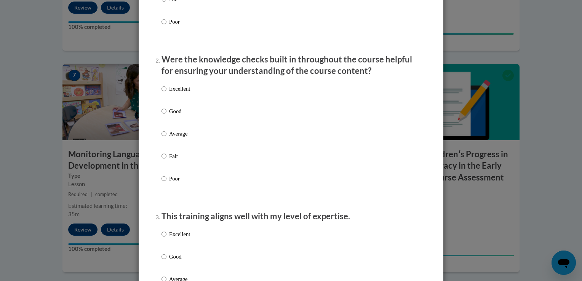
click at [180, 138] on p "Average" at bounding box center [179, 133] width 21 height 8
click at [166, 138] on input "Average" at bounding box center [163, 133] width 5 height 8
radio input "true"
click at [198, 222] on p "This training aligns well with my level of expertise." at bounding box center [290, 217] width 259 height 12
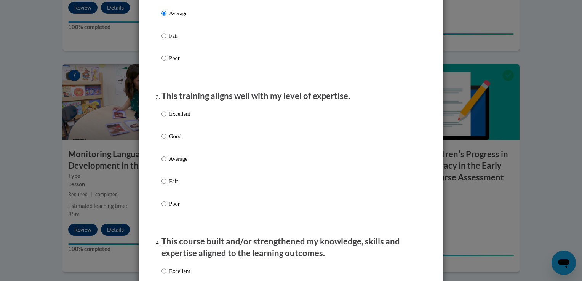
scroll to position [320, 0]
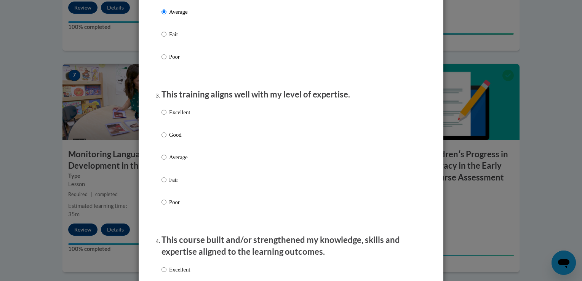
click at [176, 161] on p "Average" at bounding box center [179, 157] width 21 height 8
click at [166, 161] on input "Average" at bounding box center [163, 157] width 5 height 8
radio input "true"
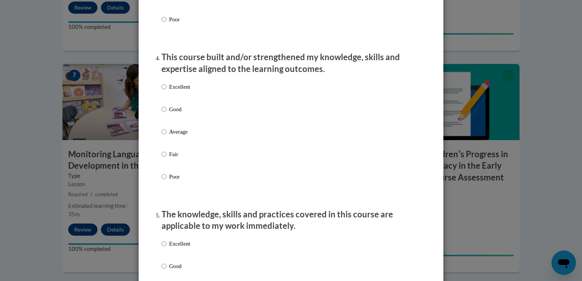
scroll to position [518, 0]
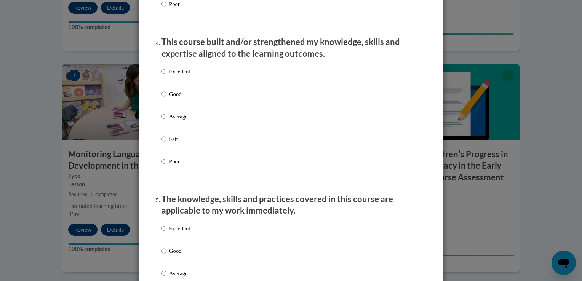
click at [169, 121] on p "Average" at bounding box center [179, 116] width 21 height 8
click at [166, 121] on input "Average" at bounding box center [163, 116] width 5 height 8
radio input "true"
click at [224, 211] on p "The knowledge, skills and practices covered in this course are applicable to my…" at bounding box center [290, 205] width 259 height 24
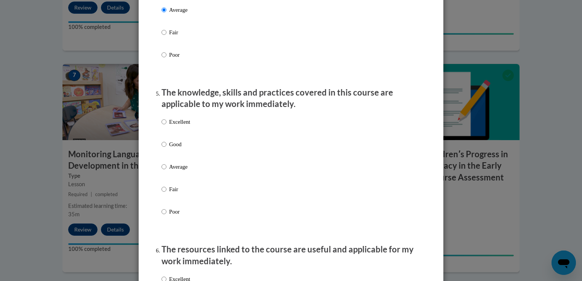
scroll to position [640, 0]
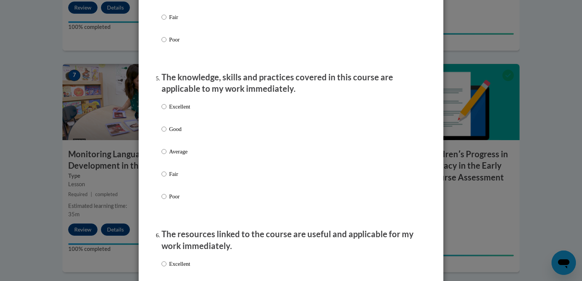
click at [173, 156] on p "Average" at bounding box center [179, 151] width 21 height 8
click at [166, 156] on input "Average" at bounding box center [163, 151] width 5 height 8
radio input "true"
click at [225, 223] on div "Excellent Good Average Fair Poor" at bounding box center [290, 161] width 259 height 124
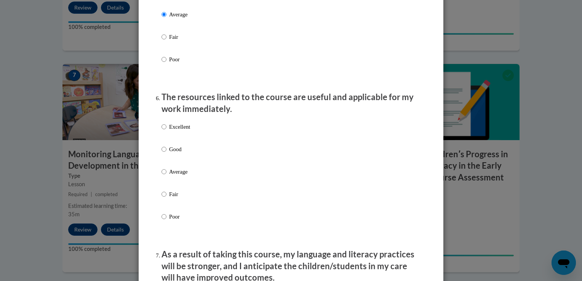
scroll to position [792, 0]
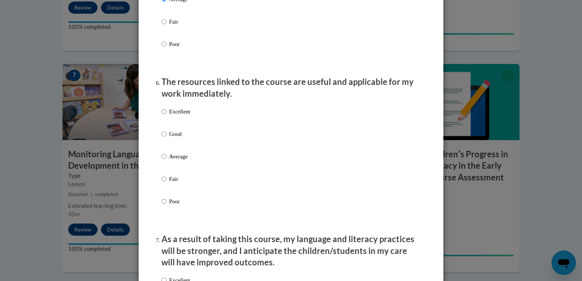
click at [183, 161] on p "Average" at bounding box center [179, 156] width 21 height 8
click at [166, 161] on input "Average" at bounding box center [163, 156] width 5 height 8
radio input "true"
click at [209, 252] on p "As a result of taking this course, my language and literacy practices will be s…" at bounding box center [290, 250] width 259 height 35
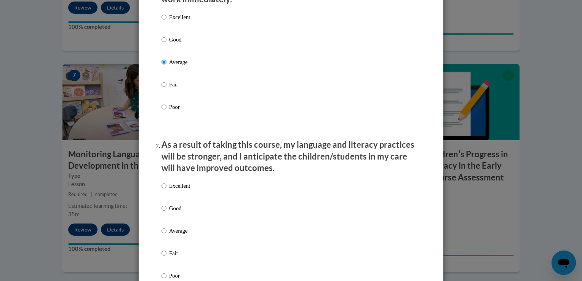
scroll to position [975, 0]
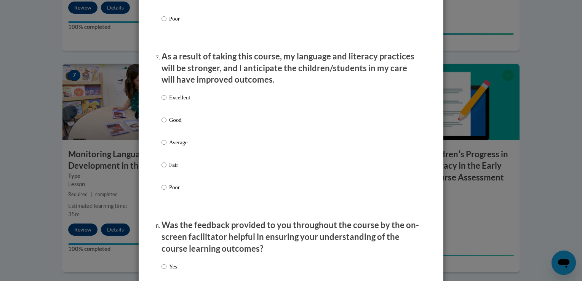
click at [176, 147] on p "Average" at bounding box center [179, 142] width 21 height 8
click at [166, 147] on input "Average" at bounding box center [163, 142] width 5 height 8
radio input "true"
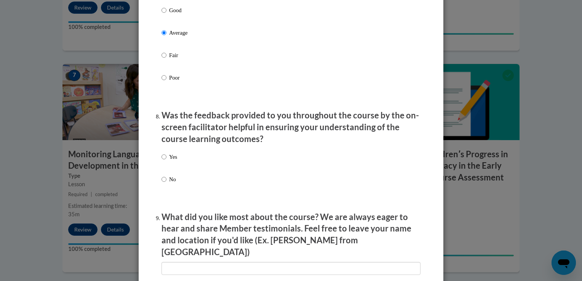
scroll to position [1127, 0]
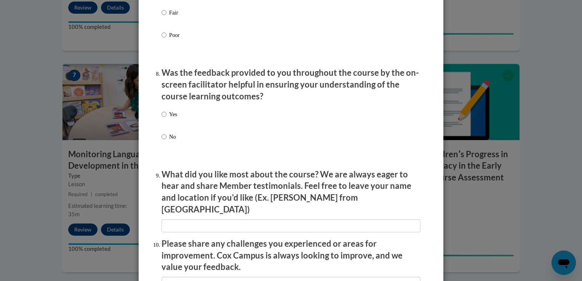
click at [169, 141] on p "No" at bounding box center [173, 136] width 8 height 8
click at [166, 141] on input "No" at bounding box center [163, 136] width 5 height 8
radio input "true"
click at [410, 163] on div "Yes No" at bounding box center [290, 134] width 259 height 57
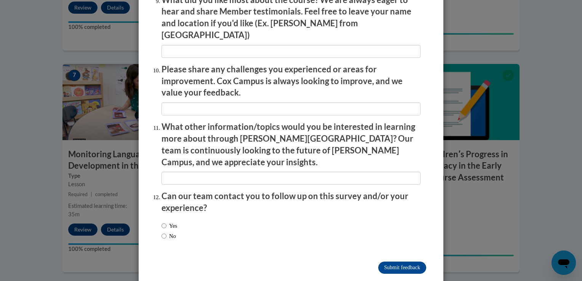
scroll to position [1304, 0]
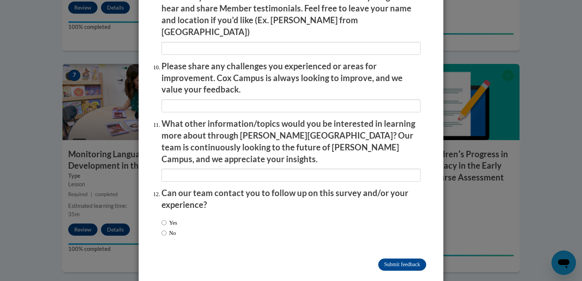
click at [165, 229] on label "No" at bounding box center [168, 233] width 14 height 8
click at [165, 229] on input "No" at bounding box center [163, 233] width 5 height 8
radio input "true"
click at [407, 258] on input "Submit feedback" at bounding box center [402, 264] width 48 height 12
